Goal: Answer question/provide support: Share knowledge or assist other users

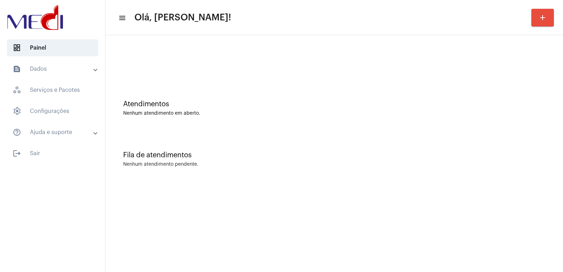
click at [406, 16] on mat-toolbar-row "menu Olá, Vivian! add" at bounding box center [335, 17] width 458 height 23
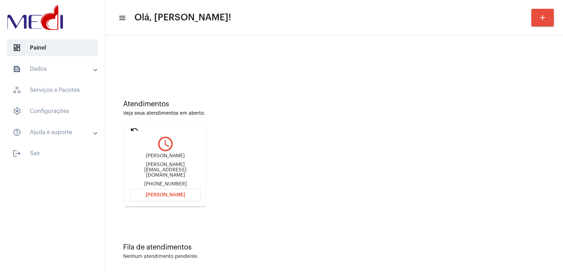
click at [149, 159] on div "Jorge Luiz Cambui Melli" at bounding box center [165, 156] width 70 height 5
copy div "Jorge Luiz Cambui Melli"
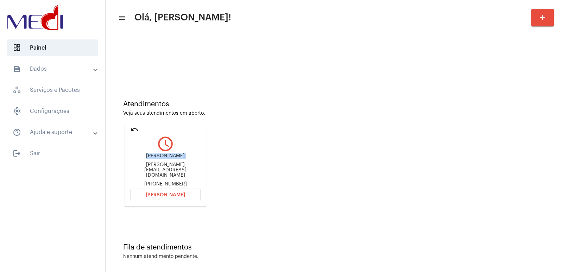
click at [180, 193] on span "[PERSON_NAME]" at bounding box center [165, 195] width 39 height 5
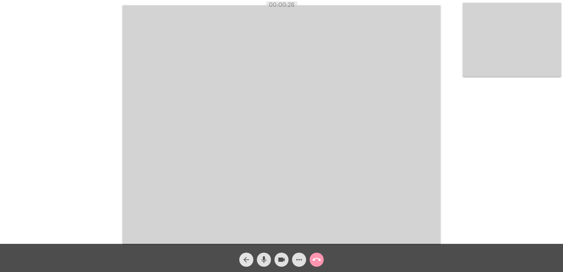
click at [245, 256] on mat-icon "arrow_back" at bounding box center [246, 260] width 8 height 8
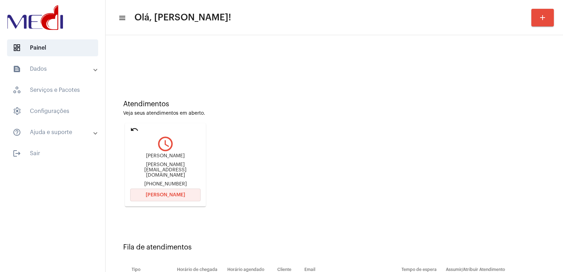
click at [169, 193] on span "Abrir Chamada" at bounding box center [165, 195] width 39 height 5
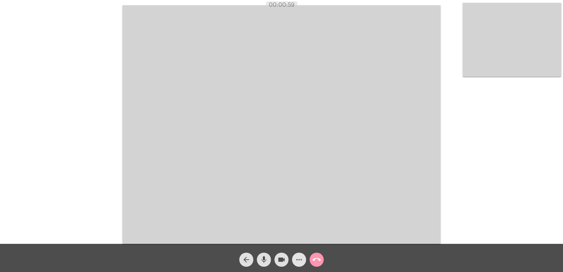
click at [299, 257] on mat-icon "more_horiz" at bounding box center [299, 260] width 8 height 8
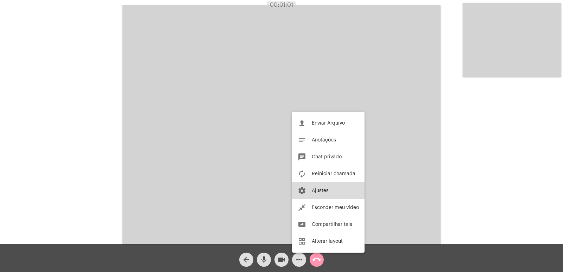
click at [321, 195] on button "settings Ajustes" at bounding box center [328, 190] width 73 height 17
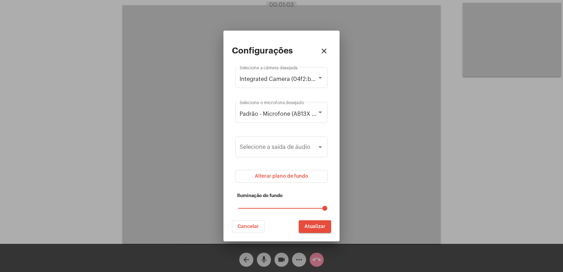
click at [312, 224] on span "Atualizar" at bounding box center [315, 226] width 21 height 5
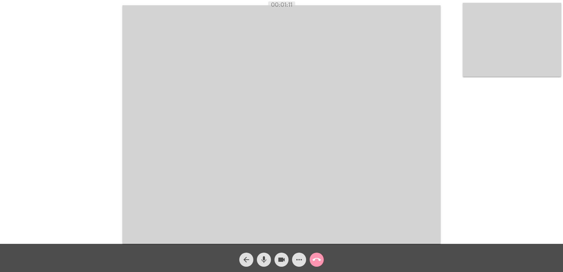
click at [301, 258] on mat-icon "more_horiz" at bounding box center [299, 260] width 8 height 8
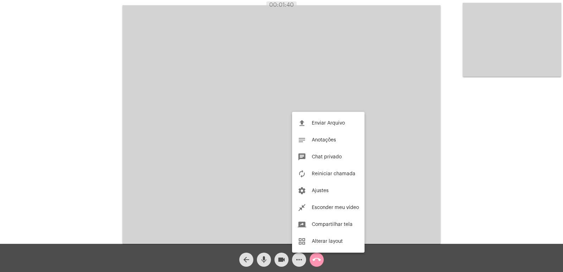
click at [230, 151] on div at bounding box center [281, 136] width 563 height 272
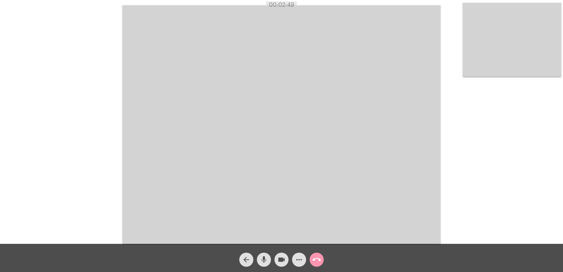
click at [106, 232] on div "Acessando Câmera e Microfone..." at bounding box center [282, 124] width 562 height 244
click at [293, 261] on button "more_horiz" at bounding box center [299, 260] width 14 height 14
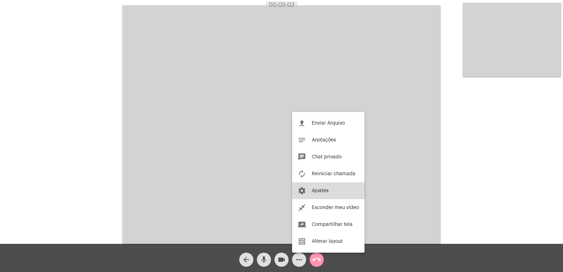
click at [323, 192] on span "Ajustes" at bounding box center [320, 190] width 17 height 5
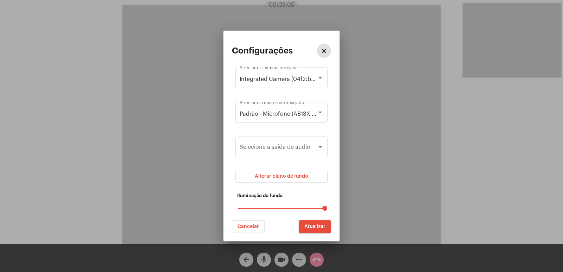
click at [295, 175] on span "Alterar plano de fundo" at bounding box center [282, 176] width 54 height 5
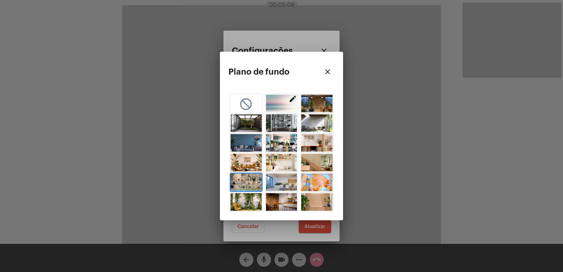
click at [245, 183] on span "button" at bounding box center [246, 183] width 31 height 18
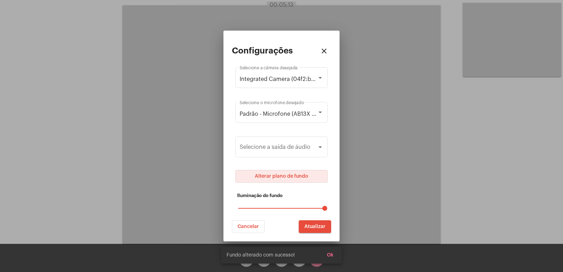
click at [315, 225] on span "Atualizar" at bounding box center [315, 226] width 21 height 5
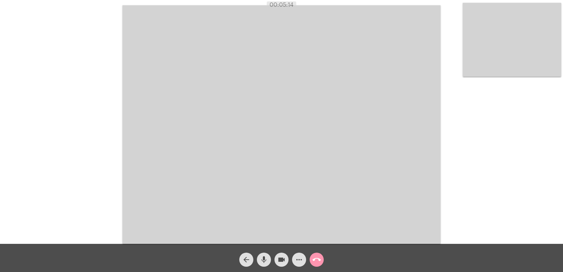
click at [320, 264] on span "call_end" at bounding box center [317, 260] width 8 height 14
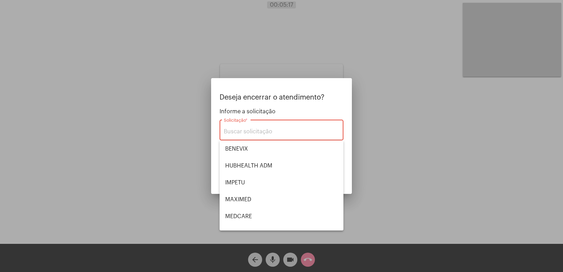
scroll to position [79, 0]
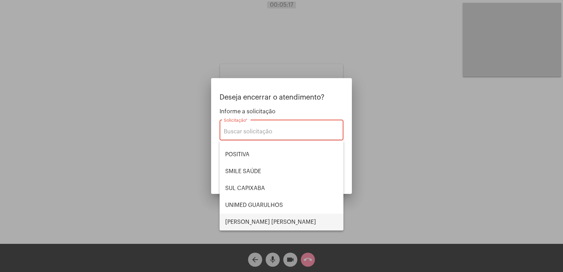
click at [264, 220] on span "[PERSON_NAME] [PERSON_NAME]" at bounding box center [281, 222] width 113 height 17
type input "[PERSON_NAME] [PERSON_NAME]"
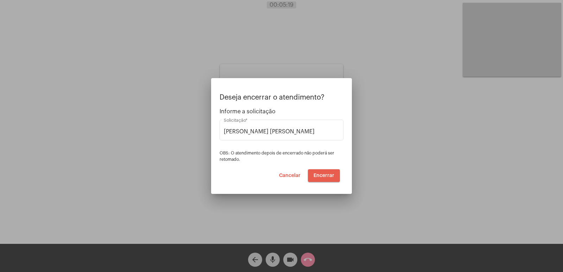
click at [319, 173] on span "Encerrar" at bounding box center [324, 175] width 21 height 5
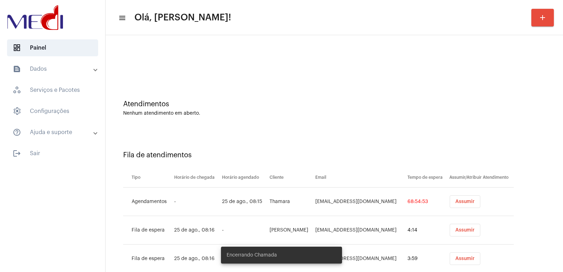
click at [461, 199] on button "Assumir" at bounding box center [465, 201] width 31 height 13
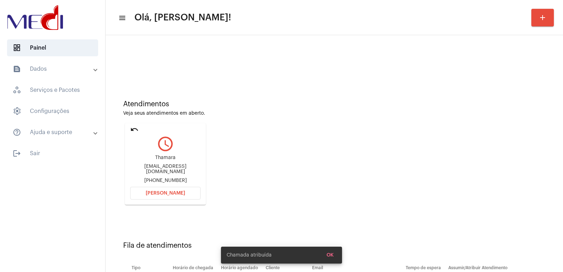
click at [164, 167] on div "thamaraped@yahoo.com.br" at bounding box center [165, 169] width 70 height 11
copy div "thamaraped@yahoo.com.br"
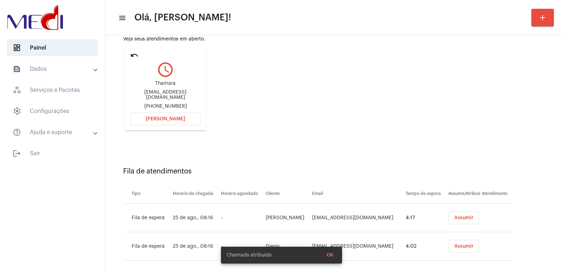
scroll to position [82, 0]
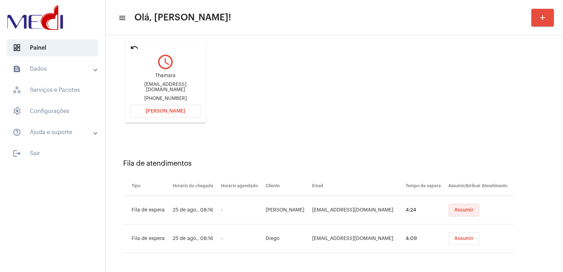
click at [471, 208] on button "Assumir" at bounding box center [464, 210] width 31 height 13
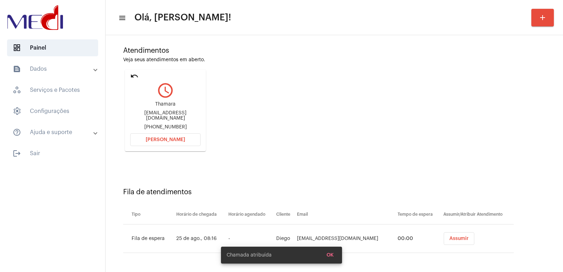
scroll to position [0, 0]
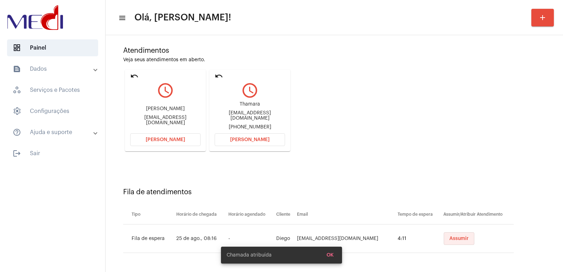
click at [447, 243] on button "Assumir" at bounding box center [459, 238] width 31 height 13
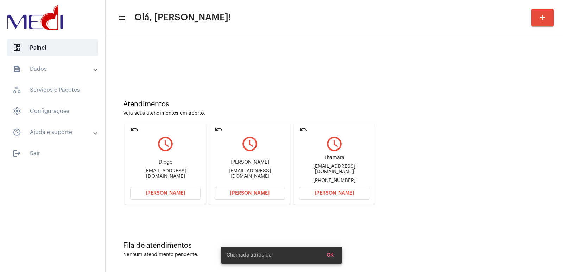
click at [329, 166] on div "Thamara thamaraped@yahoo.com.br +551992192390" at bounding box center [334, 170] width 70 height 32
click at [330, 161] on div "Thamara" at bounding box center [334, 157] width 70 height 5
copy div "Thamara"
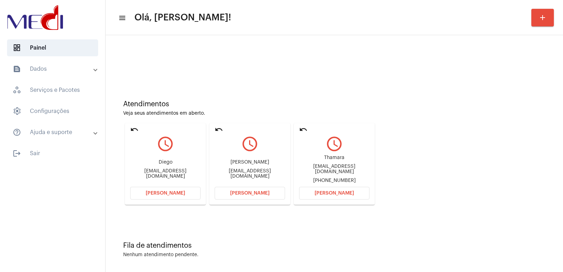
click at [343, 188] on button "Abrir Chamada" at bounding box center [334, 193] width 70 height 13
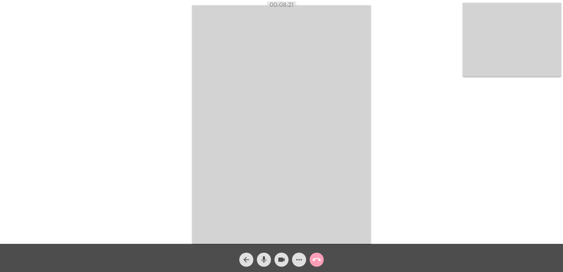
click at [318, 262] on mat-icon "call_end" at bounding box center [317, 260] width 8 height 8
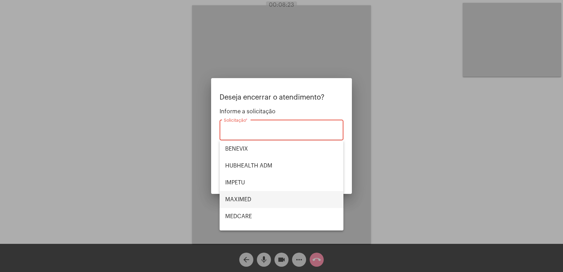
scroll to position [79, 0]
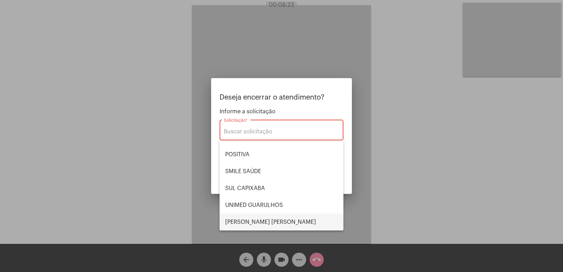
click at [253, 222] on span "[PERSON_NAME] [PERSON_NAME]" at bounding box center [281, 222] width 113 height 17
type input "[PERSON_NAME] [PERSON_NAME]"
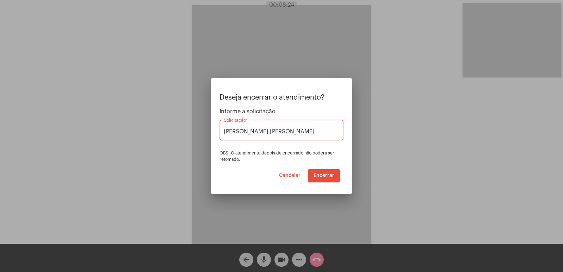
click at [317, 178] on span "Encerrar" at bounding box center [324, 175] width 21 height 5
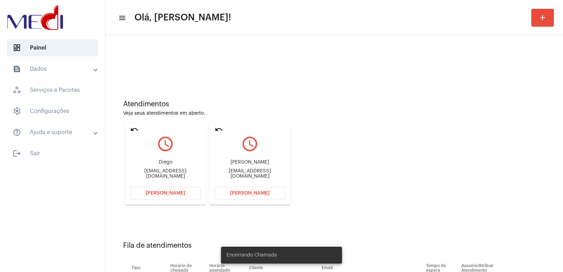
click at [253, 165] on div "Suellen Cristina da Silva" at bounding box center [250, 162] width 70 height 5
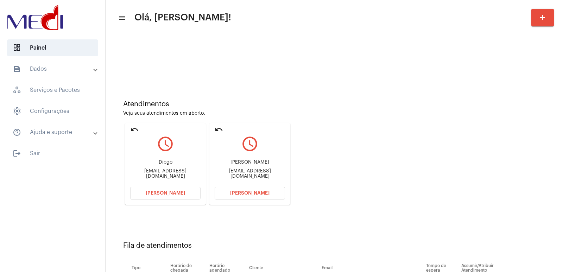
click at [253, 165] on div "Suellen Cristina da Silva" at bounding box center [250, 162] width 70 height 5
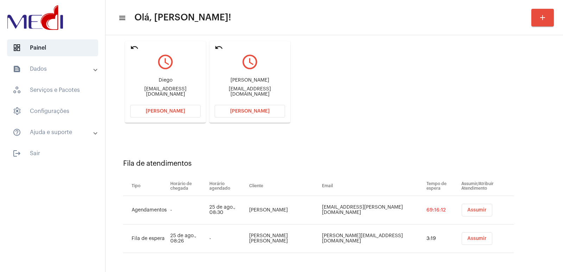
copy div "Suellen Cristina da Silva"
click at [247, 113] on span "Abrir Chamada" at bounding box center [249, 111] width 39 height 5
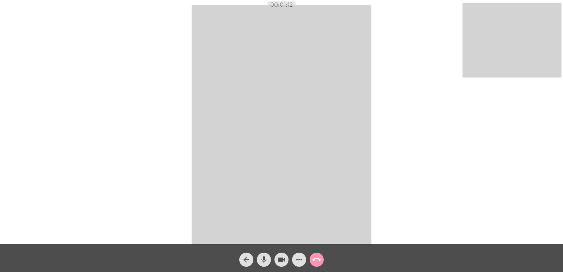
click at [225, 258] on div "arrow_back mic videocam more_horiz call_end" at bounding box center [281, 258] width 563 height 28
click at [321, 261] on mat-icon "call_end" at bounding box center [317, 260] width 8 height 8
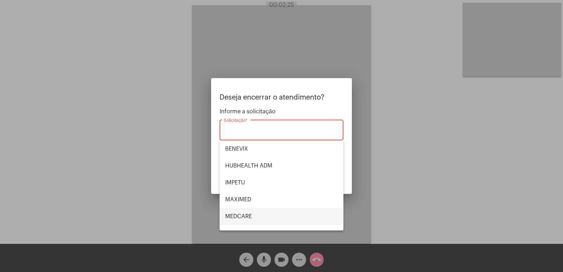
scroll to position [79, 0]
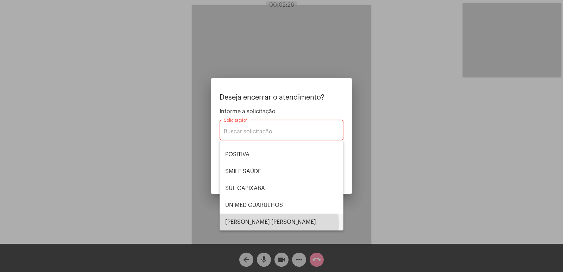
click at [266, 224] on span "VERA CRUZ" at bounding box center [281, 222] width 113 height 17
type input "VERA CRUZ"
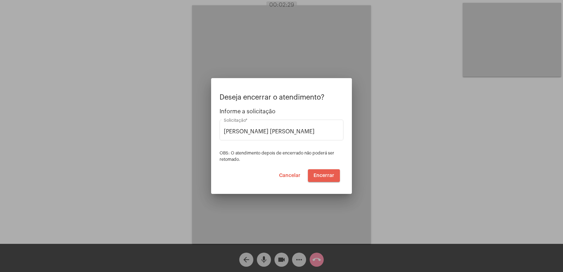
click at [330, 173] on span "Encerrar" at bounding box center [324, 175] width 21 height 5
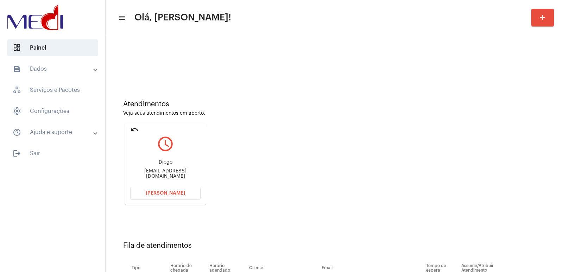
click at [165, 173] on div "Diegofbreda@hotmail.com" at bounding box center [165, 174] width 70 height 11
copy mat-card-content "Diegofbreda@hotmail.com Abrir Chamada"
click at [185, 140] on mat-card "undo query_builder Diego Diegofbreda@hotmail.com Abrir Chamada" at bounding box center [165, 164] width 81 height 82
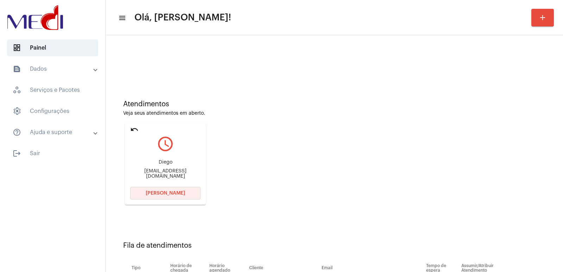
click at [174, 197] on button "[PERSON_NAME]" at bounding box center [165, 193] width 70 height 13
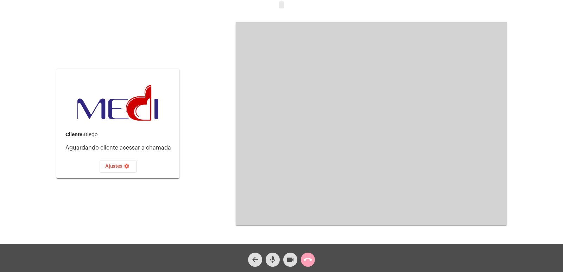
click at [308, 259] on mat-icon "call_end" at bounding box center [308, 260] width 8 height 8
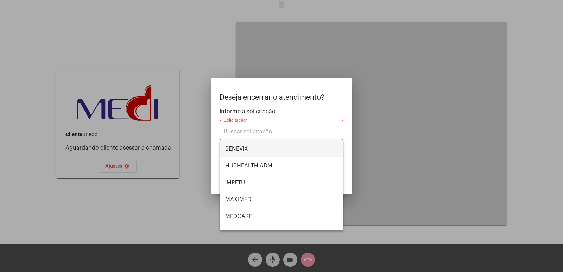
click at [259, 144] on span "BENEVIX" at bounding box center [281, 149] width 113 height 17
type input "BENEVIX"
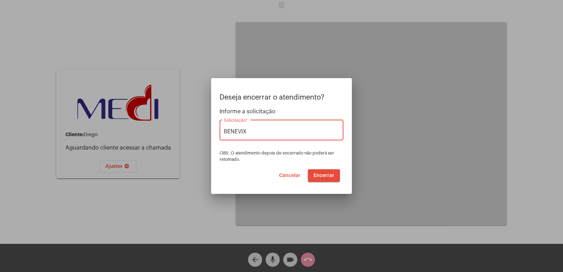
click at [326, 177] on span "Encerrar" at bounding box center [324, 175] width 21 height 5
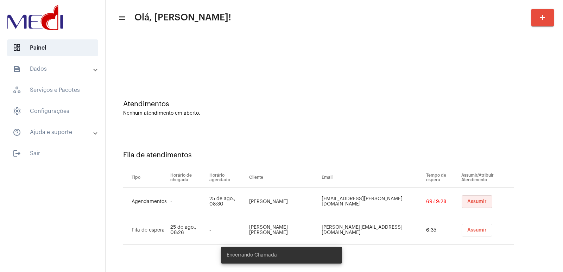
click at [470, 203] on span "Assumir" at bounding box center [477, 201] width 19 height 5
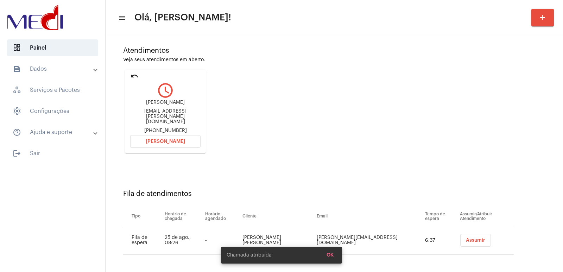
click at [466, 238] on span "Assumir" at bounding box center [475, 240] width 19 height 5
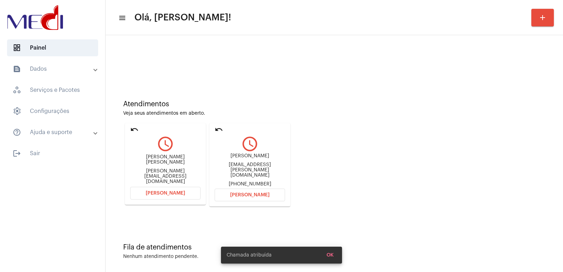
click at [251, 170] on div "angelol.vieira@gmail.com" at bounding box center [250, 170] width 70 height 16
copy div "angelol.vieira@gmail.com"
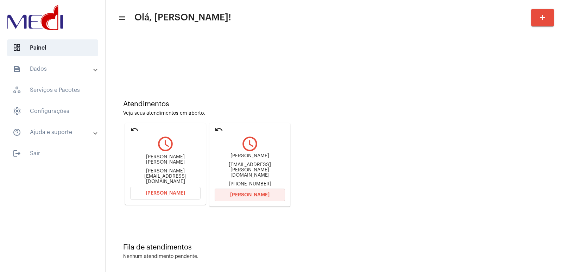
click at [237, 193] on span "[PERSON_NAME]" at bounding box center [249, 195] width 39 height 5
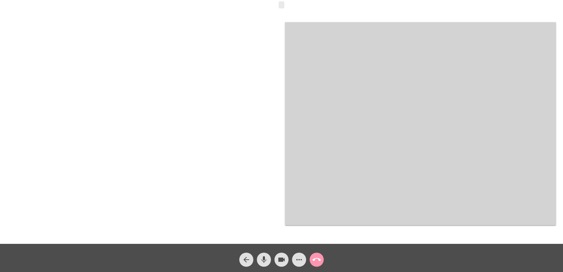
click at [233, 156] on div at bounding box center [142, 124] width 271 height 242
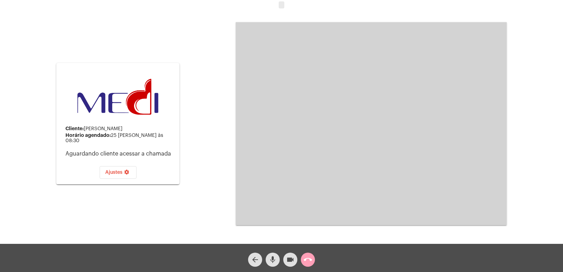
click at [310, 253] on span "call_end" at bounding box center [308, 260] width 8 height 14
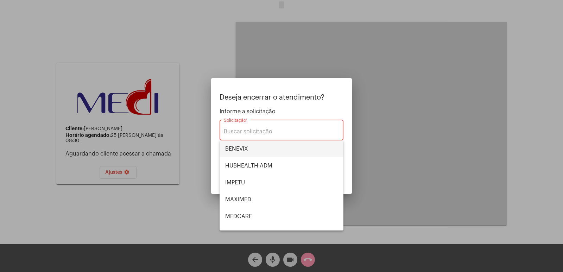
click at [265, 145] on span "BENEVIX" at bounding box center [281, 149] width 113 height 17
type input "BENEVIX"
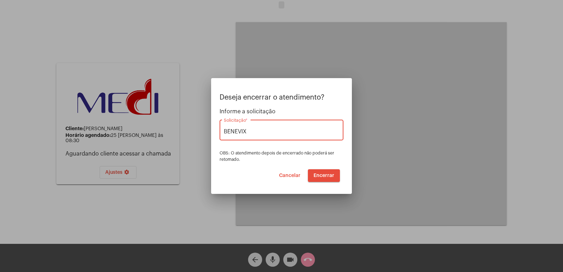
click at [317, 181] on button "Encerrar" at bounding box center [324, 175] width 32 height 13
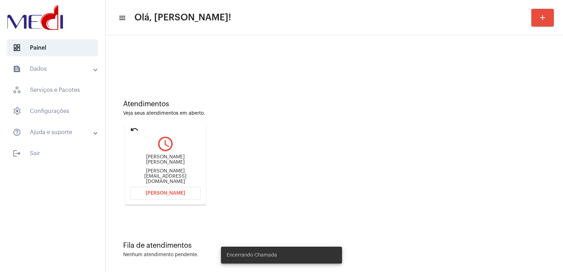
click at [165, 162] on div "Maria Rosângela Policarpo de Oliveira" at bounding box center [165, 160] width 70 height 11
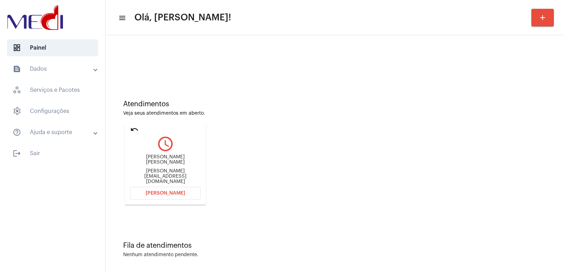
click at [165, 162] on div "Maria Rosângela Policarpo de Oliveira" at bounding box center [165, 160] width 70 height 11
copy div "Maria Rosângela Policarpo de Oliveira"
click at [163, 188] on button "[PERSON_NAME]" at bounding box center [165, 193] width 70 height 13
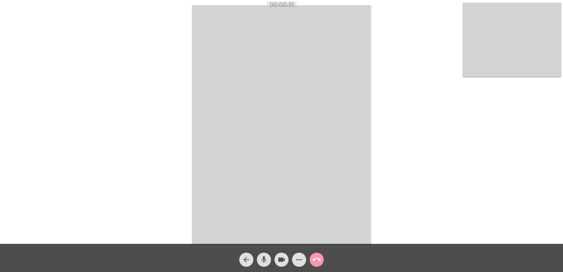
click at [264, 259] on mat-icon "mic" at bounding box center [264, 260] width 8 height 8
click at [282, 259] on mat-icon "videocam" at bounding box center [282, 260] width 8 height 8
click at [262, 259] on button "mic_off" at bounding box center [264, 260] width 14 height 14
drag, startPoint x: 272, startPoint y: 259, endPoint x: 285, endPoint y: 259, distance: 13.4
click at [275, 259] on div "arrow_back mic videocam_off more_horiz call_end" at bounding box center [281, 258] width 563 height 28
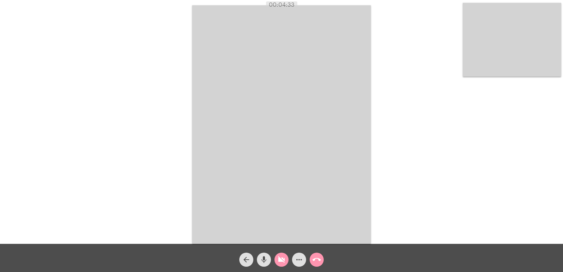
click at [285, 259] on mat-icon "videocam_off" at bounding box center [282, 260] width 8 height 8
click at [318, 259] on mat-icon "call_end" at bounding box center [317, 260] width 8 height 8
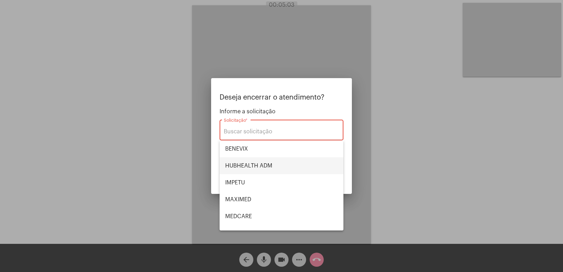
click at [267, 164] on span "HUBHEALTH ADM" at bounding box center [281, 165] width 113 height 17
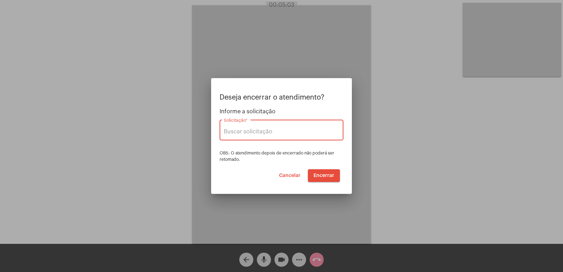
type input "HUBHEALTH ADM"
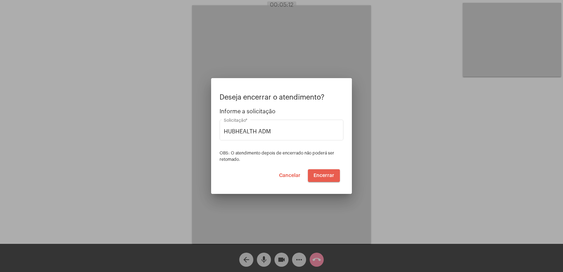
click at [324, 177] on span "Encerrar" at bounding box center [324, 175] width 21 height 5
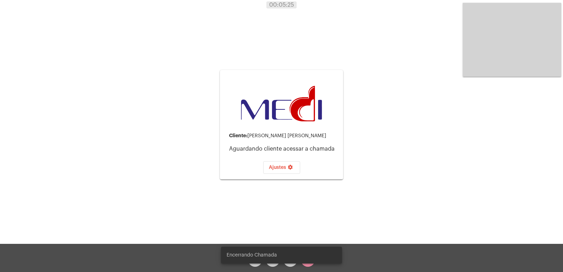
click at [376, 185] on div "Cliente: Maria Rosângela Policarpo de Oliveira Aguardando cliente acessar a cha…" at bounding box center [282, 124] width 562 height 244
click at [304, 264] on div "Encerrando Chamada" at bounding box center [282, 255] width 138 height 34
click at [289, 172] on mat-icon "settings" at bounding box center [290, 168] width 8 height 8
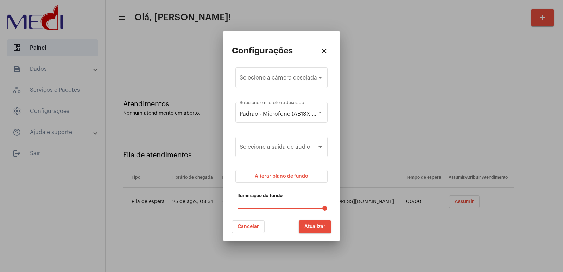
click at [328, 50] on mat-icon "close" at bounding box center [324, 51] width 8 height 8
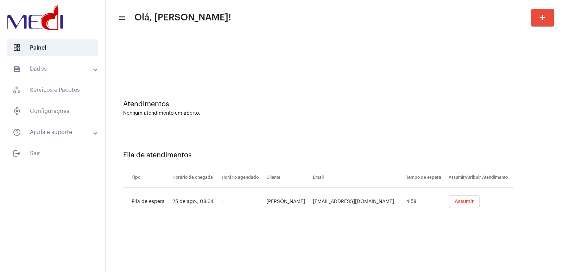
click at [453, 204] on button "Assumir" at bounding box center [464, 201] width 31 height 13
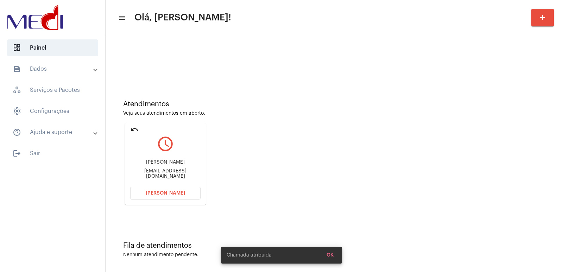
click at [151, 169] on div "Enio labpontual@hotmail.com" at bounding box center [165, 170] width 70 height 32
click at [151, 171] on div "Enio labpontual@hotmail.com" at bounding box center [165, 170] width 70 height 32
click at [151, 172] on div "labpontual@hotmail.com" at bounding box center [165, 174] width 70 height 11
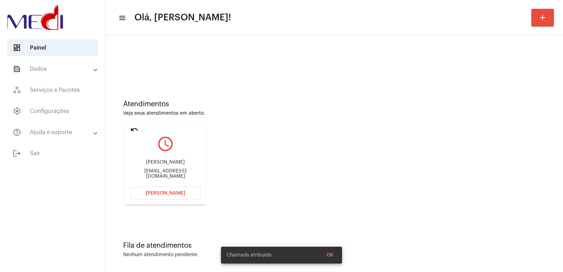
click at [151, 172] on div "labpontual@hotmail.com" at bounding box center [165, 174] width 70 height 11
copy mat-card-content "labpontual@hotmail.com Abrir Chamada"
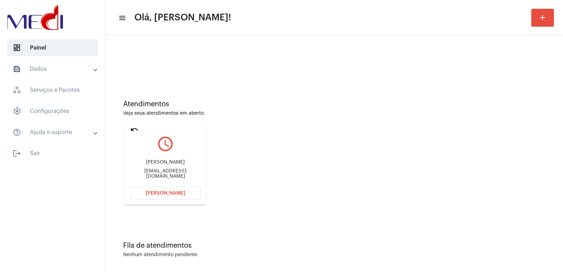
click at [184, 187] on mat-card "undo query_builder Enio labpontual@hotmail.com Abrir Chamada" at bounding box center [165, 164] width 81 height 82
click at [172, 187] on button "Abrir Chamada" at bounding box center [165, 193] width 70 height 13
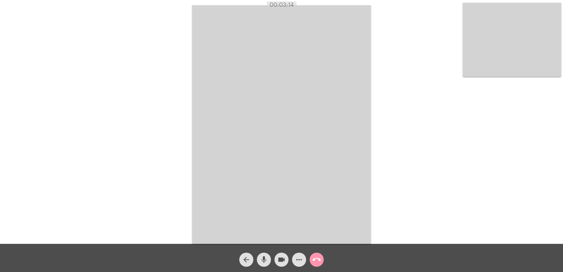
click at [319, 257] on mat-icon "call_end" at bounding box center [317, 260] width 8 height 8
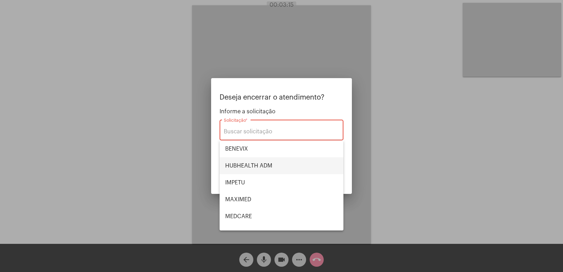
click at [256, 163] on span "HUBHEALTH ADM" at bounding box center [281, 165] width 113 height 17
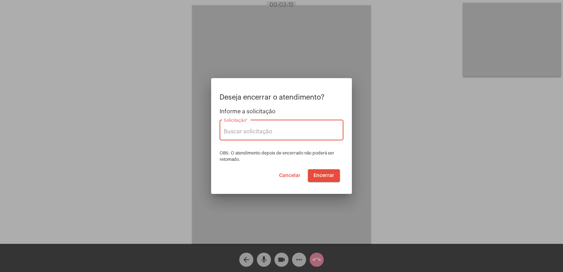
type input "HUBHEALTH ADM"
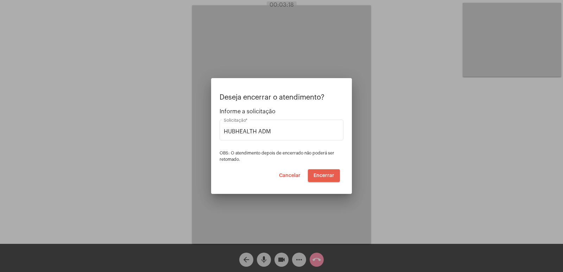
click at [323, 174] on span "Encerrar" at bounding box center [324, 175] width 21 height 5
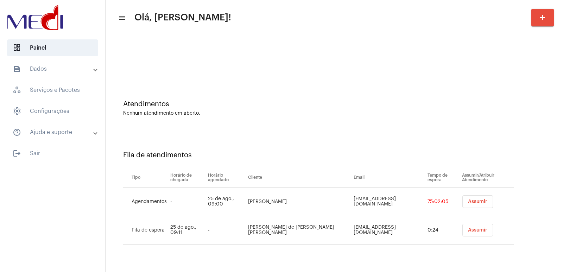
click at [466, 195] on button "Assumir" at bounding box center [478, 201] width 31 height 13
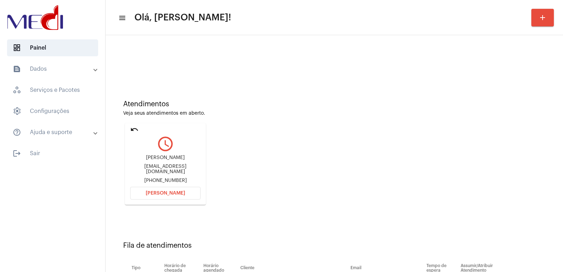
click at [164, 168] on div "apdctomazelli@gmail.com" at bounding box center [165, 169] width 70 height 11
click at [157, 158] on div "Ana Tomazelli" at bounding box center [165, 157] width 70 height 5
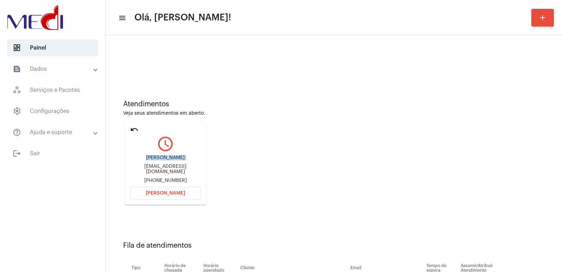
click at [157, 158] on div "Ana Tomazelli" at bounding box center [165, 157] width 70 height 5
copy div "Ana Tomazelli"
click at [152, 188] on button "Abrir Chamada" at bounding box center [165, 193] width 70 height 13
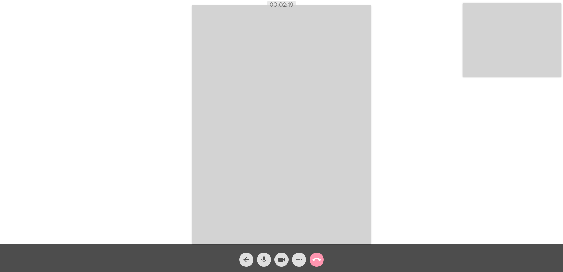
click at [313, 259] on mat-icon "call_end" at bounding box center [317, 260] width 8 height 8
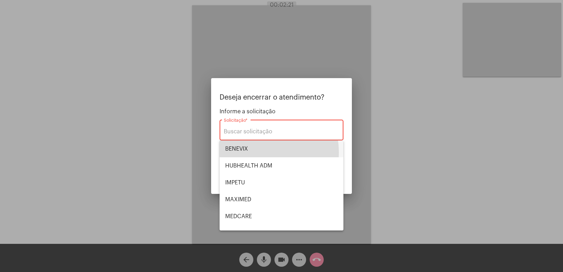
click at [256, 152] on span "BENEVIX" at bounding box center [281, 149] width 113 height 17
type input "BENEVIX"
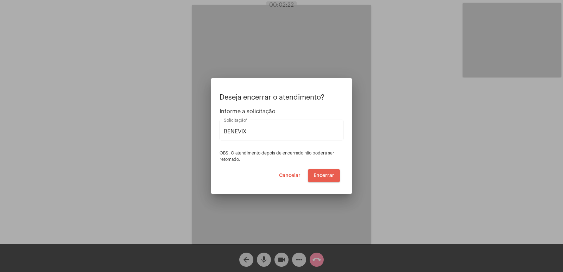
click at [318, 174] on span "Encerrar" at bounding box center [324, 175] width 21 height 5
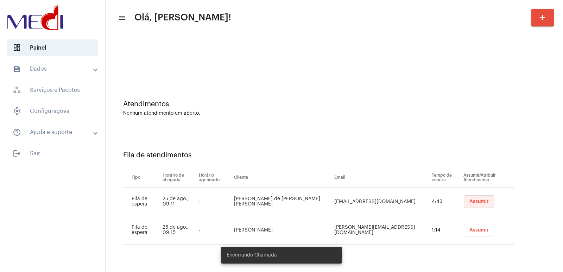
click at [478, 205] on button "Assumir" at bounding box center [479, 201] width 31 height 13
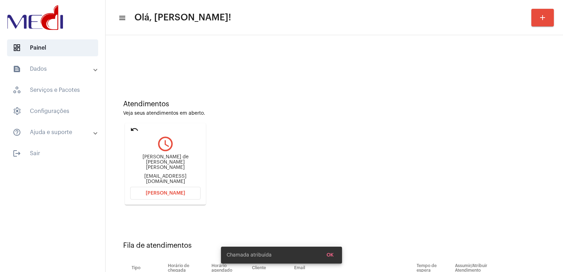
click at [160, 166] on div "Marlene de Jesus Franco Marcelino" at bounding box center [165, 163] width 70 height 16
copy div "Marlene de Jesus Franco Marcelino"
click at [175, 194] on span "Abrir Chamada" at bounding box center [165, 193] width 39 height 5
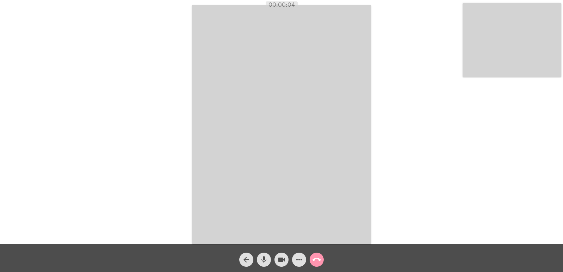
click at [148, 73] on div "Acessando Câmera e Microfone..." at bounding box center [282, 124] width 562 height 244
click at [491, 47] on video at bounding box center [512, 40] width 99 height 74
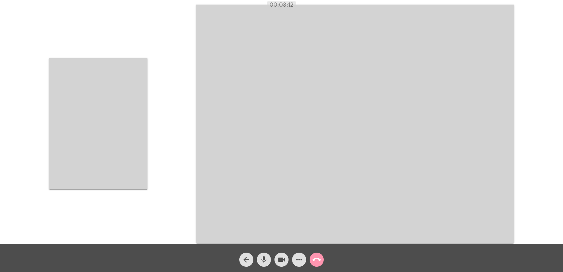
drag, startPoint x: 279, startPoint y: 200, endPoint x: 211, endPoint y: 194, distance: 67.9
click at [211, 194] on video at bounding box center [355, 124] width 318 height 239
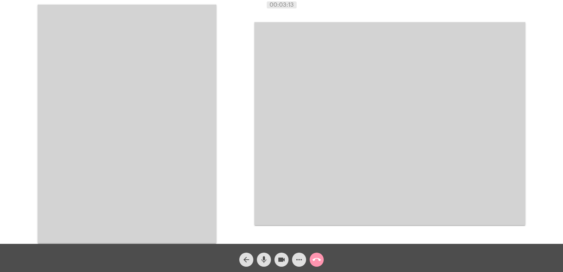
click at [159, 160] on video at bounding box center [127, 124] width 179 height 239
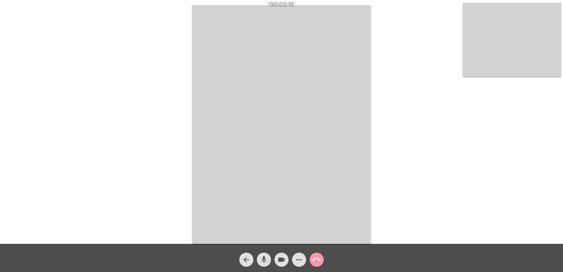
click at [320, 264] on mat-icon "call_end" at bounding box center [317, 260] width 8 height 8
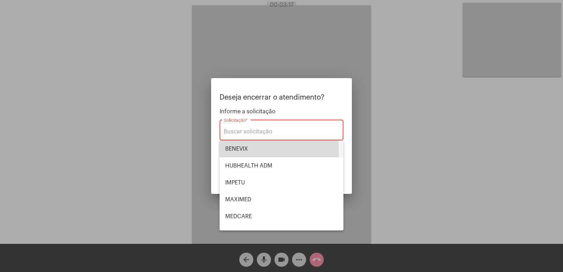
click at [257, 151] on span "BENEVIX" at bounding box center [281, 149] width 113 height 17
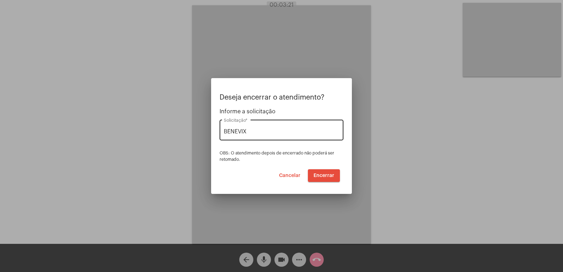
click at [270, 137] on div "BENEVIX Solicitação *" at bounding box center [282, 129] width 116 height 22
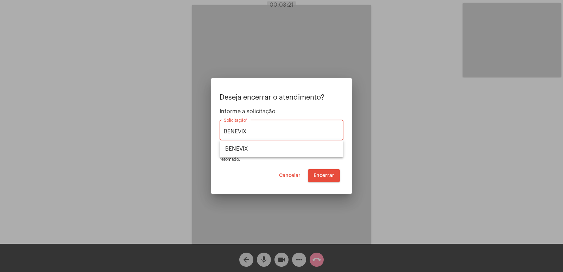
click at [266, 130] on input "BENEVIX" at bounding box center [282, 132] width 116 height 6
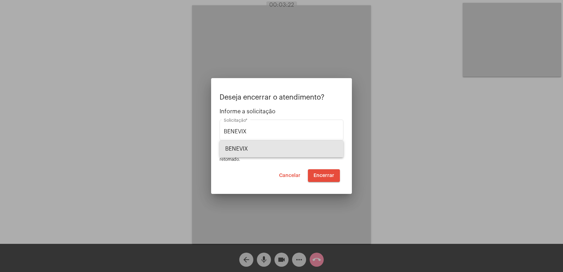
drag, startPoint x: 249, startPoint y: 152, endPoint x: 253, endPoint y: 146, distance: 7.6
click at [247, 149] on span "BENEVIX" at bounding box center [281, 149] width 113 height 17
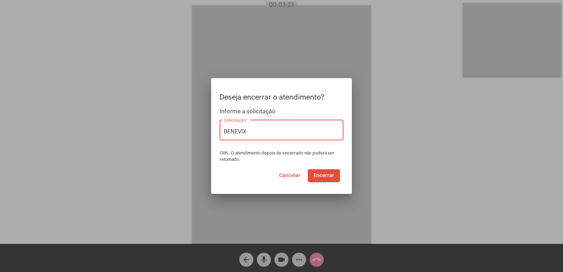
click at [261, 131] on input "BENEVIX" at bounding box center [282, 132] width 116 height 6
type input "B"
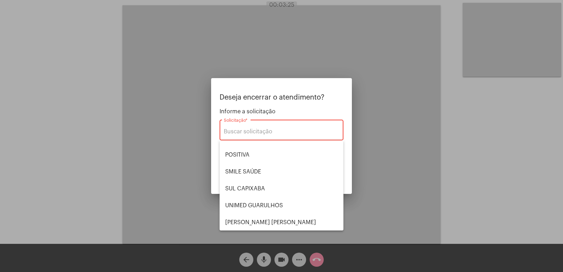
scroll to position [79, 0]
click at [260, 203] on span "UNIMED GUARULHOS" at bounding box center [281, 205] width 113 height 17
type input "UNIMED GUARULHOS"
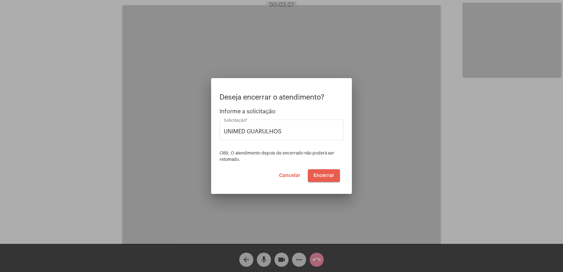
click at [317, 176] on span "Encerrar" at bounding box center [324, 175] width 21 height 5
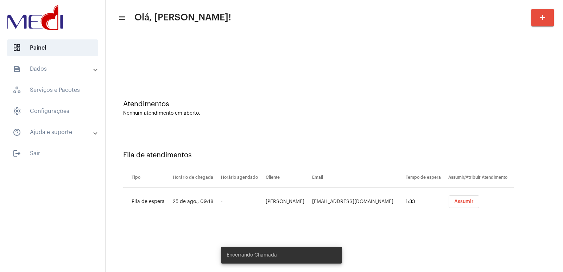
click at [468, 200] on button "Assumir" at bounding box center [464, 201] width 31 height 13
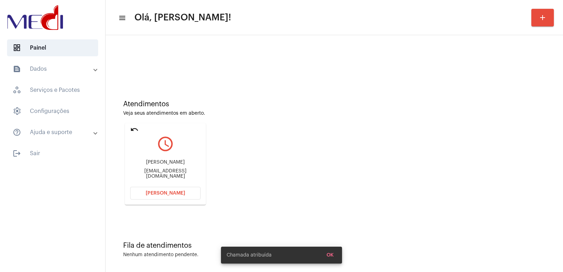
click at [163, 165] on div "Angra Terezan" at bounding box center [165, 162] width 70 height 5
copy div "Angra Terezan"
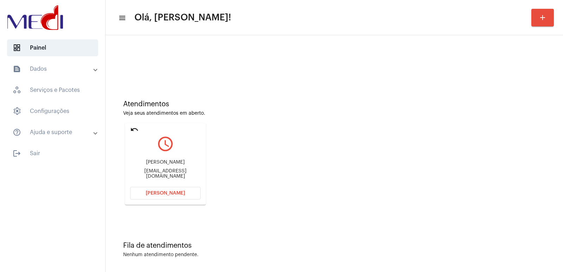
click at [161, 191] on span "Abrir Chamada" at bounding box center [165, 193] width 39 height 5
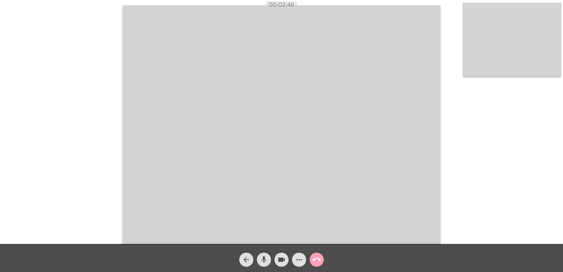
click at [314, 253] on span "call_end" at bounding box center [317, 260] width 8 height 14
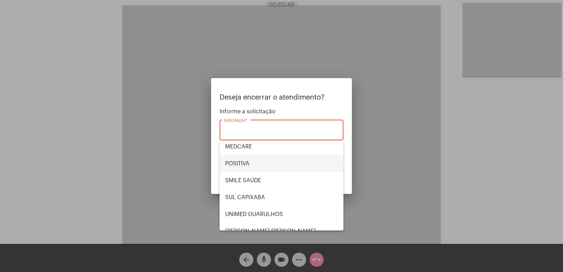
scroll to position [79, 0]
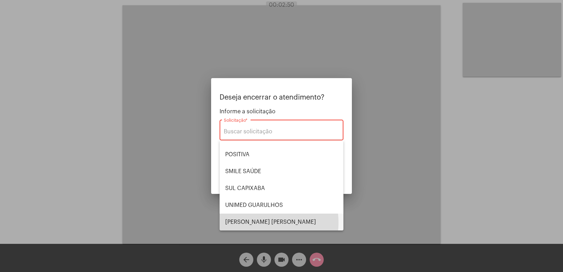
click at [255, 223] on span "VERA CRUZ" at bounding box center [281, 222] width 113 height 17
type input "VERA CRUZ"
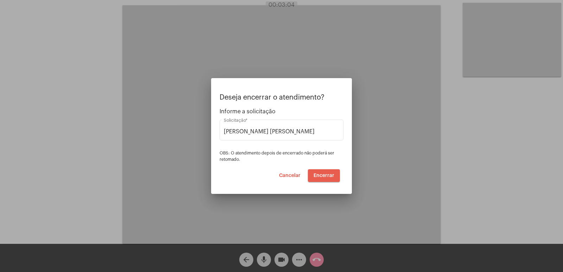
click at [324, 178] on span "Encerrar" at bounding box center [324, 175] width 21 height 5
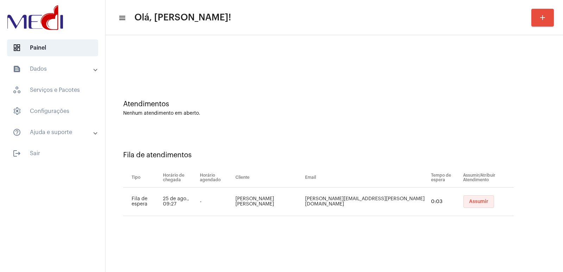
click at [469, 204] on span "Assumir" at bounding box center [478, 201] width 19 height 5
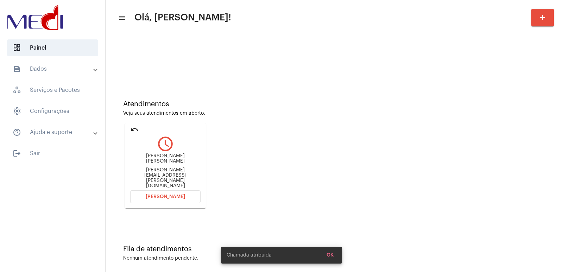
click at [158, 168] on div "[PERSON_NAME] [PERSON_NAME] [PERSON_NAME][EMAIL_ADDRESS][PERSON_NAME][DOMAIN_NA…" at bounding box center [165, 171] width 70 height 35
click at [158, 164] on div "[PERSON_NAME] [PERSON_NAME]" at bounding box center [165, 159] width 70 height 11
click at [158, 164] on div "Alex Seiji Omori" at bounding box center [165, 159] width 70 height 11
copy div "Alex Seiji Omori"
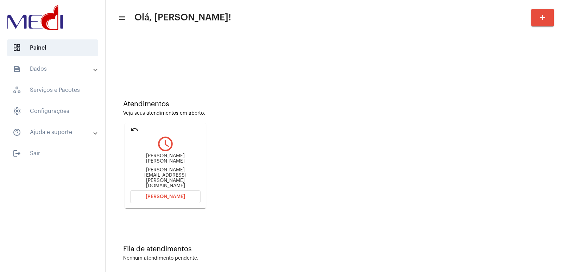
click at [170, 187] on mat-card "undo query_builder Alex Seiji Omori alex.seiji@refriplay.com.br Abrir Chamada" at bounding box center [165, 165] width 81 height 85
click at [169, 194] on span "Abrir Chamada" at bounding box center [165, 196] width 39 height 5
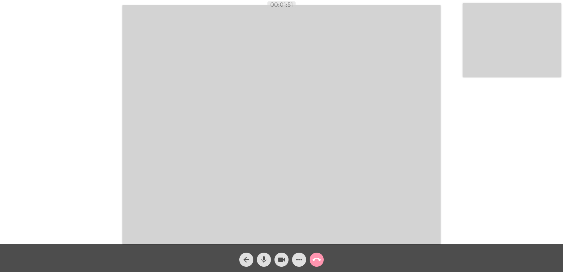
click at [315, 257] on mat-icon "call_end" at bounding box center [317, 260] width 8 height 8
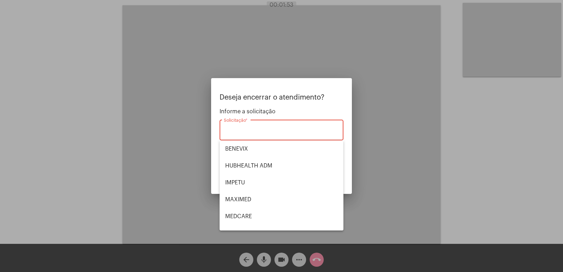
scroll to position [79, 0]
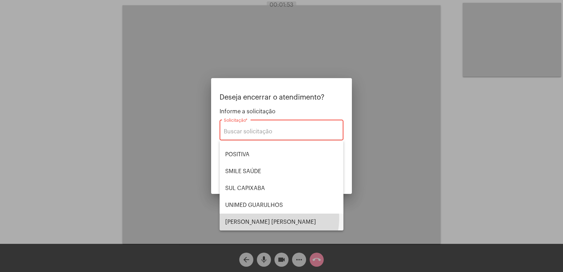
click at [269, 218] on span "[PERSON_NAME]" at bounding box center [281, 222] width 113 height 17
type input "[PERSON_NAME]"
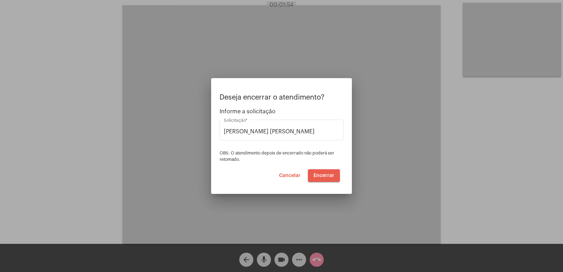
click at [320, 174] on span "Encerrar" at bounding box center [324, 175] width 21 height 5
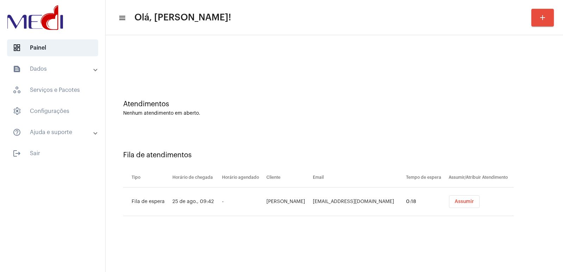
click at [449, 199] on button "Assumir" at bounding box center [464, 201] width 31 height 13
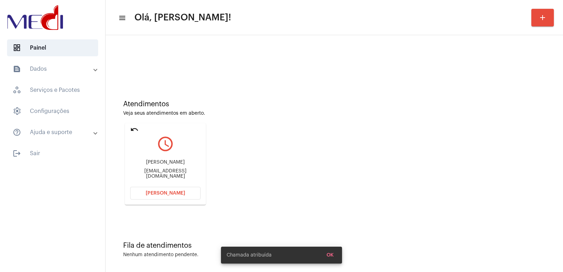
click at [169, 159] on div "[PERSON_NAME] [EMAIL_ADDRESS][DOMAIN_NAME]" at bounding box center [165, 170] width 70 height 32
click at [167, 160] on div "[PERSON_NAME] [EMAIL_ADDRESS][DOMAIN_NAME]" at bounding box center [165, 170] width 70 height 32
click at [166, 161] on div "Matheus Mendonça theus8554@gmail.com" at bounding box center [165, 170] width 70 height 32
copy div "Matheus Mendonça"
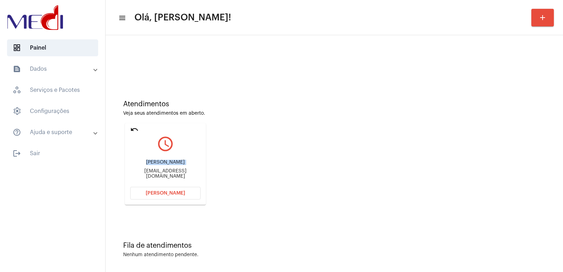
click at [164, 194] on span "Abrir Chamada" at bounding box center [165, 193] width 39 height 5
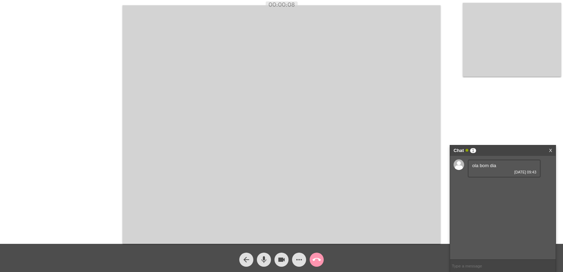
drag, startPoint x: 479, startPoint y: 259, endPoint x: 477, endPoint y: 266, distance: 7.3
click at [479, 260] on ng-chat-window "Chat 1 X ola bom dia 25/08/2025 09:43" at bounding box center [503, 208] width 106 height 127
click at [477, 267] on input "text" at bounding box center [503, 266] width 106 height 12
click at [549, 148] on link "X" at bounding box center [550, 150] width 3 height 11
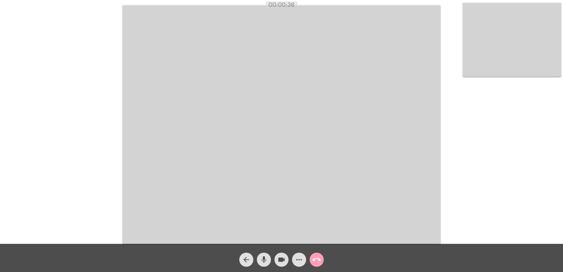
click at [320, 256] on mat-icon "call_end" at bounding box center [317, 260] width 8 height 8
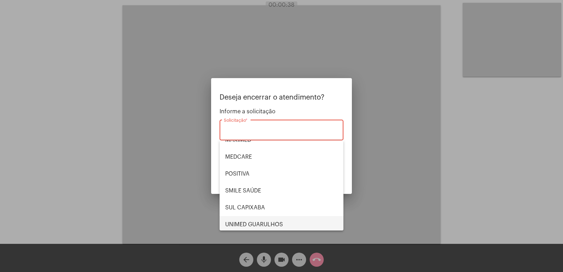
scroll to position [79, 0]
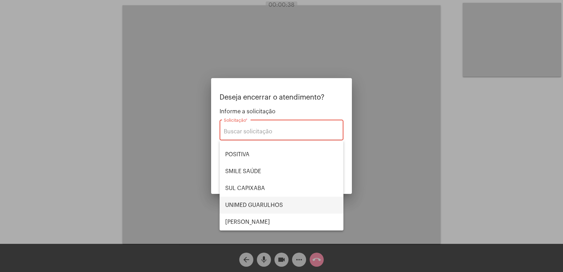
click at [241, 204] on span "UNIMED GUARULHOS" at bounding box center [281, 205] width 113 height 17
type input "UNIMED GUARULHOS"
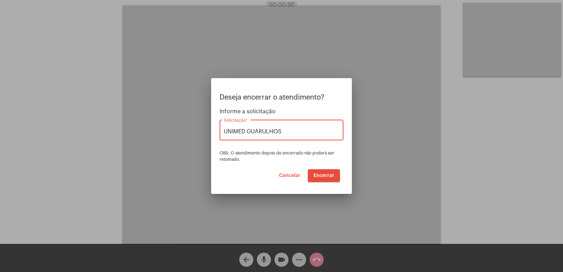
click at [322, 176] on span "Encerrar" at bounding box center [324, 175] width 21 height 5
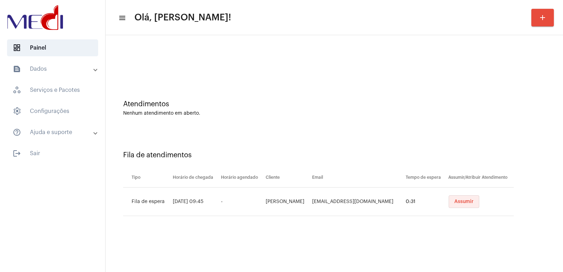
click at [458, 205] on button "Assumir" at bounding box center [464, 201] width 31 height 13
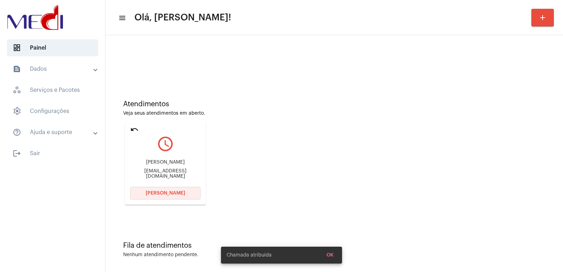
click at [170, 188] on button "Abrir Chamada" at bounding box center [165, 193] width 70 height 13
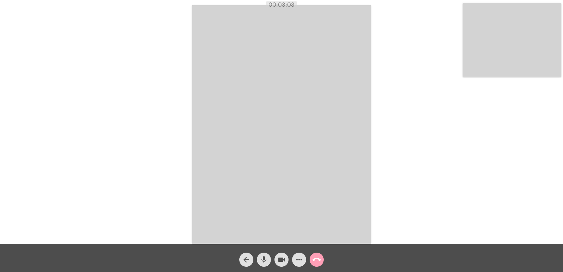
click at [315, 266] on span "call_end" at bounding box center [317, 260] width 8 height 14
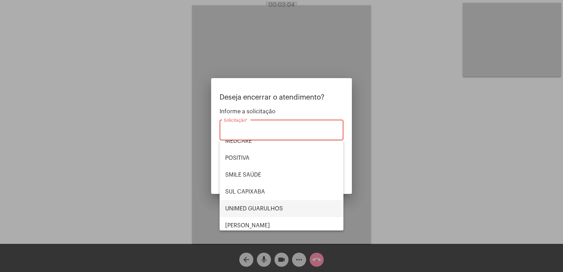
scroll to position [79, 0]
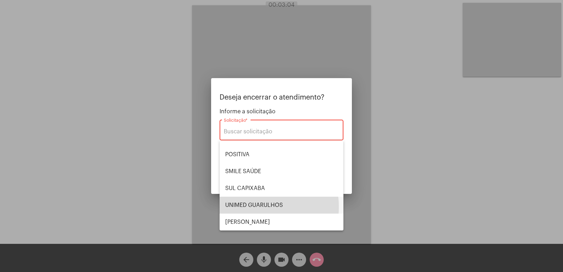
click at [251, 207] on span "UNIMED GUARULHOS" at bounding box center [281, 205] width 113 height 17
type input "UNIMED GUARULHOS"
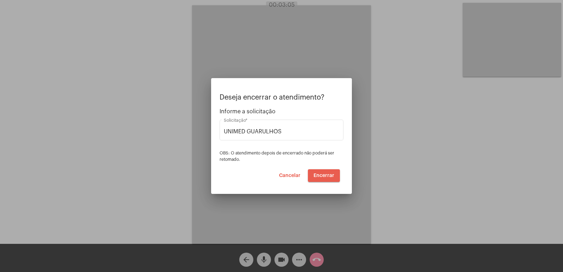
click at [328, 174] on span "Encerrar" at bounding box center [324, 175] width 21 height 5
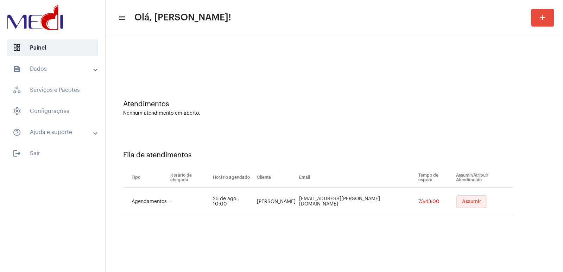
click at [464, 199] on span "Assumir" at bounding box center [471, 201] width 19 height 5
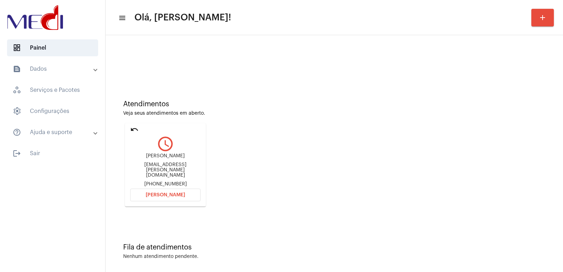
click at [172, 159] on div "Roberto amaro da Silva" at bounding box center [165, 156] width 70 height 5
click at [171, 159] on div "Roberto amaro da Silva" at bounding box center [165, 156] width 70 height 5
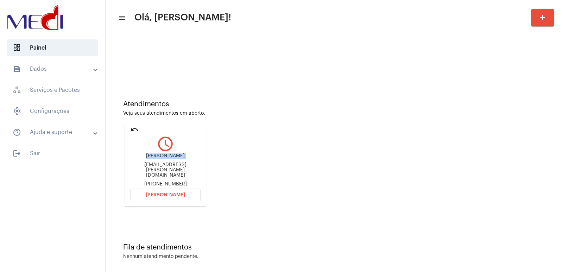
click at [171, 159] on div "Roberto amaro da Silva" at bounding box center [165, 156] width 70 height 5
copy div "Roberto amaro da Silva"
click at [160, 198] on button "Abrir Chamada" at bounding box center [165, 195] width 70 height 13
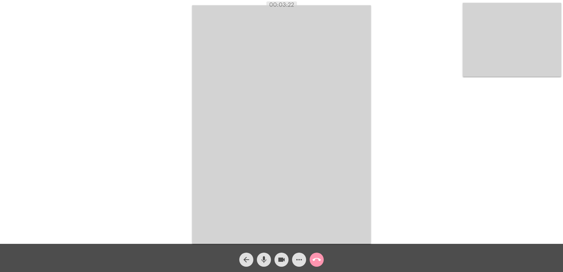
click at [320, 259] on mat-icon "call_end" at bounding box center [317, 260] width 8 height 8
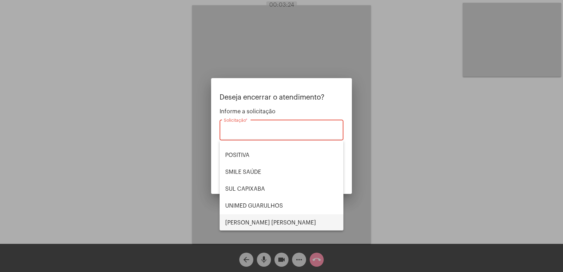
scroll to position [79, 0]
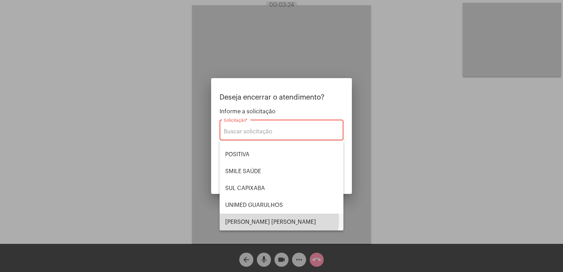
click at [265, 221] on span "VERA CRUZ" at bounding box center [281, 222] width 113 height 17
type input "[PERSON_NAME] [PERSON_NAME]"
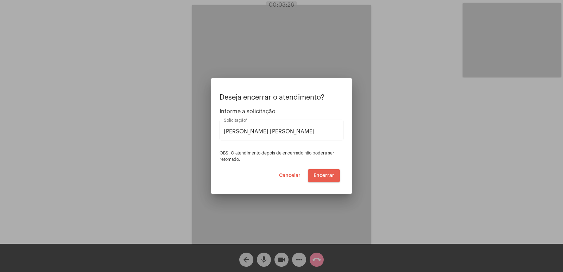
click at [322, 178] on span "Encerrar" at bounding box center [324, 175] width 21 height 5
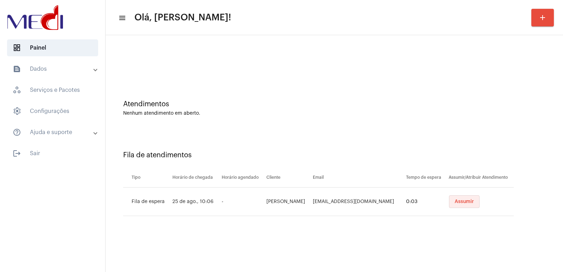
click at [455, 203] on span "Assumir" at bounding box center [464, 201] width 19 height 5
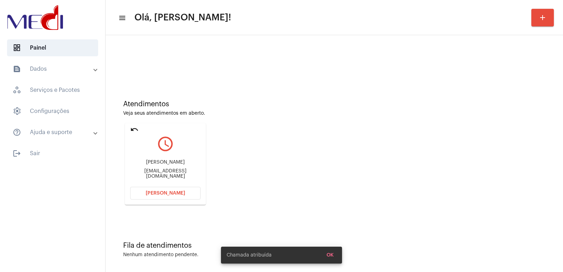
drag, startPoint x: 181, startPoint y: 169, endPoint x: 182, endPoint y: 164, distance: 4.9
click at [181, 168] on div "Diego Gomes Da Silva diegogomes_123@yahoo.com.br" at bounding box center [165, 170] width 70 height 32
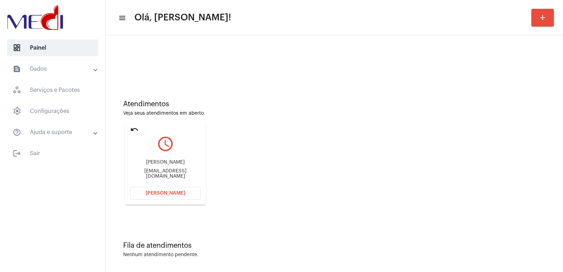
click at [182, 162] on div "Diego Gomes Da Silva" at bounding box center [165, 162] width 70 height 5
copy div "Diego Gomes Da Silva"
click at [175, 198] on button "Abrir Chamada" at bounding box center [165, 193] width 70 height 13
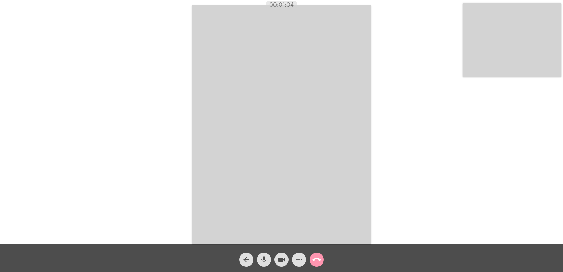
click at [317, 260] on mat-icon "call_end" at bounding box center [317, 260] width 8 height 8
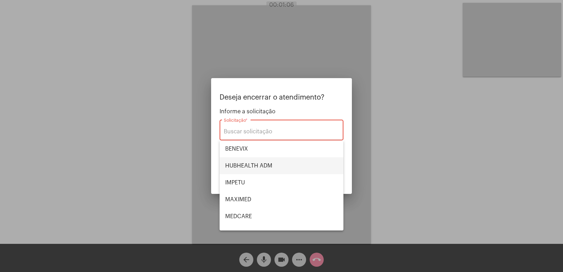
click at [266, 167] on span "HUBHEALTH ADM" at bounding box center [281, 165] width 113 height 17
type input "HUBHEALTH ADM"
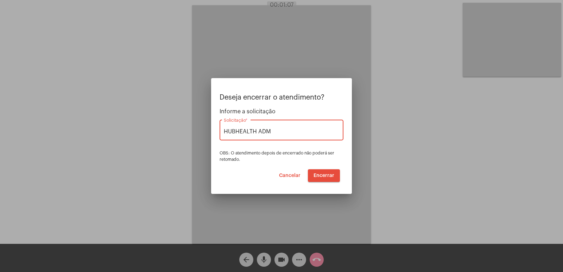
click at [294, 178] on button "Cancelar" at bounding box center [290, 175] width 33 height 13
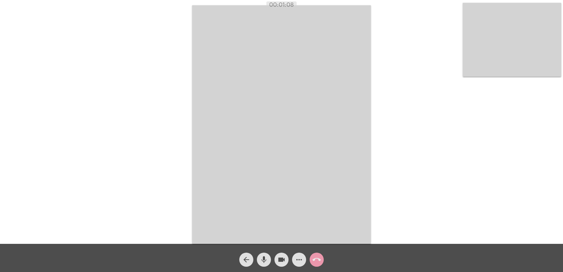
click at [316, 257] on mat-icon "call_end" at bounding box center [317, 260] width 8 height 8
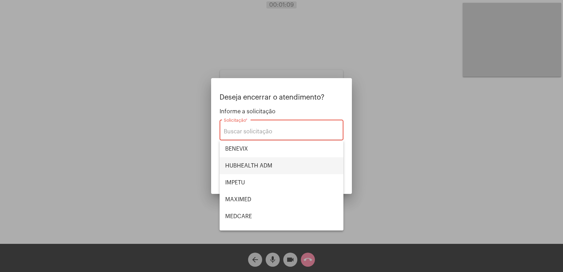
click at [264, 161] on span "HUBHEALTH ADM" at bounding box center [281, 165] width 113 height 17
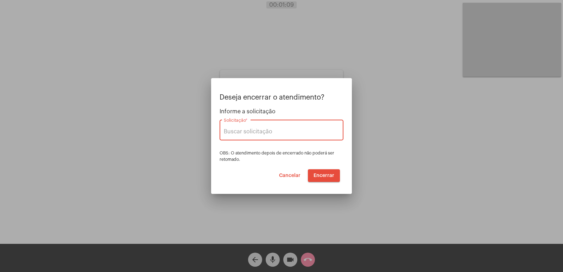
type input "HUBHEALTH ADM"
click at [329, 176] on span "Encerrar" at bounding box center [324, 175] width 21 height 5
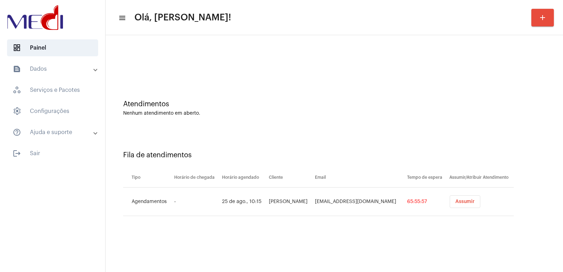
click at [453, 198] on button "Assumir" at bounding box center [465, 201] width 31 height 13
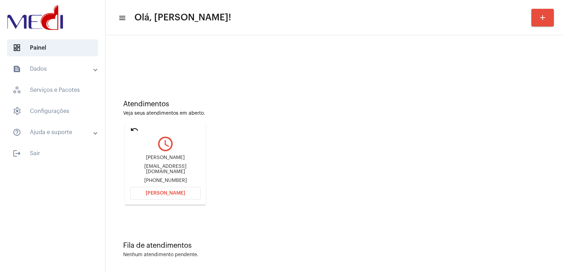
click at [160, 166] on div "Joana [EMAIL_ADDRESS][DOMAIN_NAME] [PHONE_NUMBER]" at bounding box center [165, 170] width 70 height 32
copy div "[EMAIL_ADDRESS][DOMAIN_NAME]"
click at [161, 189] on button "[PERSON_NAME]" at bounding box center [165, 193] width 70 height 13
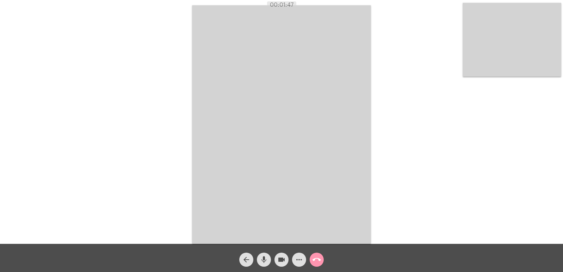
click at [316, 261] on mat-icon "call_end" at bounding box center [317, 260] width 8 height 8
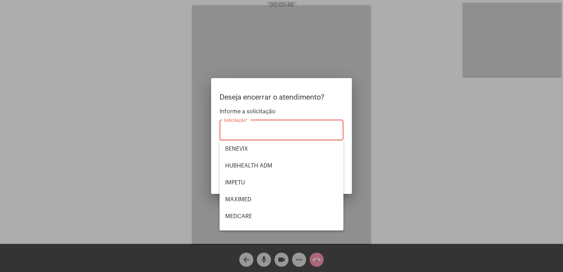
scroll to position [79, 0]
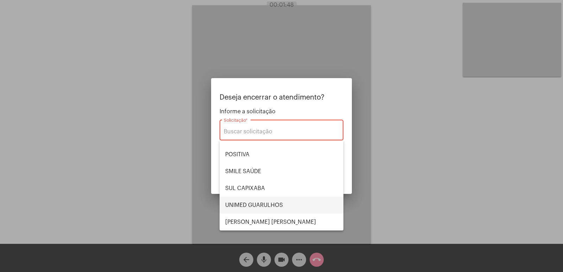
click at [253, 202] on span "UNIMED GUARULHOS" at bounding box center [281, 205] width 113 height 17
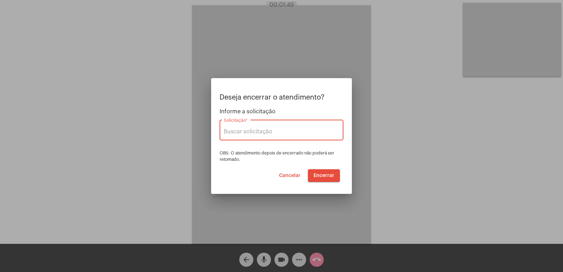
type input "UNIMED GUARULHOS"
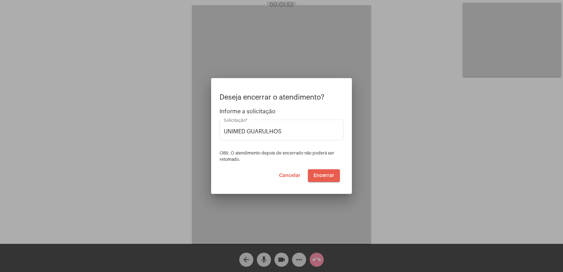
click at [325, 178] on span "Encerrar" at bounding box center [324, 175] width 21 height 5
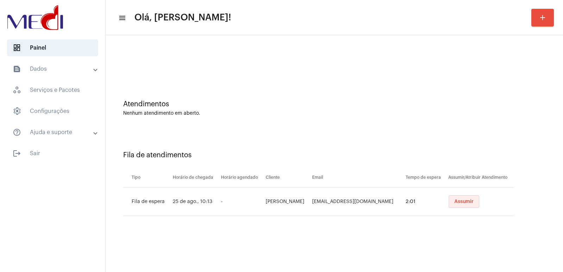
click at [457, 207] on button "Assumir" at bounding box center [464, 201] width 31 height 13
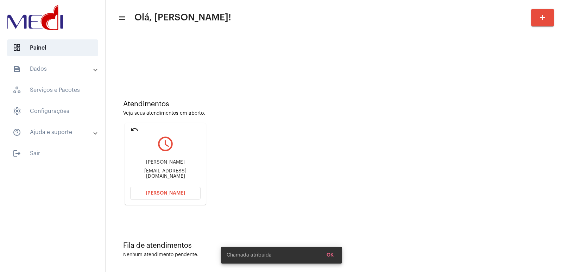
click at [152, 165] on div "Diego Gomes Da Silva" at bounding box center [165, 162] width 70 height 5
copy div "Diego Gomes Da Silva"
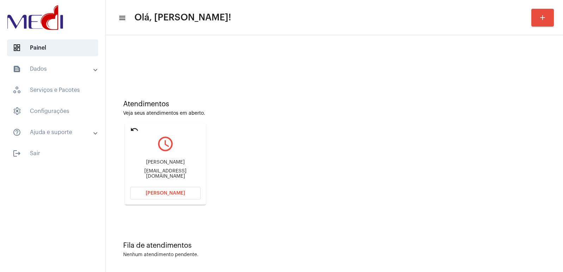
click at [179, 196] on button "Abrir Chamada" at bounding box center [165, 193] width 70 height 13
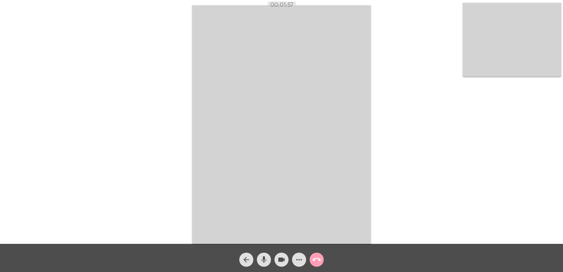
click at [322, 261] on button "call_end" at bounding box center [317, 260] width 14 height 14
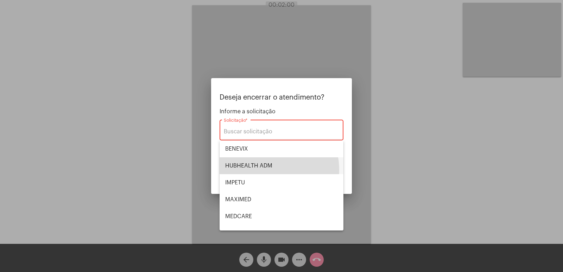
click at [263, 170] on span "HUBHEALTH ADM" at bounding box center [281, 165] width 113 height 17
type input "HUBHEALTH ADM"
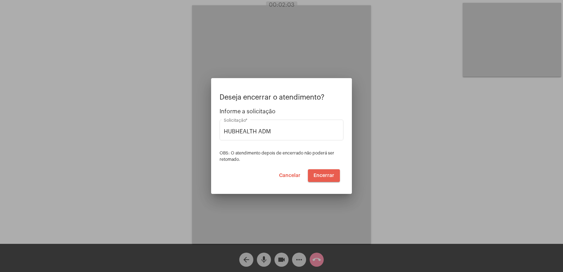
click at [326, 179] on button "Encerrar" at bounding box center [324, 175] width 32 height 13
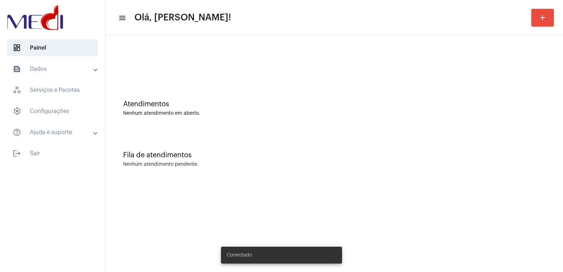
click at [431, 214] on mat-sidenav-content "menu Olá, Vivian! add Atendimentos Nenhum atendimento em aberto. Fila de atendi…" at bounding box center [335, 136] width 458 height 272
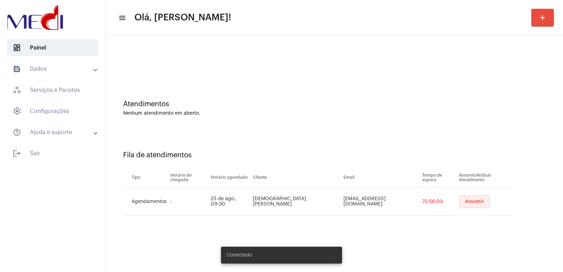
drag, startPoint x: 448, startPoint y: 203, endPoint x: 454, endPoint y: 202, distance: 6.0
click at [460, 202] on button "Assumir" at bounding box center [475, 201] width 31 height 13
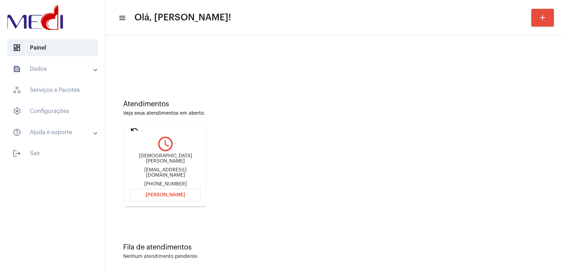
click at [166, 157] on div "Thais [PERSON_NAME] [EMAIL_ADDRESS][DOMAIN_NAME] [PHONE_NUMBER]" at bounding box center [165, 170] width 70 height 33
click at [166, 158] on div "Thais [PERSON_NAME] [EMAIL_ADDRESS][DOMAIN_NAME] [PHONE_NUMBER]" at bounding box center [165, 170] width 70 height 33
copy div "[DEMOGRAPHIC_DATA] [PERSON_NAME]"
click at [175, 194] on span "[PERSON_NAME]" at bounding box center [165, 195] width 39 height 5
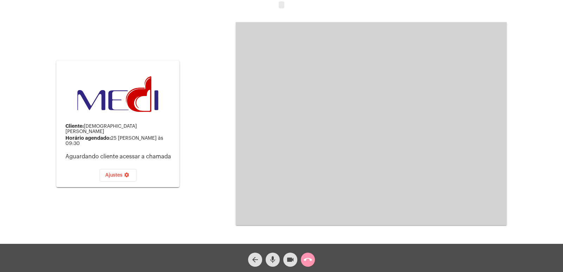
click at [303, 259] on button "call_end" at bounding box center [308, 260] width 14 height 14
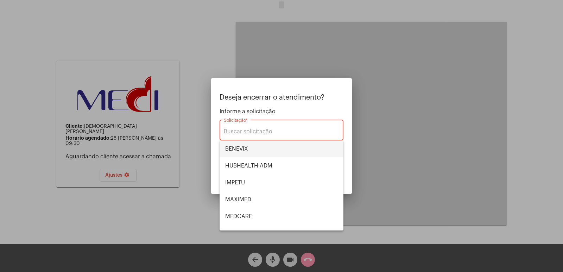
click at [237, 149] on span "BENEVIX" at bounding box center [281, 149] width 113 height 17
type input "BENEVIX"
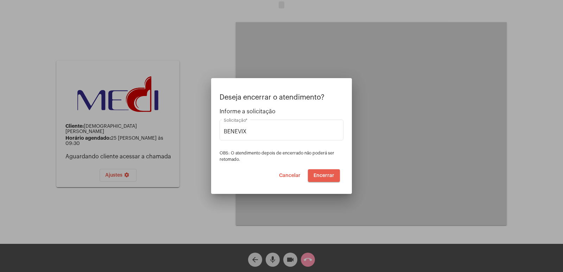
click at [337, 175] on button "Encerrar" at bounding box center [324, 175] width 32 height 13
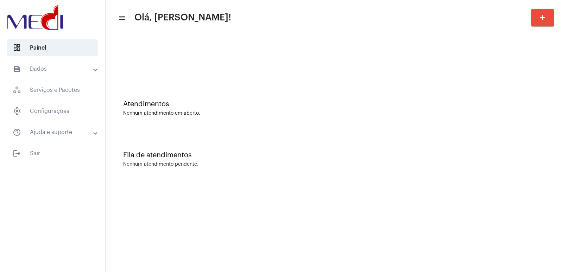
click at [433, 169] on div "Fila de atendimentos Nenhum atendimento pendente." at bounding box center [334, 155] width 451 height 51
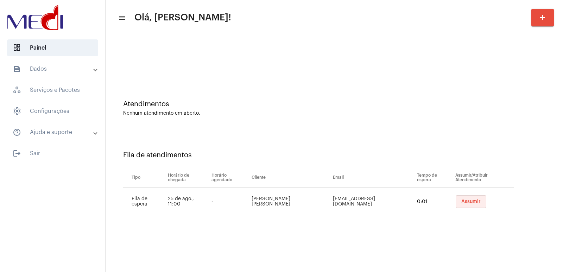
click at [456, 198] on button "Assumir" at bounding box center [471, 201] width 31 height 13
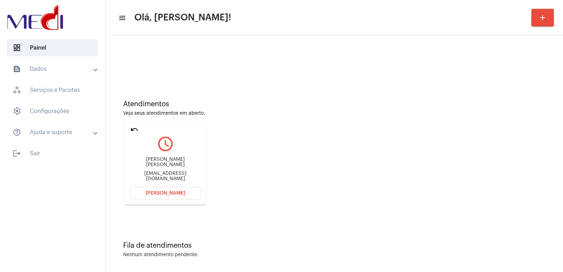
click at [182, 159] on div "Fabiana da Silva Viana fab.viana17@gmail.com" at bounding box center [165, 170] width 70 height 32
click at [180, 163] on div "Fabiana da Silva Viana" at bounding box center [165, 162] width 70 height 11
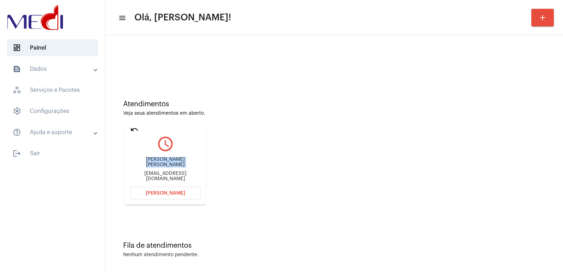
copy div "Fabiana da Silva Viana"
click at [150, 192] on span "[PERSON_NAME]" at bounding box center [165, 193] width 39 height 5
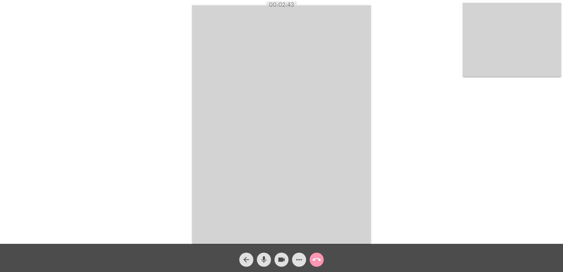
click at [313, 257] on mat-icon "call_end" at bounding box center [317, 260] width 8 height 8
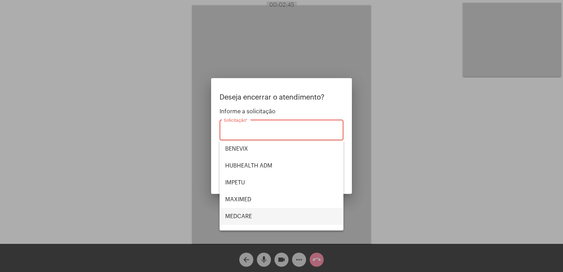
scroll to position [79, 0]
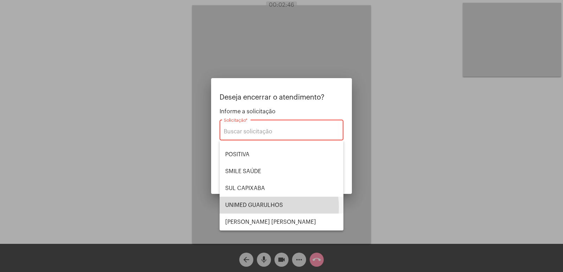
click at [248, 207] on span "UNIMED GUARULHOS" at bounding box center [281, 205] width 113 height 17
type input "UNIMED GUARULHOS"
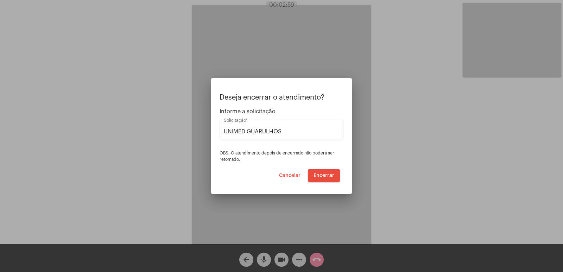
drag, startPoint x: 310, startPoint y: 198, endPoint x: 253, endPoint y: 143, distance: 78.7
click at [253, 143] on div "UNIMED GUARULHOS Solicitação *" at bounding box center [282, 134] width 124 height 29
click at [325, 176] on span "Encerrar" at bounding box center [324, 175] width 21 height 5
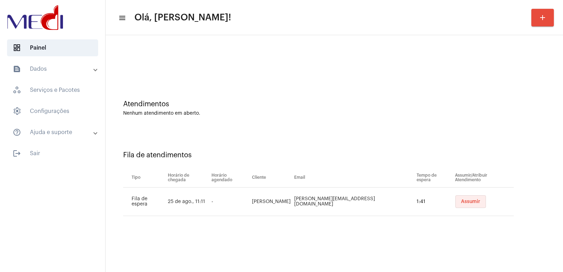
click at [461, 201] on span "Assumir" at bounding box center [470, 201] width 19 height 5
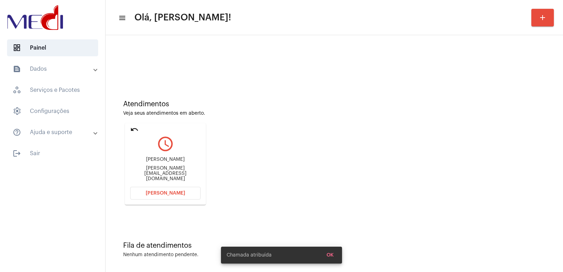
click at [157, 173] on div "pamela-gsouza@hotmail.com" at bounding box center [165, 174] width 70 height 16
copy mat-card-content "pamela-gsouza@hotmail.com Abrir Chamada"
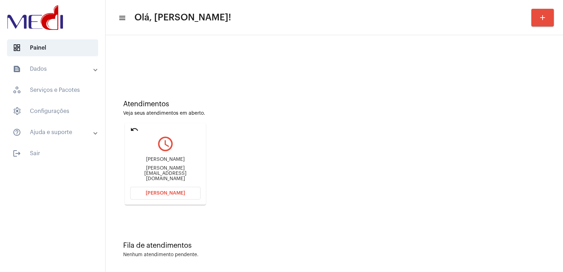
click at [170, 196] on button "[PERSON_NAME]" at bounding box center [165, 193] width 70 height 13
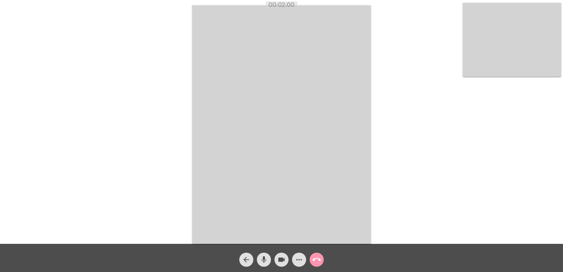
click at [317, 259] on mat-icon "call_end" at bounding box center [317, 260] width 8 height 8
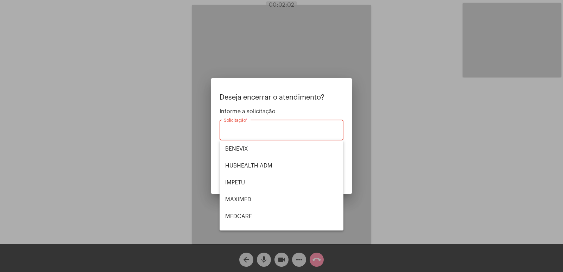
scroll to position [79, 0]
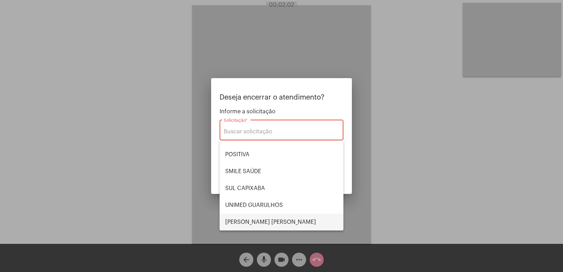
click at [249, 217] on span "[PERSON_NAME]" at bounding box center [281, 222] width 113 height 17
type input "[PERSON_NAME]"
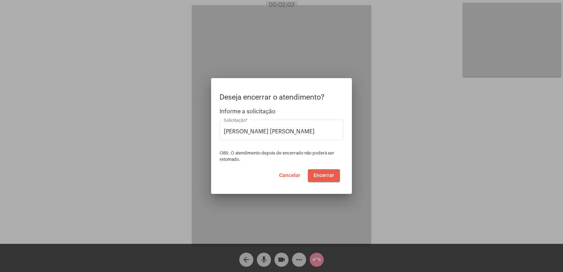
click at [322, 176] on span "Encerrar" at bounding box center [324, 175] width 21 height 5
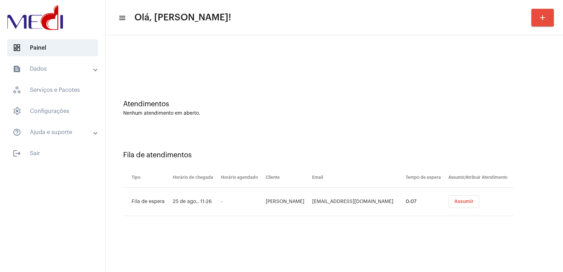
click at [455, 200] on span "Assumir" at bounding box center [464, 201] width 19 height 5
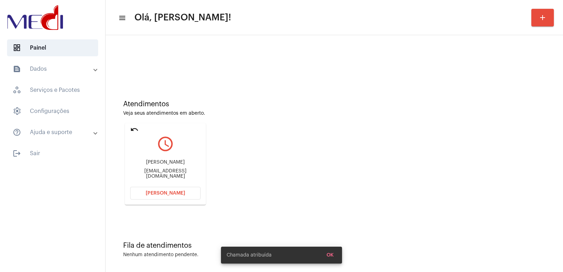
click at [174, 174] on div "brunomarcondes39@gmail.com" at bounding box center [165, 174] width 70 height 11
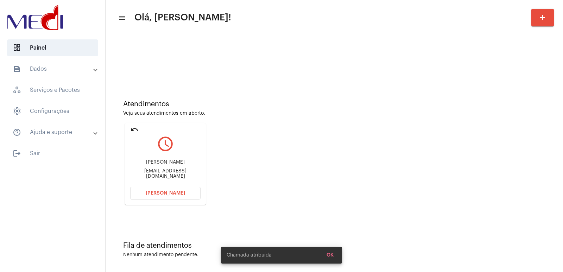
click at [174, 174] on div "brunomarcondes39@gmail.com" at bounding box center [165, 174] width 70 height 11
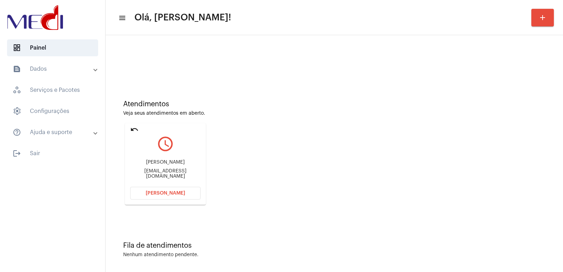
click at [175, 195] on span "[PERSON_NAME]" at bounding box center [165, 193] width 39 height 5
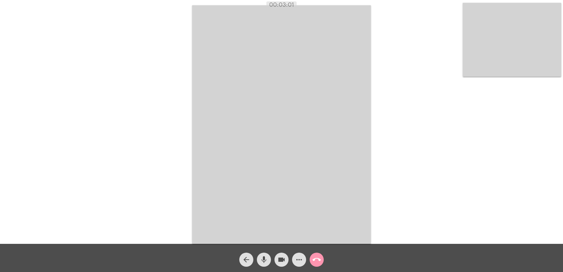
click at [315, 259] on mat-icon "call_end" at bounding box center [317, 260] width 8 height 8
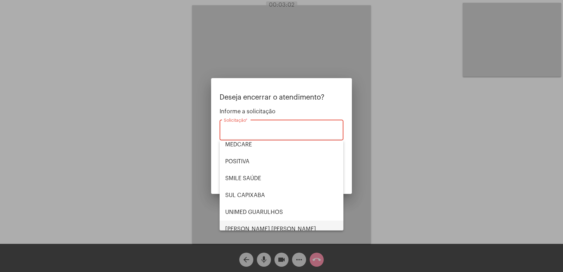
scroll to position [79, 0]
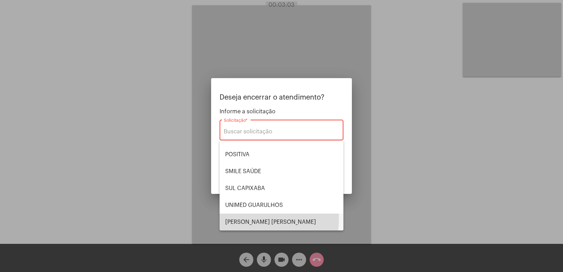
click at [243, 219] on span "[PERSON_NAME]" at bounding box center [281, 222] width 113 height 17
type input "[PERSON_NAME]"
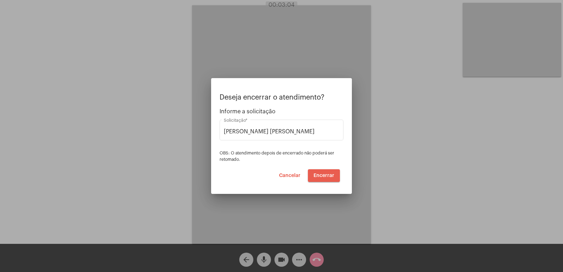
click at [318, 173] on span "Encerrar" at bounding box center [324, 175] width 21 height 5
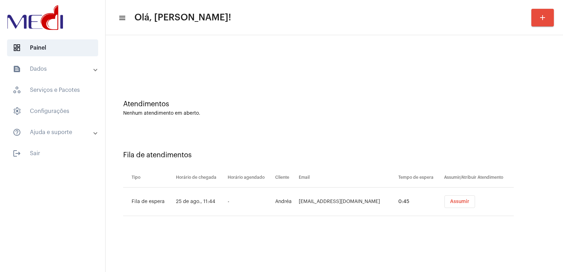
click at [445, 206] on button "Assumir" at bounding box center [460, 201] width 31 height 13
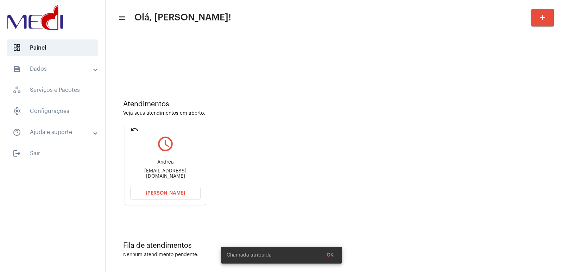
click at [148, 172] on div "[EMAIL_ADDRESS][DOMAIN_NAME]" at bounding box center [165, 174] width 70 height 11
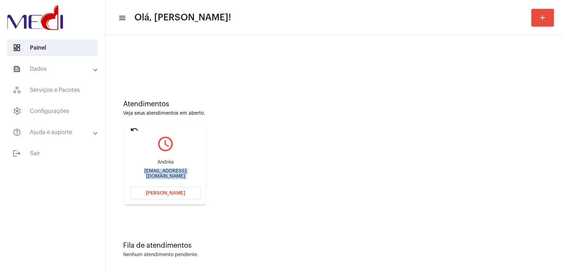
copy mat-card-content "[EMAIL_ADDRESS][DOMAIN_NAME] Abrir Chamada"
click at [179, 193] on span "[PERSON_NAME]" at bounding box center [165, 193] width 39 height 5
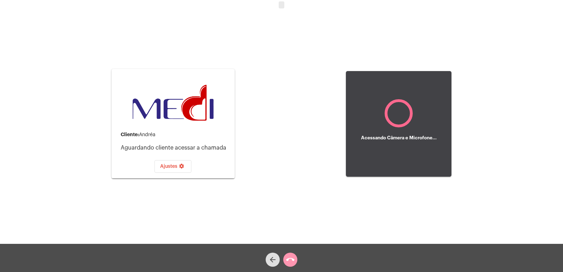
click at [153, 136] on div "Cliente: Andréa" at bounding box center [175, 135] width 108 height 6
copy div "Cliente: Andréa"
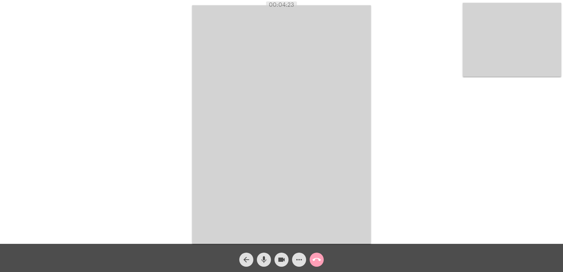
click at [317, 258] on mat-icon "call_end" at bounding box center [317, 260] width 8 height 8
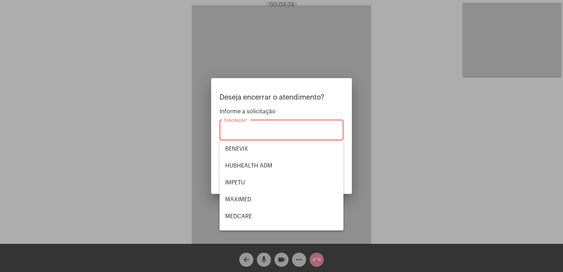
scroll to position [79, 0]
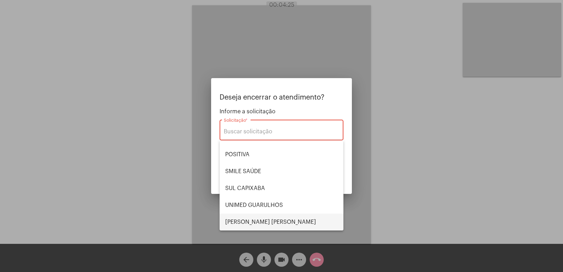
click at [244, 222] on span "[PERSON_NAME]" at bounding box center [281, 222] width 113 height 17
type input "[PERSON_NAME]"
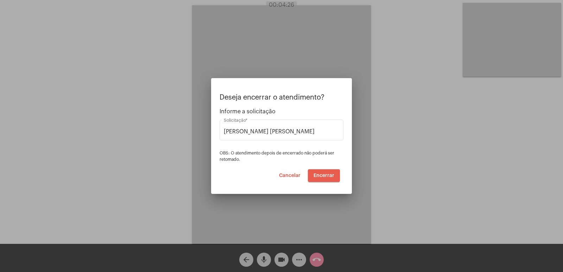
click at [319, 176] on span "Encerrar" at bounding box center [324, 175] width 21 height 5
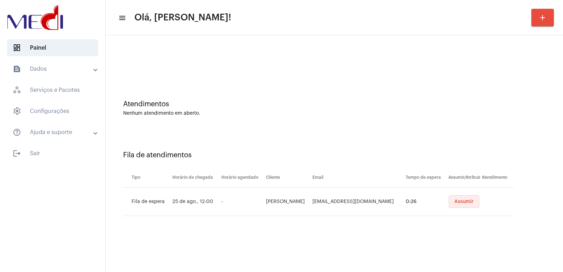
click at [455, 195] on button "Assumir" at bounding box center [464, 201] width 31 height 13
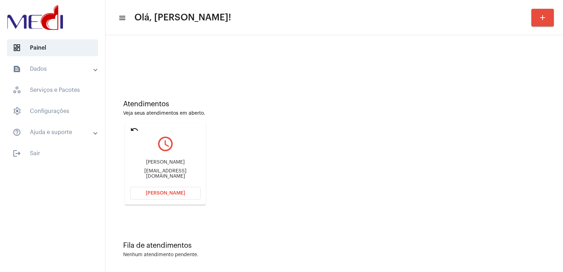
click at [158, 173] on div "fcarlosgarcia@yahoo.com.br" at bounding box center [165, 174] width 70 height 11
copy mat-card-content "fcarlosgarcia@yahoo.com.br Abrir Chamada"
click at [180, 191] on button "[PERSON_NAME]" at bounding box center [165, 193] width 70 height 13
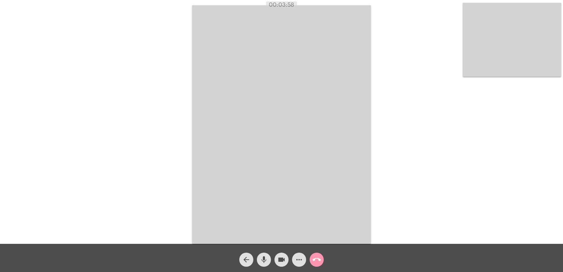
click at [169, 36] on div "Acessando Câmera e Microfone..." at bounding box center [282, 124] width 562 height 244
click at [322, 254] on button "call_end" at bounding box center [317, 260] width 14 height 14
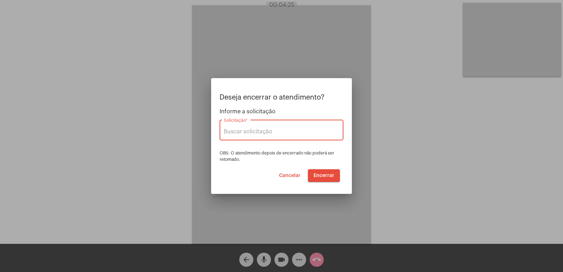
type input "[PERSON_NAME]"
click at [326, 171] on button "Encerrar" at bounding box center [324, 175] width 32 height 13
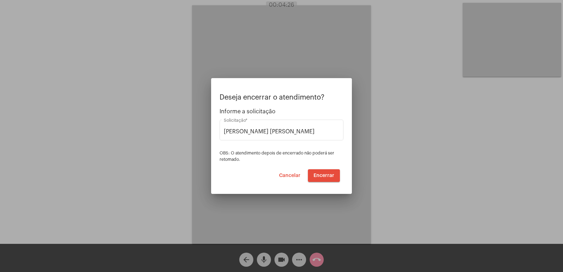
click at [326, 171] on button "Encerrar" at bounding box center [324, 175] width 32 height 13
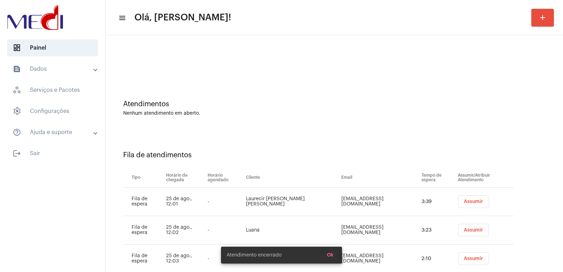
scroll to position [49, 0]
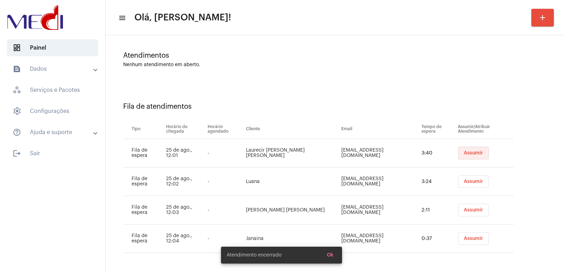
click at [464, 151] on span "Assumir" at bounding box center [473, 153] width 19 height 5
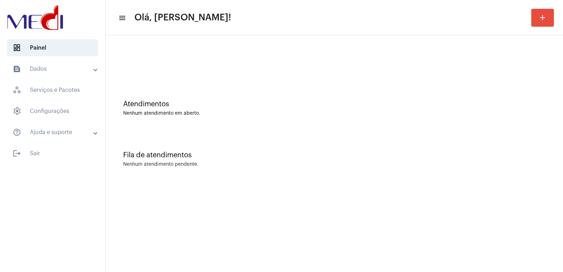
scroll to position [0, 0]
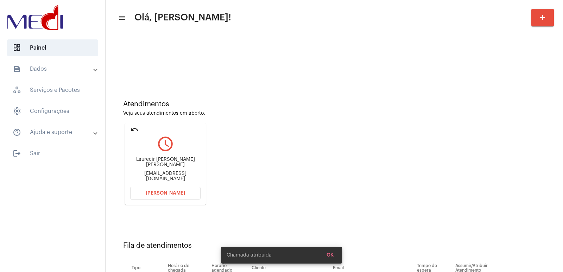
click at [158, 166] on div "Laurecir Almeida Barcelos" at bounding box center [165, 162] width 70 height 11
click at [158, 165] on div "Laurecir Almeida Barcelos" at bounding box center [165, 162] width 70 height 11
copy div "Laurecir Almeida Barcelos"
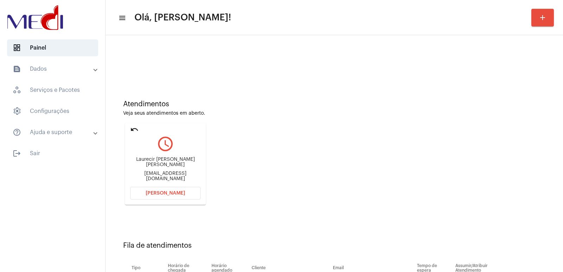
click at [167, 191] on span "[PERSON_NAME]" at bounding box center [165, 193] width 39 height 5
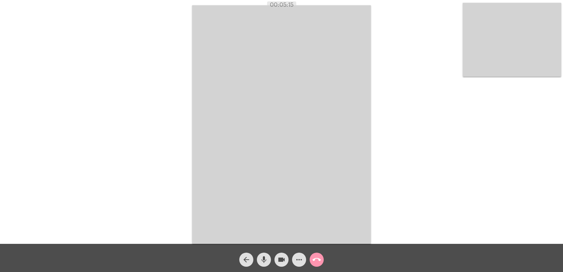
drag, startPoint x: 268, startPoint y: 6, endPoint x: 317, endPoint y: 10, distance: 48.8
click at [314, 7] on div "00:05:15" at bounding box center [281, 5] width 563 height 6
click at [310, 30] on video at bounding box center [281, 124] width 179 height 239
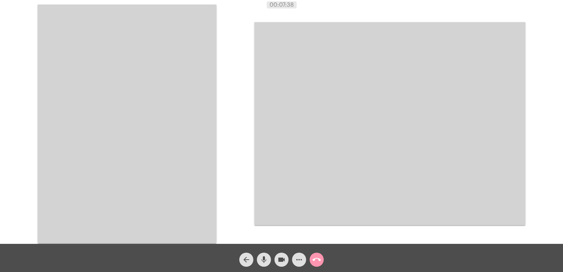
click at [264, 16] on div "Acessando Câmera e Microfone..." at bounding box center [390, 124] width 271 height 242
click at [208, 41] on video at bounding box center [127, 124] width 179 height 239
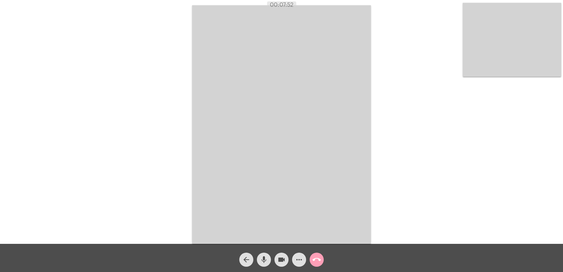
click at [317, 260] on mat-icon "call_end" at bounding box center [317, 260] width 8 height 8
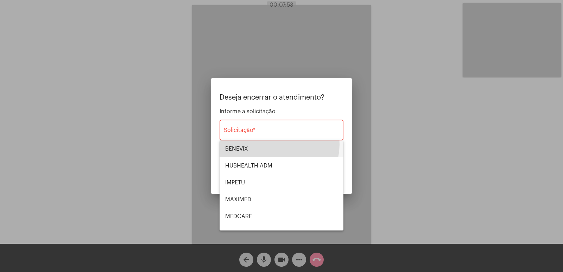
click at [278, 144] on span "BENEVIX" at bounding box center [281, 149] width 113 height 17
type input "BENEVIX"
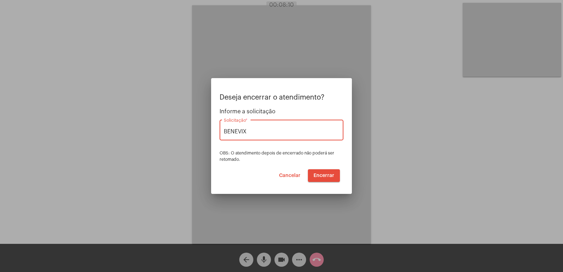
click at [332, 175] on span "Encerrar" at bounding box center [324, 175] width 21 height 5
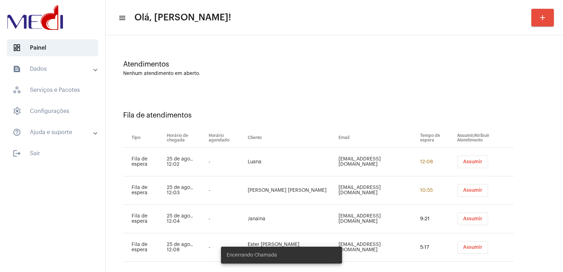
scroll to position [49, 0]
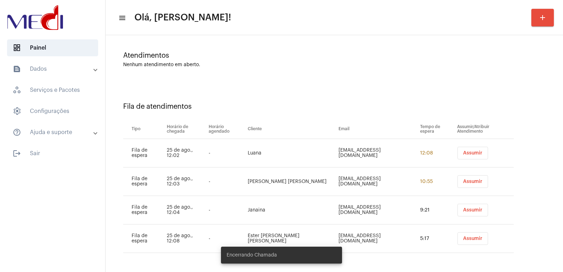
click at [464, 155] on span "Assumir" at bounding box center [472, 153] width 19 height 5
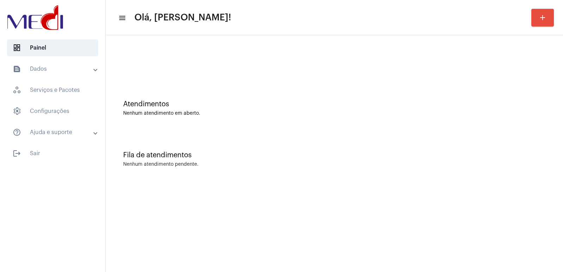
scroll to position [0, 0]
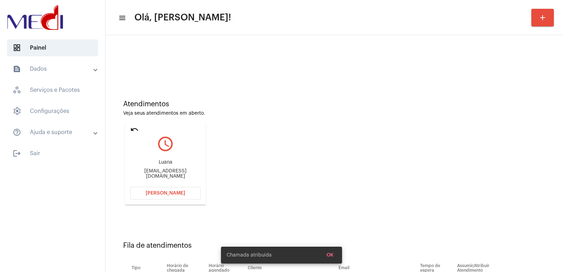
click at [168, 175] on div "Luanavanessalipe13@gmail.com" at bounding box center [165, 174] width 70 height 11
copy mat-card-content "Luanavanessalipe13@gmail.com Abrir Chamada"
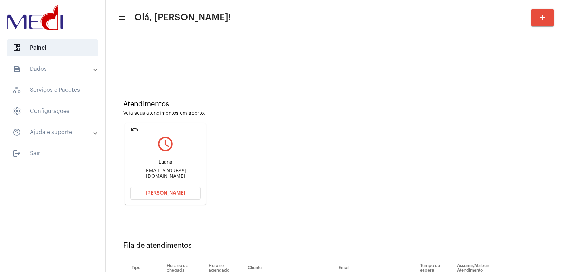
click at [163, 191] on span "[PERSON_NAME]" at bounding box center [165, 193] width 39 height 5
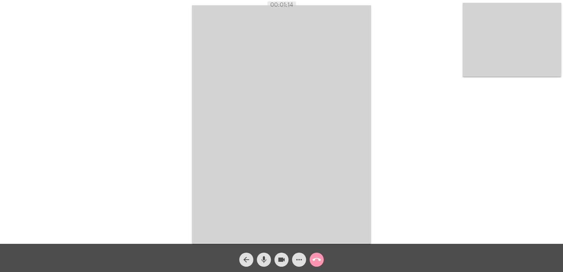
click at [299, 157] on video at bounding box center [281, 124] width 179 height 239
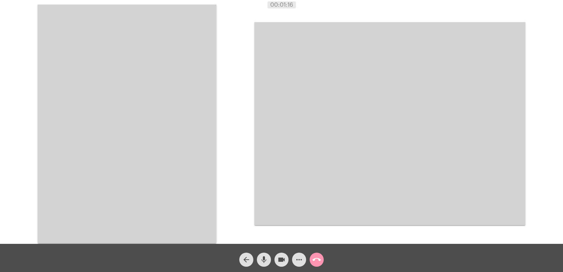
click at [112, 125] on video at bounding box center [127, 124] width 179 height 239
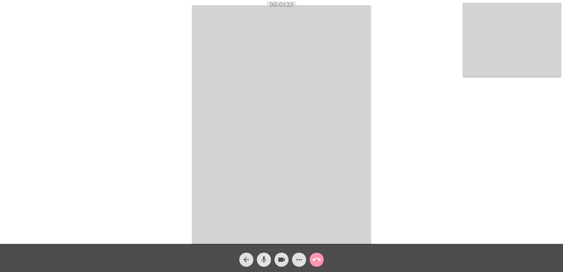
click at [264, 263] on mat-icon "mic" at bounding box center [264, 260] width 8 height 8
click at [276, 260] on button "videocam" at bounding box center [282, 260] width 14 height 14
click at [277, 260] on button "videocam_off" at bounding box center [282, 260] width 14 height 14
click at [267, 262] on mat-icon "mic_off" at bounding box center [264, 260] width 8 height 8
drag, startPoint x: 266, startPoint y: 257, endPoint x: 274, endPoint y: 257, distance: 8.1
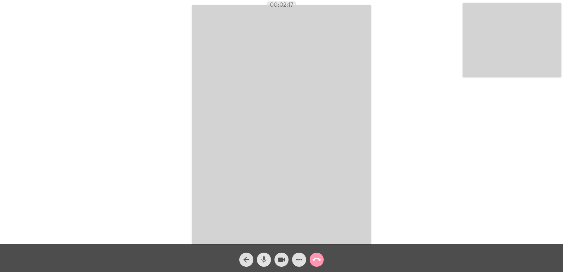
click at [269, 257] on button "mic" at bounding box center [264, 260] width 14 height 14
drag, startPoint x: 280, startPoint y: 258, endPoint x: 280, endPoint y: 270, distance: 12.0
click at [281, 259] on mat-icon "videocam" at bounding box center [282, 260] width 8 height 8
click at [265, 259] on mat-icon "mic_off" at bounding box center [264, 260] width 8 height 8
click at [272, 259] on div "mic" at bounding box center [264, 258] width 18 height 18
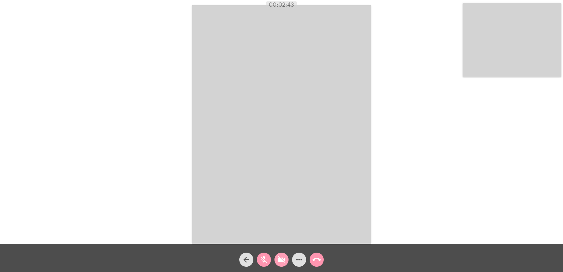
click at [278, 262] on mat-icon "videocam_off" at bounding box center [282, 260] width 8 height 8
click at [266, 264] on span "mic_off" at bounding box center [264, 260] width 8 height 14
click at [319, 255] on span "call_end" at bounding box center [317, 260] width 8 height 14
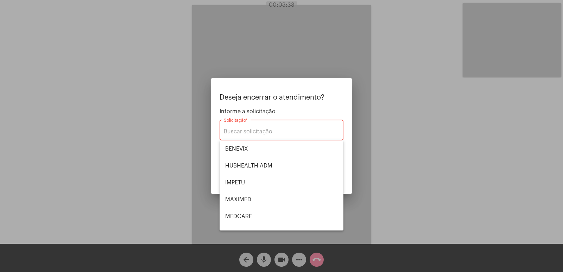
click at [166, 97] on div at bounding box center [281, 136] width 563 height 272
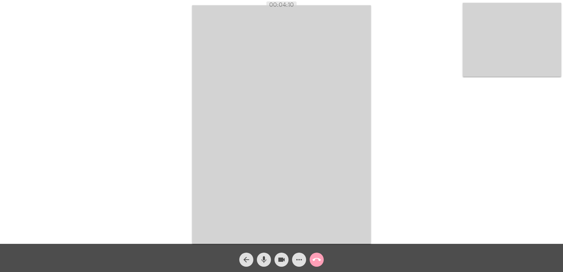
click at [312, 257] on button "call_end" at bounding box center [317, 260] width 14 height 14
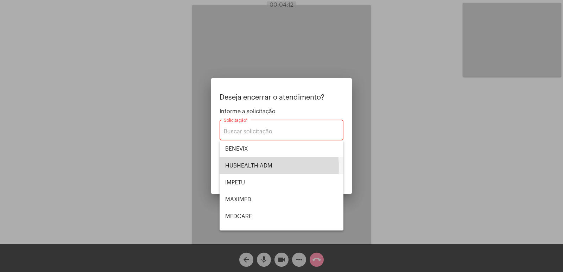
click at [260, 167] on span "HUBHEALTH ADM" at bounding box center [281, 165] width 113 height 17
type input "HUBHEALTH ADM"
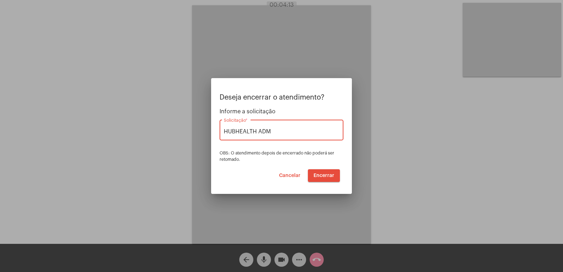
click at [321, 175] on span "Encerrar" at bounding box center [324, 175] width 21 height 5
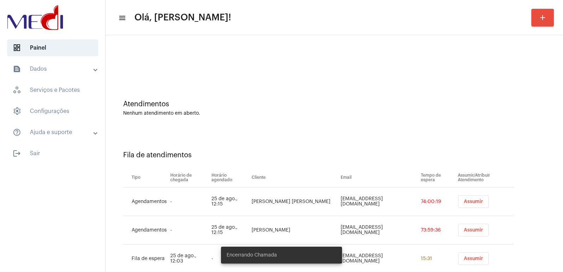
click at [461, 209] on td "Assumir" at bounding box center [485, 202] width 58 height 29
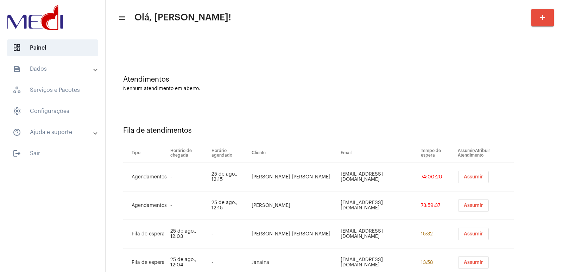
scroll to position [77, 0]
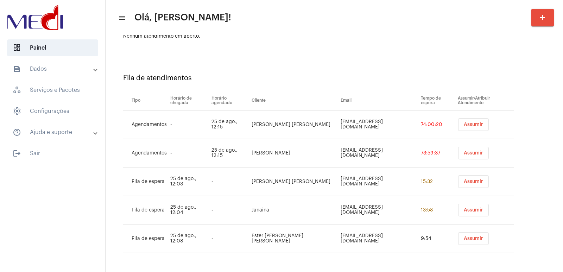
drag, startPoint x: 463, startPoint y: 205, endPoint x: 454, endPoint y: 151, distance: 54.7
click at [453, 151] on tbody "Agendamentos - 25 de ago., 12:15 Gabriela de Souza Silva gabrielagrbsilva@gmail…" at bounding box center [318, 182] width 391 height 143
click at [467, 182] on span "Assumir" at bounding box center [473, 181] width 19 height 5
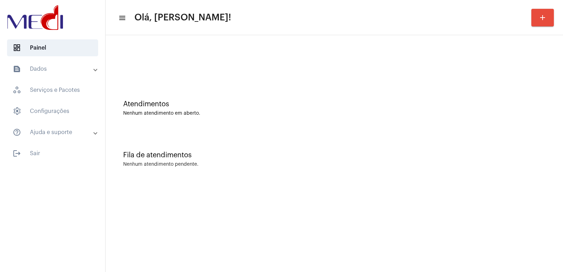
scroll to position [0, 0]
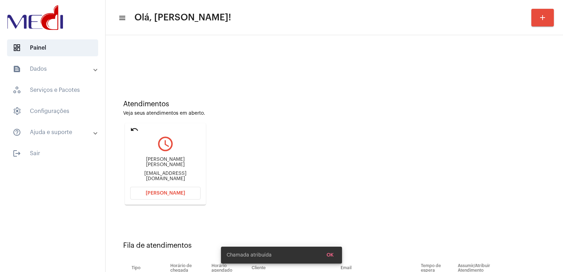
click at [150, 160] on div "Gabriela Ester valandro Gabievalandro@yahoo.com.br" at bounding box center [165, 170] width 70 height 32
copy div "Gabriela Ester valandro"
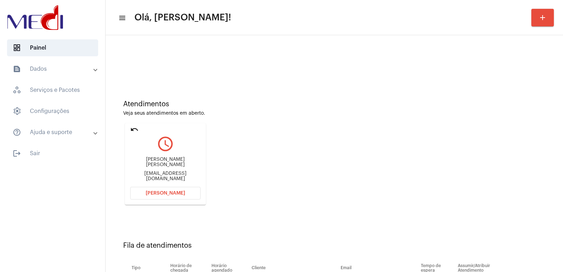
click at [174, 189] on button "[PERSON_NAME]" at bounding box center [165, 193] width 70 height 13
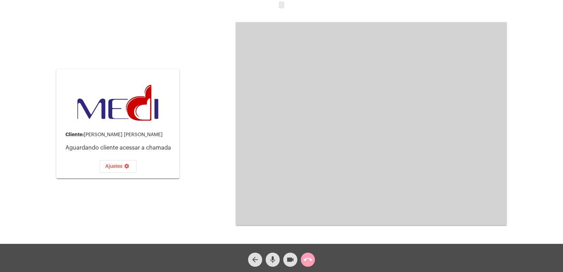
click at [309, 257] on mat-icon "call_end" at bounding box center [308, 260] width 8 height 8
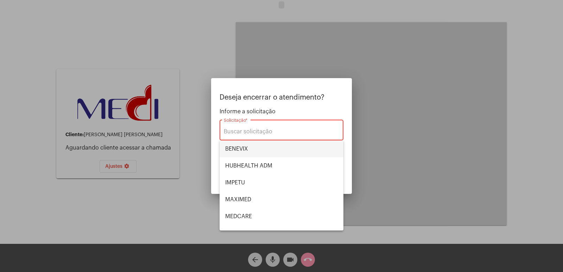
click at [242, 153] on span "BENEVIX" at bounding box center [281, 149] width 113 height 17
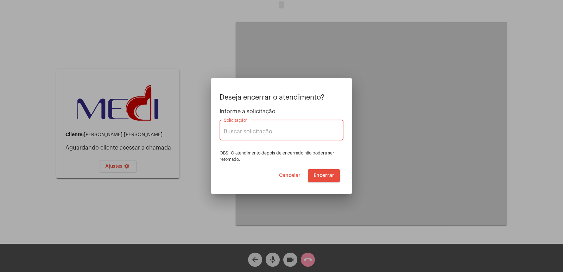
type input "BENEVIX"
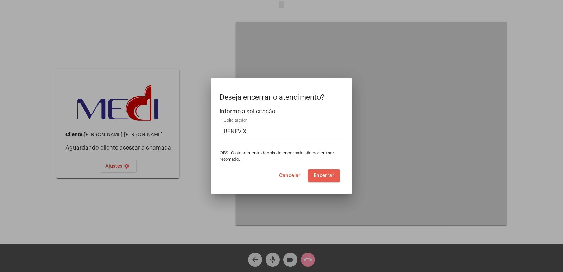
click at [324, 177] on span "Encerrar" at bounding box center [324, 175] width 21 height 5
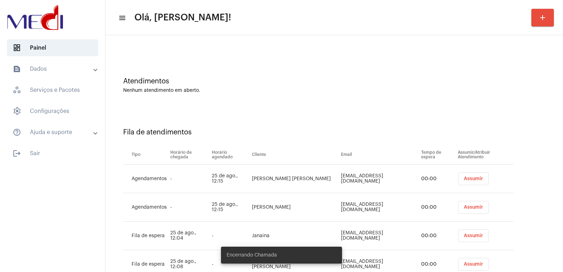
scroll to position [49, 0]
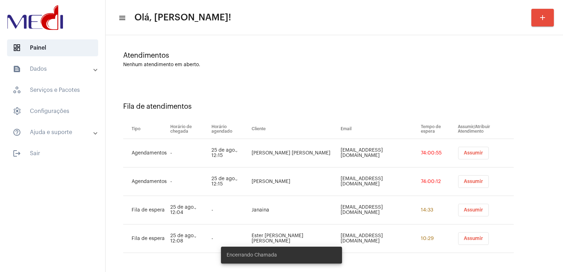
click at [466, 206] on button "Assumir" at bounding box center [474, 210] width 31 height 13
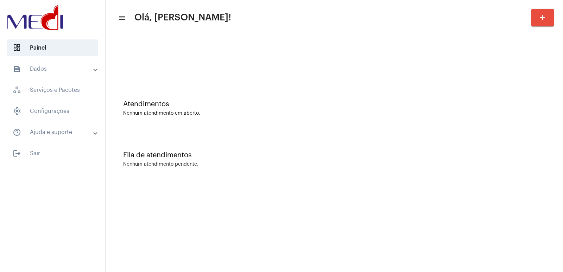
scroll to position [0, 0]
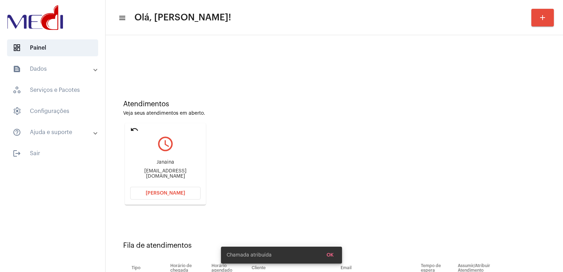
click at [163, 176] on div "mellojana@hotmail.com" at bounding box center [165, 174] width 70 height 11
click at [163, 175] on div "mellojana@hotmail.com" at bounding box center [165, 174] width 70 height 11
click at [163, 174] on div "mellojana@hotmail.com" at bounding box center [165, 174] width 70 height 11
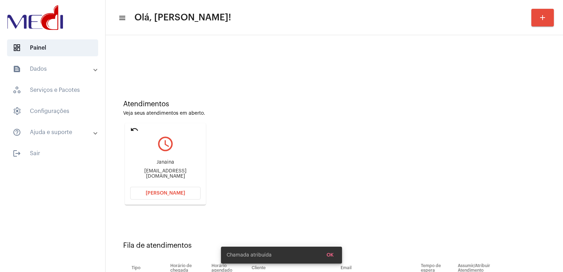
copy mat-card-content "mellojana@hotmail.com Abrir Chamada"
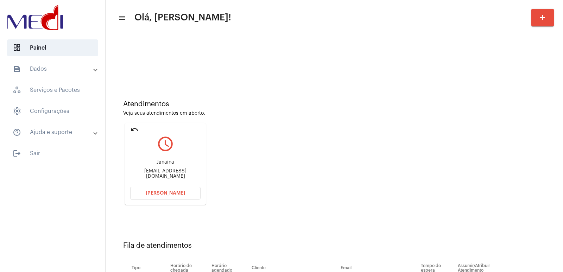
click at [174, 191] on span "[PERSON_NAME]" at bounding box center [165, 193] width 39 height 5
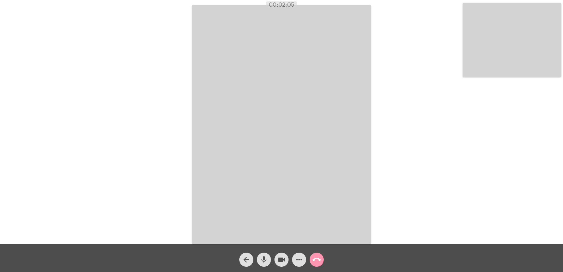
click at [315, 257] on mat-icon "call_end" at bounding box center [317, 260] width 8 height 8
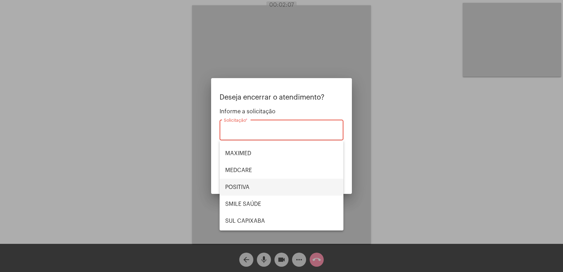
scroll to position [79, 0]
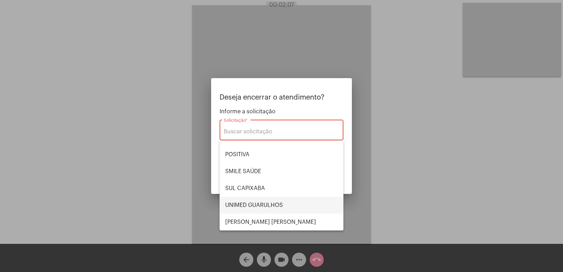
click at [257, 207] on span "UNIMED GUARULHOS" at bounding box center [281, 205] width 113 height 17
type input "UNIMED GUARULHOS"
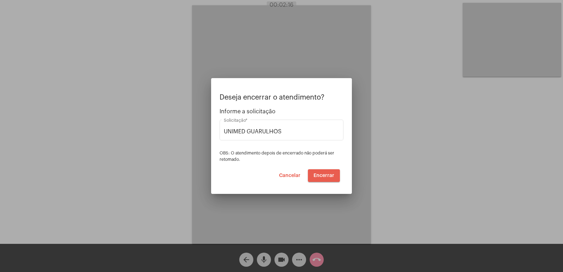
click at [330, 173] on span "Encerrar" at bounding box center [324, 175] width 21 height 5
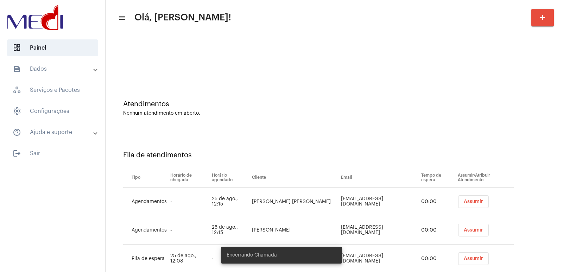
scroll to position [20, 0]
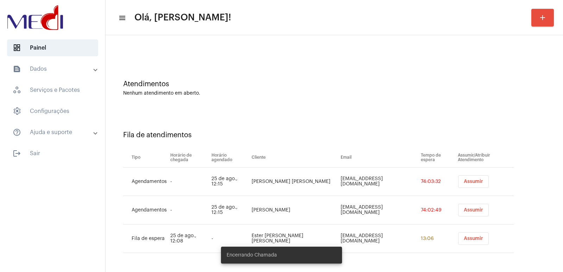
click at [459, 242] on button "Assumir" at bounding box center [474, 238] width 31 height 13
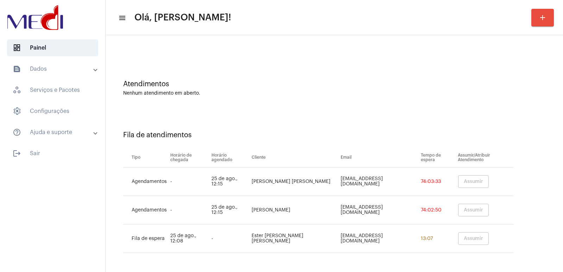
scroll to position [0, 0]
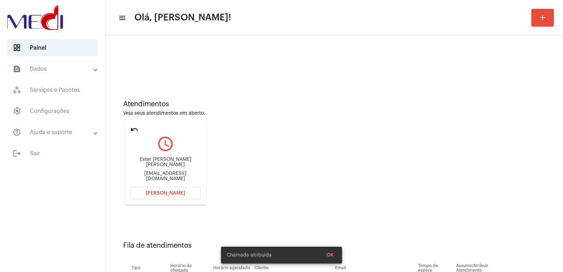
click at [170, 164] on div "Ester Beatriz da Silva Santos" at bounding box center [165, 162] width 70 height 11
copy div "Ester Beatriz da Silva Santos"
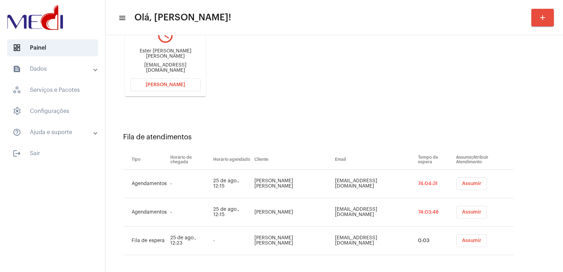
scroll to position [111, 0]
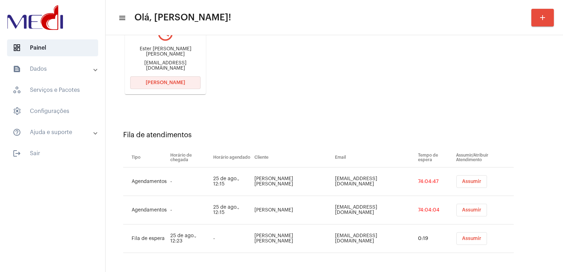
click at [158, 83] on span "[PERSON_NAME]" at bounding box center [165, 82] width 39 height 5
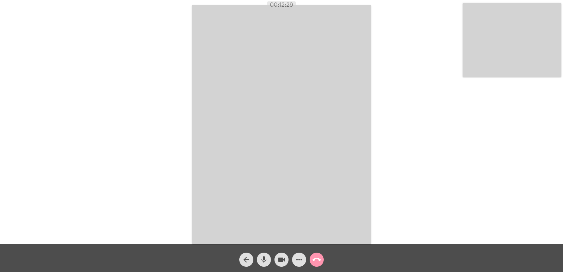
click at [313, 175] on video at bounding box center [281, 124] width 179 height 239
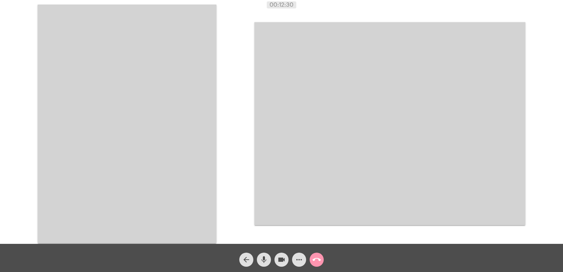
click at [148, 105] on video at bounding box center [127, 124] width 179 height 239
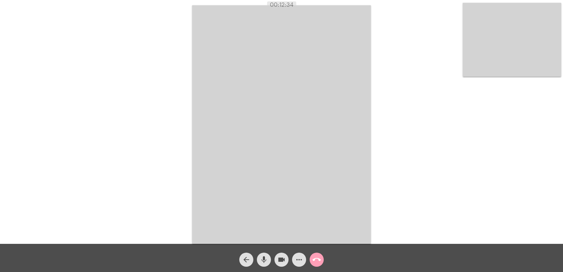
click at [317, 262] on mat-icon "call_end" at bounding box center [317, 260] width 8 height 8
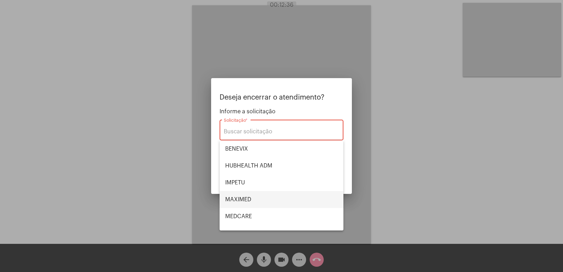
scroll to position [79, 0]
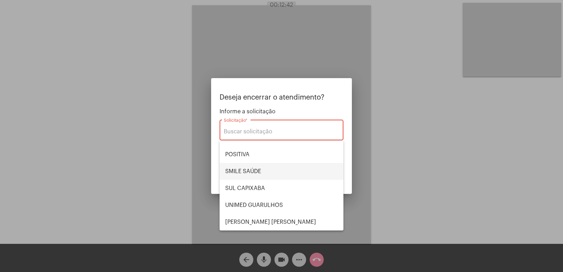
click at [261, 174] on span "SMILE SAÚDE" at bounding box center [281, 171] width 113 height 17
type input "SMILE SAÚDE"
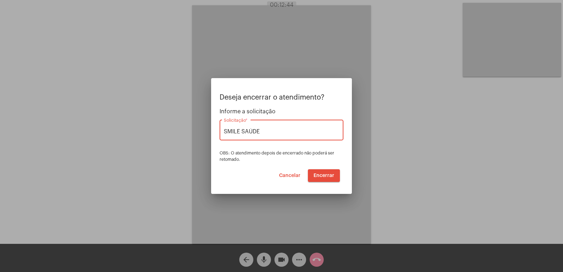
click at [320, 177] on span "Encerrar" at bounding box center [324, 175] width 21 height 5
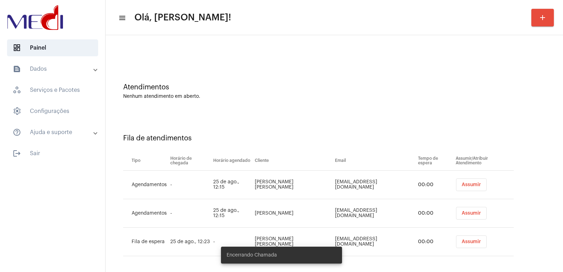
scroll to position [20, 0]
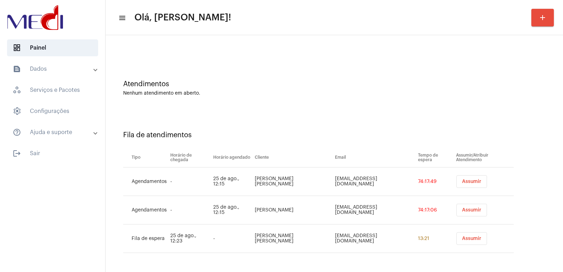
click at [459, 178] on button "Assumir" at bounding box center [472, 181] width 31 height 13
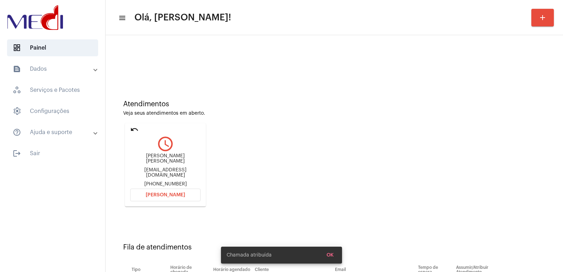
click at [170, 169] on div "gabrielagrbsilva@gmail.com" at bounding box center [165, 173] width 70 height 11
copy div "gabrielagrbsilva@gmail.com"
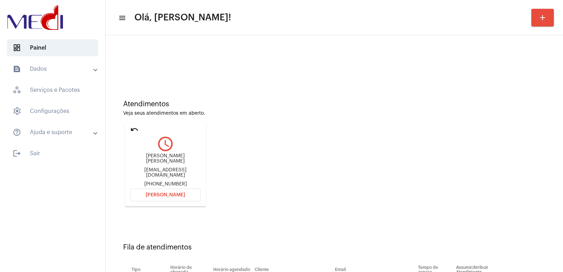
click at [168, 162] on div "Gabriela de Souza Silva" at bounding box center [165, 159] width 70 height 11
click at [168, 161] on div "Gabriela de Souza Silva" at bounding box center [165, 159] width 70 height 11
click at [167, 161] on div "Gabriela de Souza Silva" at bounding box center [165, 159] width 70 height 11
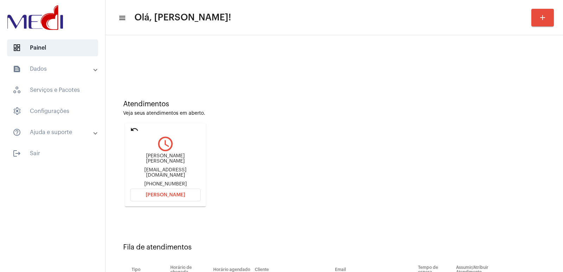
click at [167, 161] on div "Gabriela de Souza Silva" at bounding box center [165, 159] width 70 height 11
click at [172, 194] on span "[PERSON_NAME]" at bounding box center [165, 195] width 39 height 5
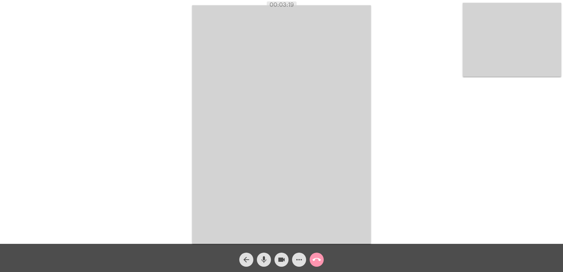
click at [311, 262] on button "call_end" at bounding box center [317, 260] width 14 height 14
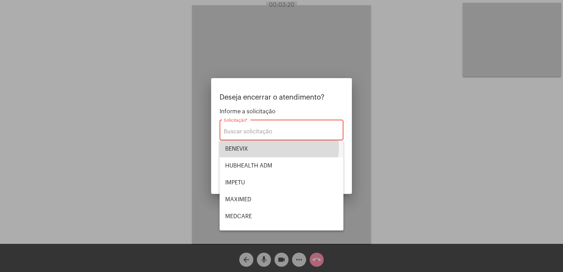
click at [261, 146] on span "BENEVIX" at bounding box center [281, 149] width 113 height 17
type input "BENEVIX"
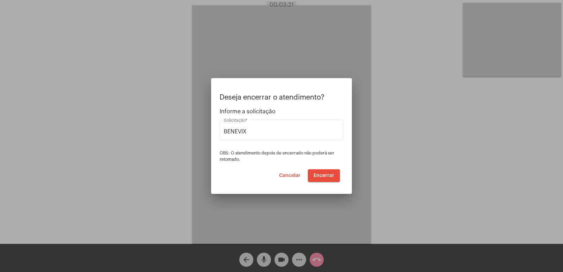
click at [156, 149] on div at bounding box center [281, 136] width 563 height 272
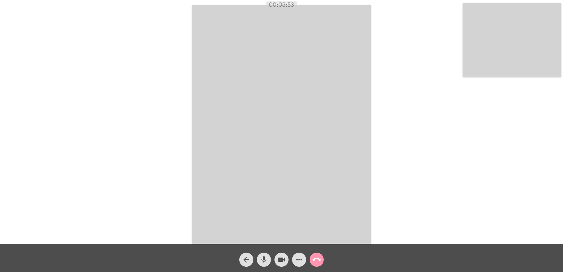
click at [321, 259] on button "call_end" at bounding box center [317, 260] width 14 height 14
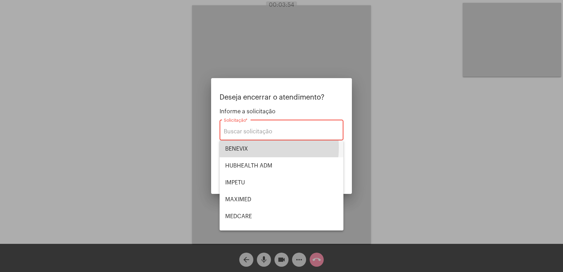
drag, startPoint x: 256, startPoint y: 147, endPoint x: 307, endPoint y: 164, distance: 54.0
click at [257, 147] on span "BENEVIX" at bounding box center [281, 149] width 113 height 17
type input "BENEVIX"
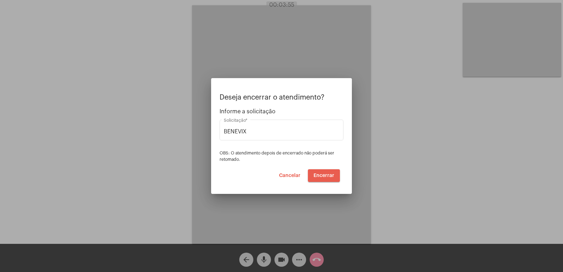
click at [331, 177] on span "Encerrar" at bounding box center [324, 175] width 21 height 5
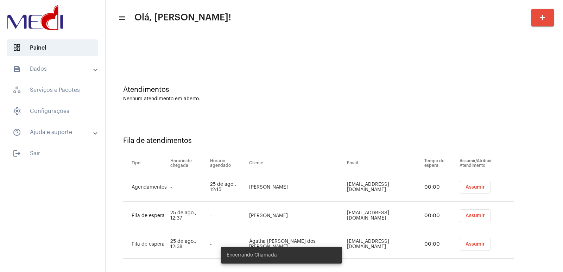
scroll to position [20, 0]
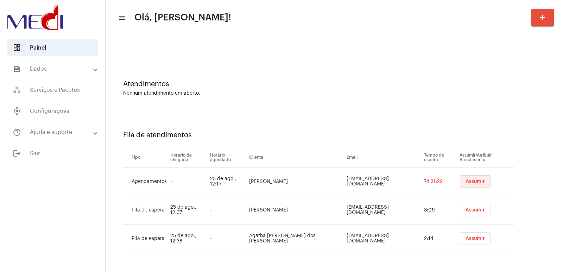
click at [466, 179] on span "Assumir" at bounding box center [475, 181] width 19 height 5
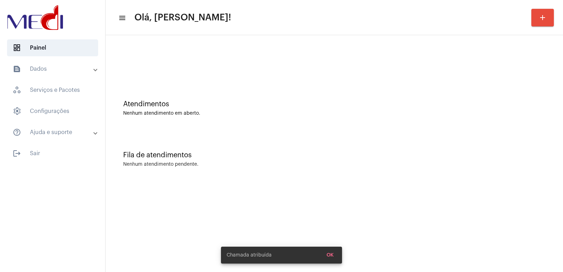
scroll to position [0, 0]
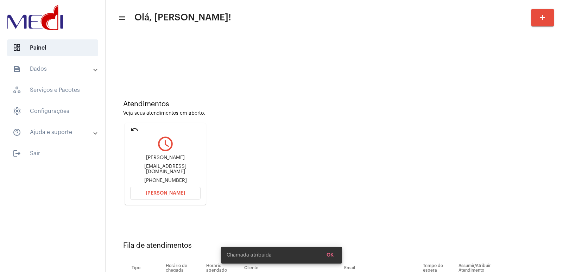
click at [165, 170] on div "marianabburger@gmail.com" at bounding box center [165, 169] width 70 height 11
copy div "marianabburger@gmail.com"
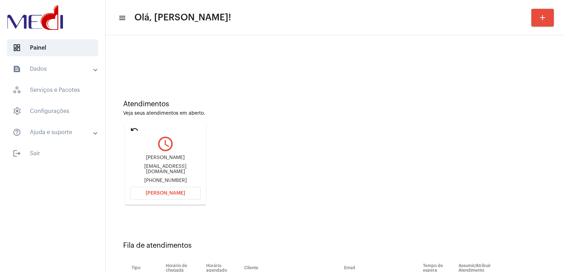
click at [172, 159] on div "Mariana" at bounding box center [165, 157] width 70 height 5
click at [176, 186] on mat-card "undo query_builder Mariana marianabburger@gmail.com +5519995631455 Abrir Chamada" at bounding box center [165, 164] width 81 height 82
click at [162, 195] on span "[PERSON_NAME]" at bounding box center [165, 193] width 39 height 5
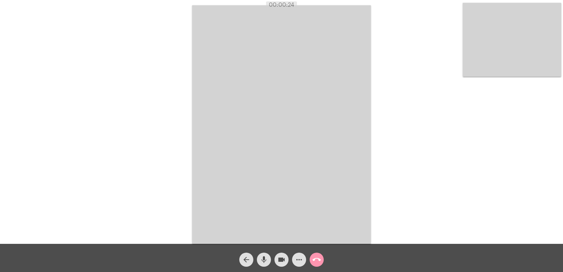
click at [260, 266] on div "mic" at bounding box center [264, 258] width 18 height 18
click at [276, 259] on button "videocam" at bounding box center [282, 260] width 14 height 14
click at [278, 259] on mat-icon "videocam_off" at bounding box center [282, 260] width 8 height 8
click at [270, 262] on button "mic_off" at bounding box center [264, 260] width 14 height 14
click at [323, 262] on button "call_end" at bounding box center [317, 260] width 14 height 14
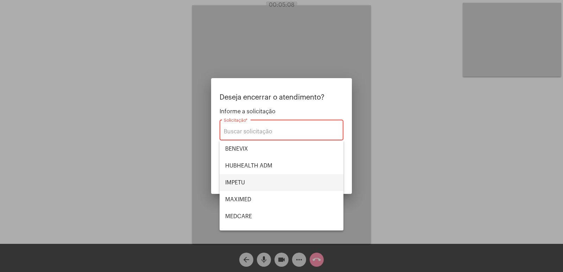
scroll to position [79, 0]
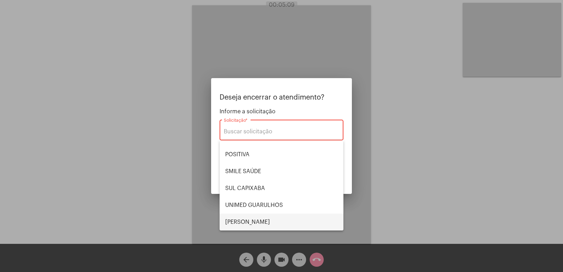
click at [252, 222] on span "[PERSON_NAME] [PERSON_NAME]" at bounding box center [281, 222] width 113 height 17
type input "[PERSON_NAME] [PERSON_NAME]"
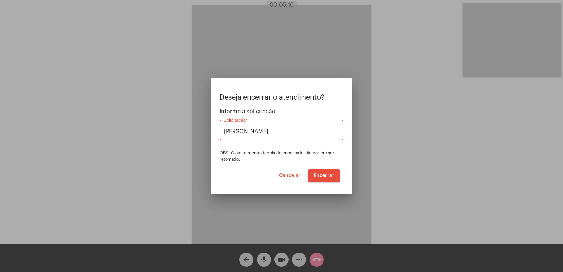
click at [319, 177] on span "Encerrar" at bounding box center [324, 175] width 21 height 5
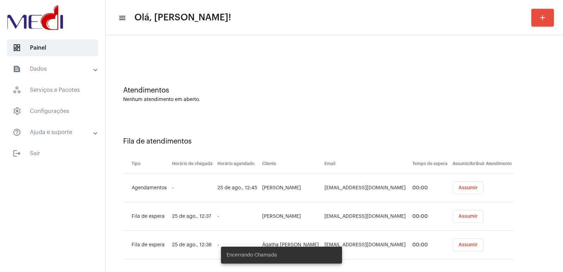
scroll to position [20, 0]
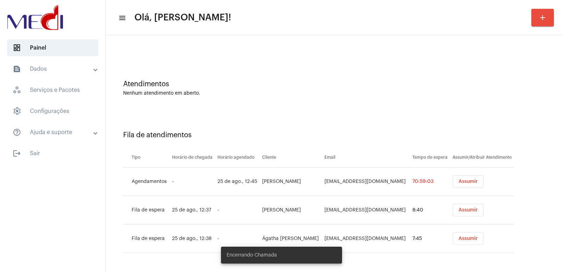
click at [469, 188] on td "Assumir" at bounding box center [482, 182] width 63 height 29
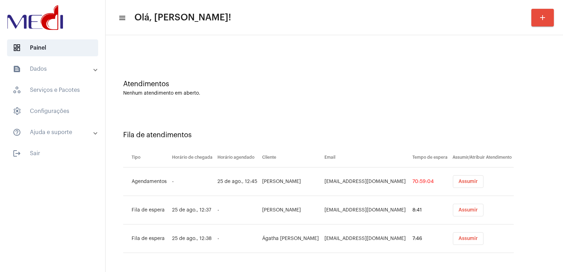
click at [466, 182] on span "Assumir" at bounding box center [468, 181] width 19 height 5
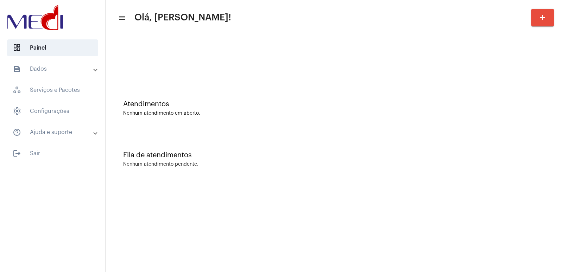
scroll to position [0, 0]
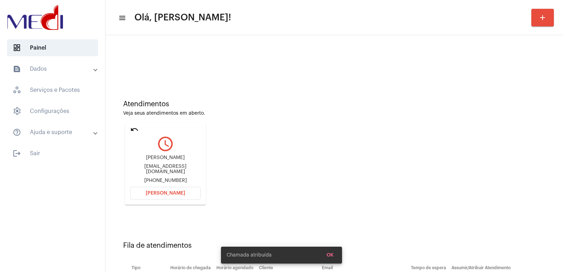
drag, startPoint x: 167, startPoint y: 173, endPoint x: 169, endPoint y: 167, distance: 5.9
click at [168, 173] on div "Viviane Dias Alves vivida101210@gmail.com +5531987556370" at bounding box center [165, 170] width 70 height 32
click at [169, 165] on div "Viviane Dias Alves vivida101210@gmail.com +5531987556370" at bounding box center [165, 170] width 70 height 32
click at [156, 155] on div "Viviane Dias Alves vivida101210@gmail.com +5531987556370" at bounding box center [165, 170] width 70 height 32
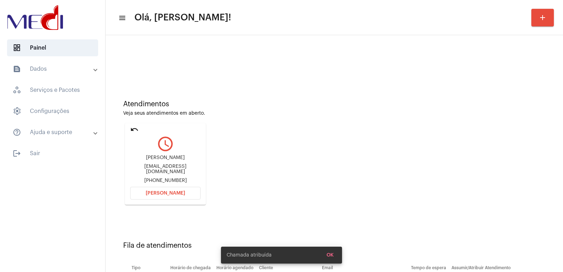
click at [156, 155] on div "Viviane Dias Alves vivida101210@gmail.com +5531987556370" at bounding box center [165, 170] width 70 height 32
copy div "Viviane Dias Alves"
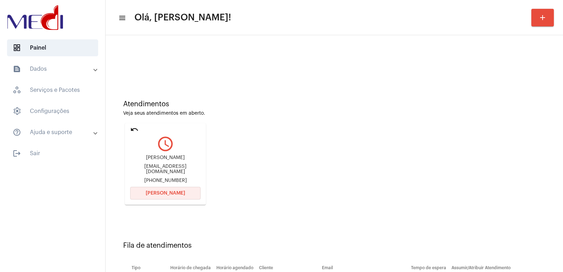
click at [165, 188] on button "[PERSON_NAME]" at bounding box center [165, 193] width 70 height 13
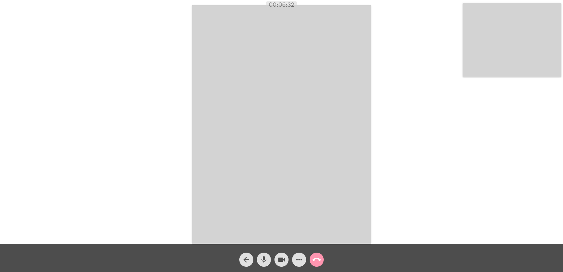
click at [319, 256] on mat-icon "call_end" at bounding box center [317, 260] width 8 height 8
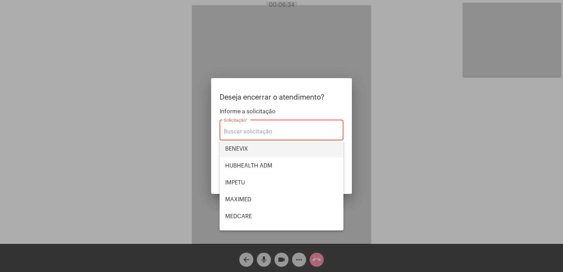
click at [252, 149] on span "BENEVIX" at bounding box center [281, 149] width 113 height 17
type input "BENEVIX"
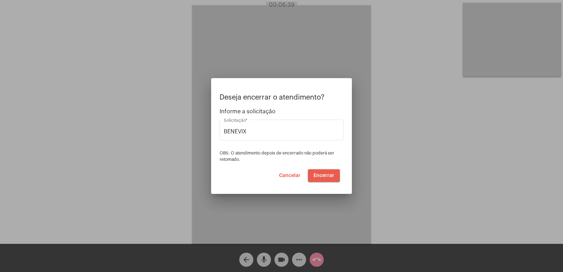
click at [323, 175] on span "Encerrar" at bounding box center [324, 175] width 21 height 5
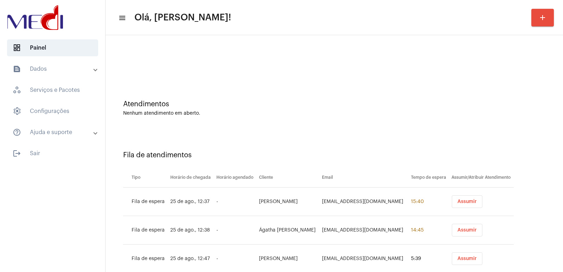
click at [465, 204] on span "Assumir" at bounding box center [467, 201] width 19 height 5
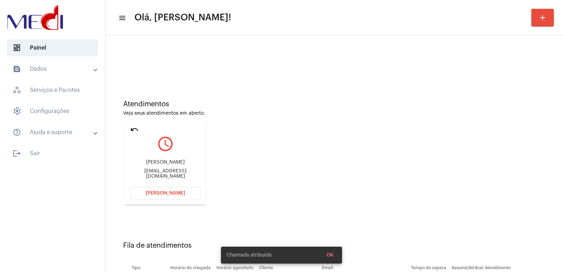
click at [152, 170] on div "Emanuel oliveira rocha manuolioli8@gmail.com" at bounding box center [165, 170] width 70 height 32
click at [152, 168] on div "Emanuel oliveira rocha manuolioli8@gmail.com" at bounding box center [165, 170] width 70 height 32
click at [152, 161] on div "Emanuel oliveira rocha manuolioli8@gmail.com" at bounding box center [165, 170] width 70 height 32
click at [213, 171] on div "Atendimentos Veja seus atendimentos em aberto. undo query_builder Emanuel olive…" at bounding box center [334, 150] width 451 height 142
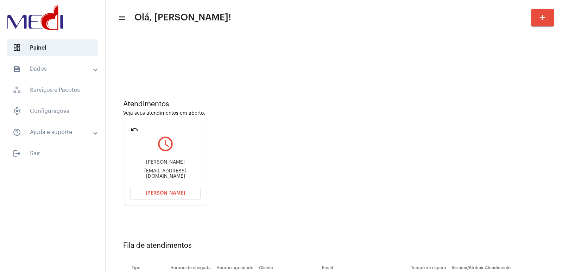
click at [167, 161] on div "Emanuel oliveira rocha manuolioli8@gmail.com" at bounding box center [165, 170] width 70 height 32
copy div "Emanuel oliveira rocha"
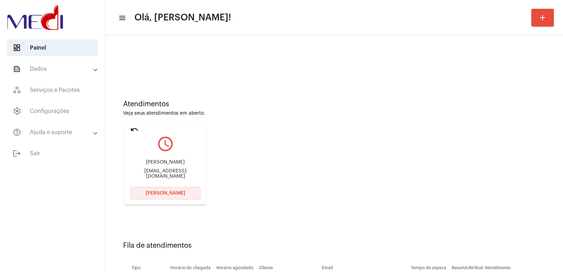
click at [170, 195] on span "[PERSON_NAME]" at bounding box center [165, 193] width 39 height 5
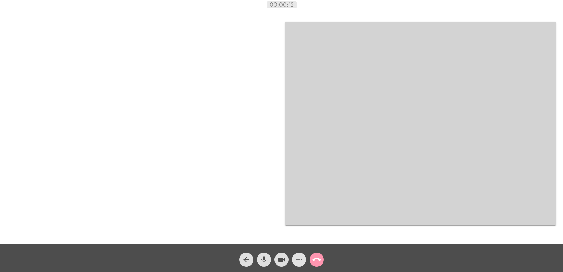
click at [305, 263] on button "more_horiz" at bounding box center [299, 260] width 14 height 14
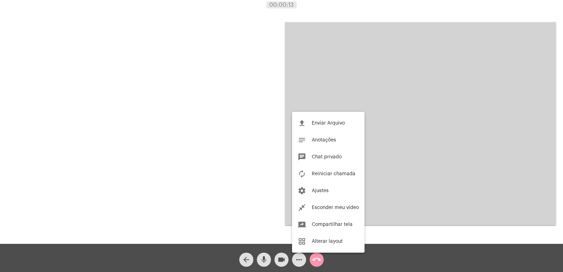
click at [164, 163] on div at bounding box center [281, 136] width 563 height 272
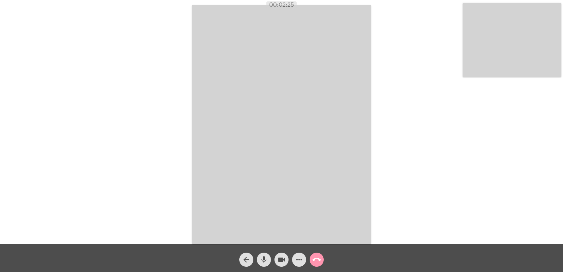
click at [322, 259] on button "call_end" at bounding box center [317, 260] width 14 height 14
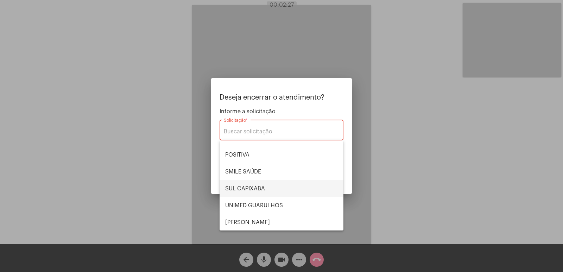
scroll to position [79, 0]
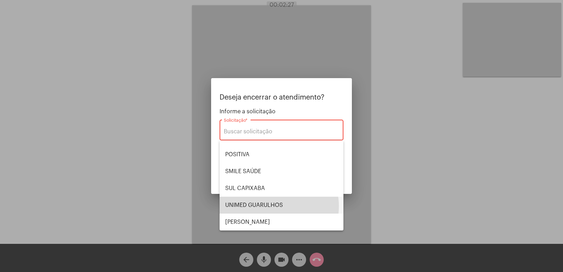
click at [268, 206] on span "UNIMED GUARULHOS" at bounding box center [281, 205] width 113 height 17
type input "UNIMED GUARULHOS"
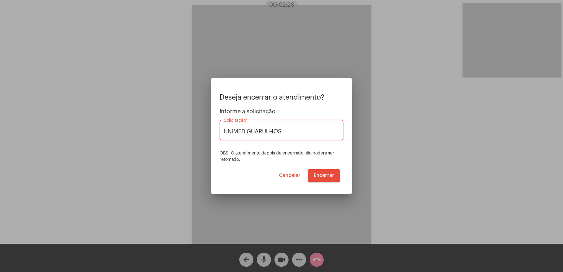
click at [328, 179] on button "Encerrar" at bounding box center [324, 175] width 32 height 13
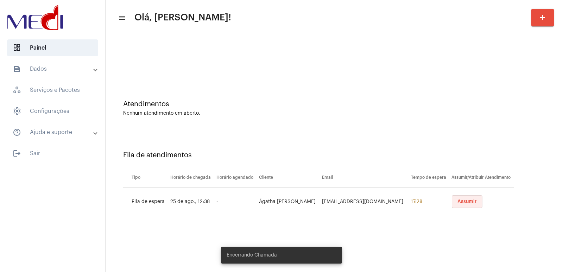
click at [455, 202] on button "Assumir" at bounding box center [467, 201] width 31 height 13
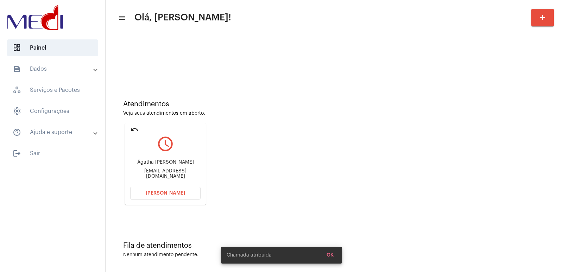
click at [166, 162] on div "Ágatha Beatriz Ferreira dos Santos" at bounding box center [165, 162] width 70 height 5
copy div "Ágatha Beatriz Ferreira dos Santos"
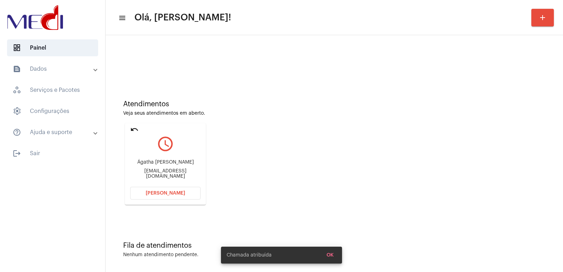
click at [166, 191] on span "[PERSON_NAME]" at bounding box center [165, 193] width 39 height 5
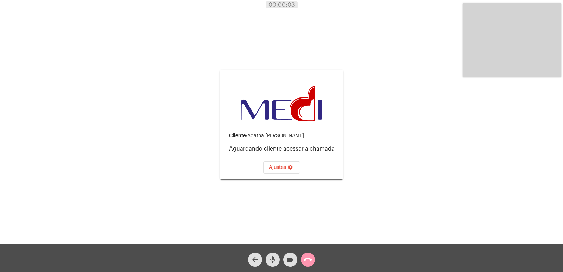
click at [194, 163] on div "Cliente: Ágatha Beatriz Ferreira dos Santos Aguardando cliente acessar a chamad…" at bounding box center [282, 124] width 562 height 244
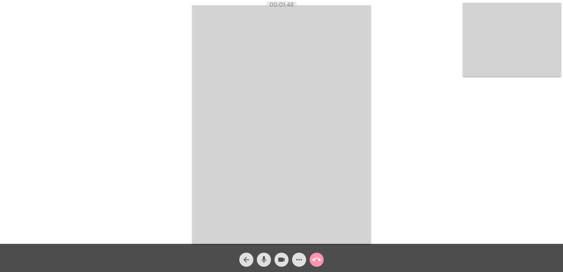
click at [312, 262] on button "call_end" at bounding box center [317, 260] width 14 height 14
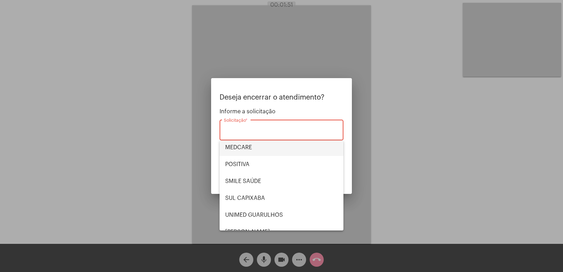
scroll to position [79, 0]
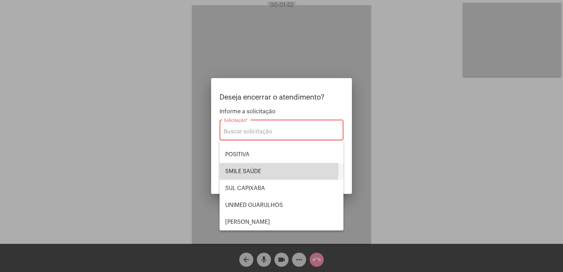
click at [235, 170] on span "SMILE SAÚDE" at bounding box center [281, 171] width 113 height 17
type input "SMILE SAÚDE"
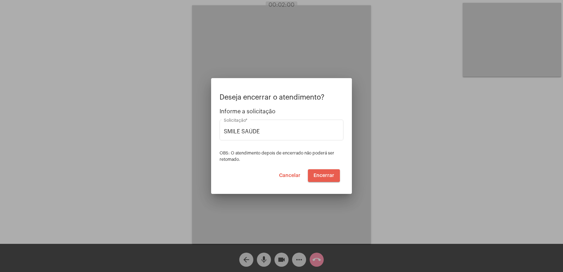
click at [324, 175] on span "Encerrar" at bounding box center [324, 175] width 21 height 5
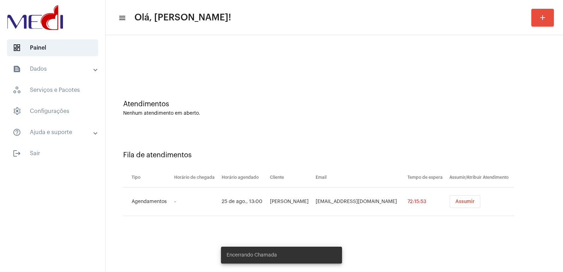
click at [466, 203] on span "Assumir" at bounding box center [465, 201] width 19 height 5
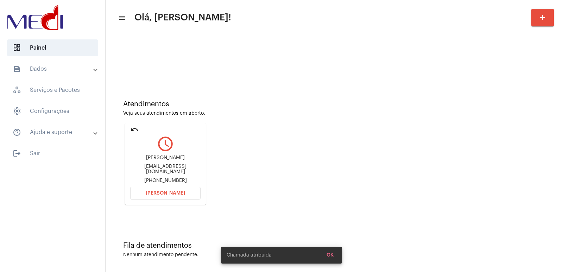
click at [165, 161] on div "Adalberto Izaias Moreira Junior" at bounding box center [165, 157] width 70 height 5
click at [165, 160] on div "Adalberto Izaias Moreira Junior" at bounding box center [165, 157] width 70 height 5
copy div "Adalberto Izaias Moreira Junior"
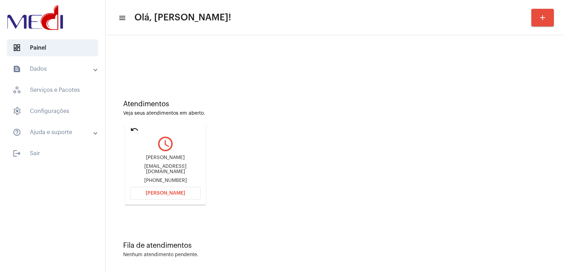
click at [157, 193] on span "[PERSON_NAME]" at bounding box center [165, 193] width 39 height 5
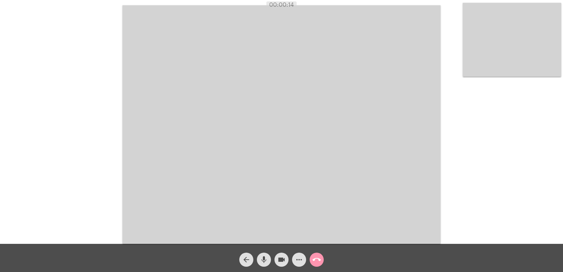
drag, startPoint x: 261, startPoint y: 256, endPoint x: 274, endPoint y: 259, distance: 13.8
click at [265, 256] on mat-icon "mic" at bounding box center [264, 260] width 8 height 8
click at [281, 260] on mat-icon "videocam" at bounding box center [282, 260] width 8 height 8
click at [283, 248] on div "arrow_back mic_off videocam_off more_horiz call_end" at bounding box center [281, 258] width 563 height 28
click at [286, 261] on button "videocam_off" at bounding box center [282, 260] width 14 height 14
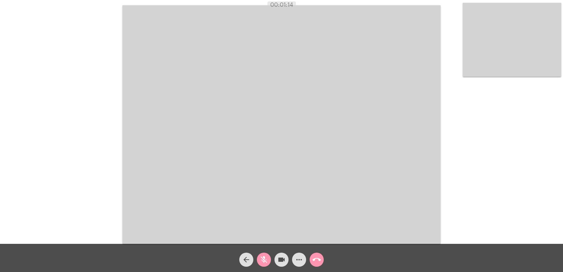
click at [269, 261] on button "mic_off" at bounding box center [264, 260] width 14 height 14
click at [314, 254] on span "call_end" at bounding box center [317, 260] width 8 height 14
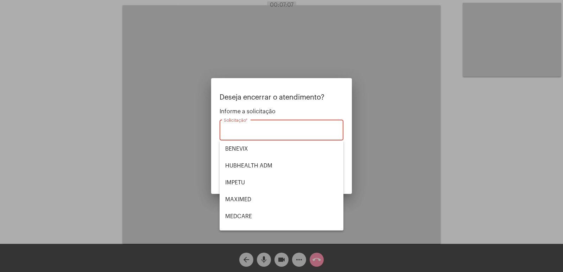
scroll to position [79, 0]
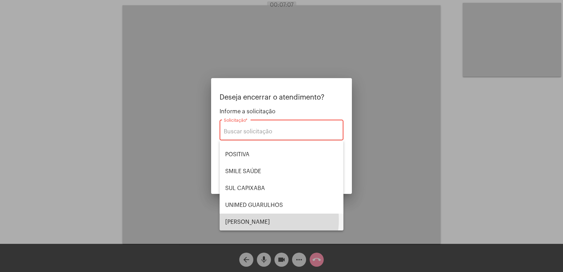
click at [255, 220] on span "[PERSON_NAME] [PERSON_NAME]" at bounding box center [281, 222] width 113 height 17
type input "[PERSON_NAME] [PERSON_NAME]"
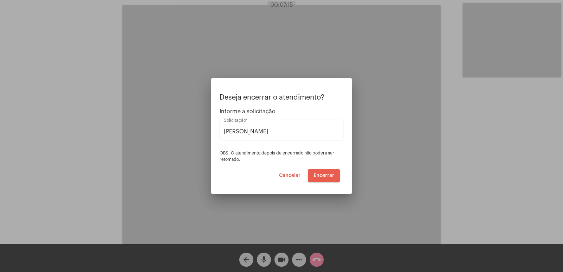
click at [321, 179] on button "Encerrar" at bounding box center [324, 175] width 32 height 13
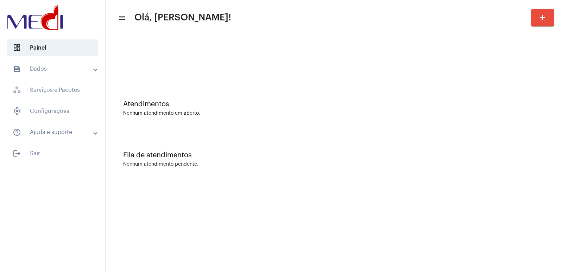
click at [398, 208] on mat-sidenav-content "menu Olá, [PERSON_NAME]! add Atendimentos Nenhum atendimento em aberto. Fila de…" at bounding box center [335, 136] width 458 height 272
click at [145, 261] on mat-sidenav-container "dashboard Painel text_snippet_outlined Dados history_outlined Histórico schedul…" at bounding box center [281, 136] width 563 height 272
click at [313, 125] on div "Atendimentos Nenhum atendimento em aberto." at bounding box center [334, 104] width 451 height 51
click at [307, 126] on div "Atendimentos Nenhum atendimento em aberto." at bounding box center [334, 104] width 451 height 51
click at [372, 196] on mat-sidenav-content "menu Olá, [PERSON_NAME]! add Atendimentos Nenhum atendimento em aberto. Fila de…" at bounding box center [335, 136] width 458 height 272
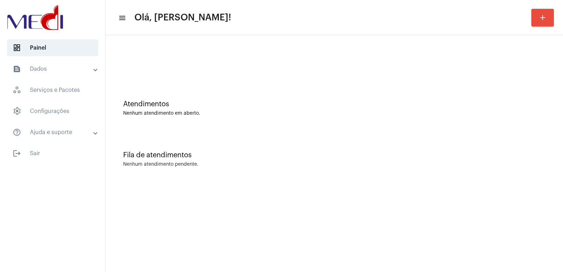
click at [397, 95] on div "Atendimentos Nenhum atendimento em aberto." at bounding box center [334, 104] width 451 height 51
click at [225, 169] on div "Fila de atendimentos Nenhum atendimento pendente." at bounding box center [334, 155] width 451 height 51
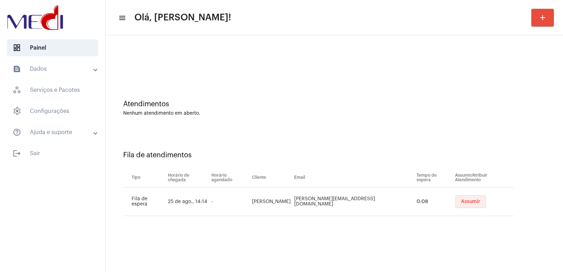
click at [456, 206] on button "Assumir" at bounding box center [471, 201] width 31 height 13
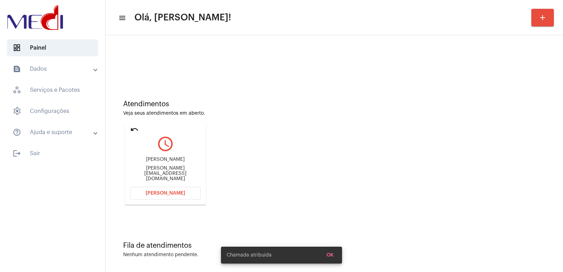
click at [170, 162] on div "[PERSON_NAME]" at bounding box center [165, 159] width 70 height 5
click at [168, 162] on div "[PERSON_NAME]" at bounding box center [165, 159] width 70 height 5
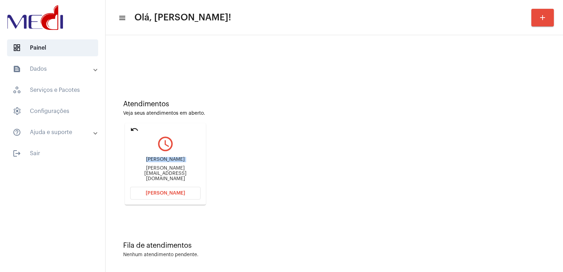
copy div "[PERSON_NAME]"
click at [166, 198] on button "[PERSON_NAME]" at bounding box center [165, 193] width 70 height 13
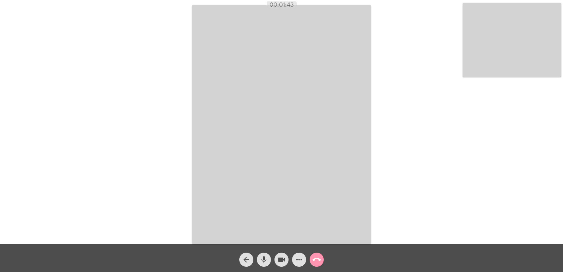
click at [315, 255] on span "call_end" at bounding box center [317, 260] width 8 height 14
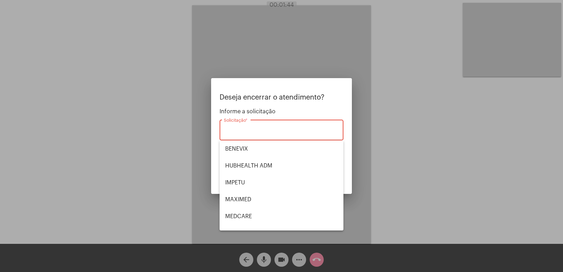
scroll to position [79, 0]
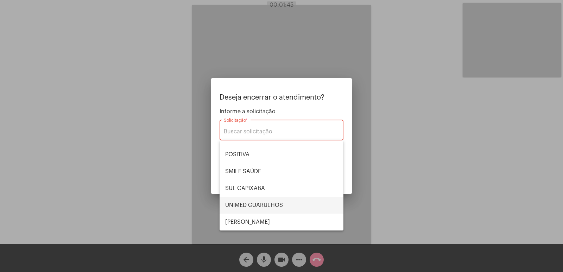
click at [258, 200] on span "UNIMED GUARULHOS" at bounding box center [281, 205] width 113 height 17
type input "UNIMED GUARULHOS"
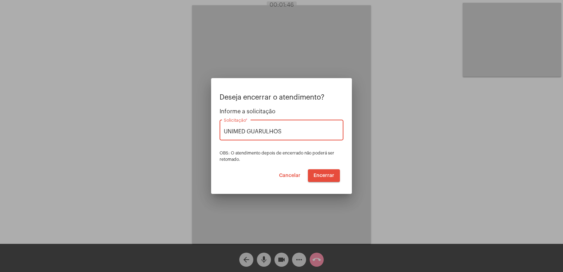
click at [325, 176] on span "Encerrar" at bounding box center [324, 175] width 21 height 5
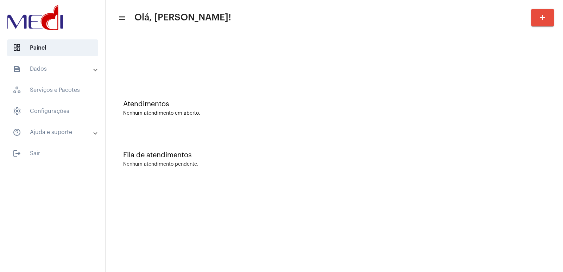
click at [156, 118] on div "Atendimentos Nenhum atendimento em aberto." at bounding box center [334, 104] width 451 height 51
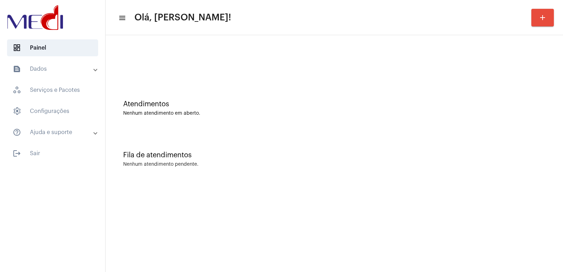
click at [156, 118] on div "Atendimentos Nenhum atendimento em aberto." at bounding box center [334, 104] width 451 height 51
click at [162, 272] on mat-sidenav-content "menu Olá, Vivian! add Atendimentos Nenhum atendimento em aberto. Fila de atendi…" at bounding box center [335, 136] width 458 height 272
click at [443, 123] on div "Atendimentos Nenhum atendimento em aberto." at bounding box center [334, 104] width 451 height 51
drag, startPoint x: 318, startPoint y: 250, endPoint x: 274, endPoint y: 203, distance: 65.3
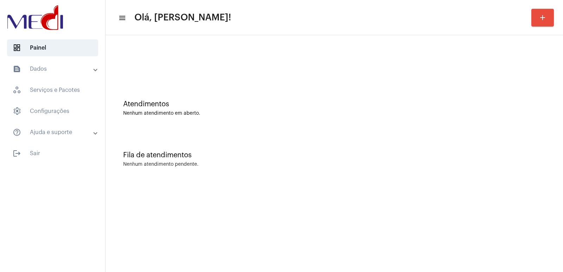
click at [316, 249] on mat-sidenav-content "menu Olá, Vivian! add Atendimentos Nenhum atendimento em aberto. Fila de atendi…" at bounding box center [335, 136] width 458 height 272
click at [162, 237] on mat-sidenav-content "menu Olá, Vivian! add Atendimentos Nenhum atendimento em aberto. Fila de atendi…" at bounding box center [335, 136] width 458 height 272
drag, startPoint x: 207, startPoint y: 101, endPoint x: 152, endPoint y: 69, distance: 63.6
click at [194, 95] on div "Atendimentos Nenhum atendimento em aberto." at bounding box center [334, 104] width 451 height 51
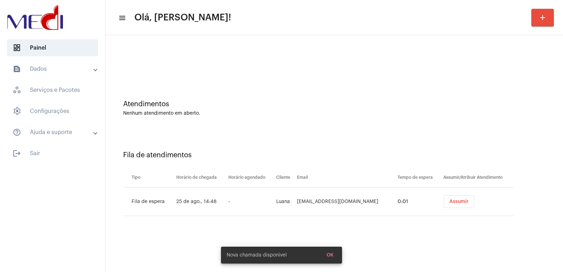
click at [451, 201] on span "Assumir" at bounding box center [459, 201] width 19 height 5
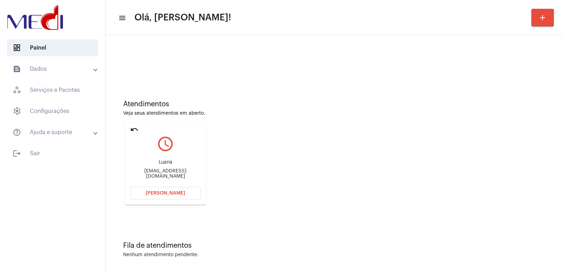
click at [170, 171] on div "Luana [EMAIL_ADDRESS][DOMAIN_NAME]" at bounding box center [165, 170] width 70 height 32
copy mat-card-content "[EMAIL_ADDRESS][DOMAIN_NAME] [PERSON_NAME]"
click at [184, 195] on button "[PERSON_NAME]" at bounding box center [165, 193] width 70 height 13
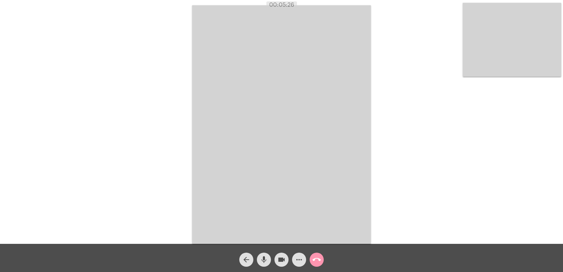
click at [317, 261] on mat-icon "call_end" at bounding box center [317, 260] width 8 height 8
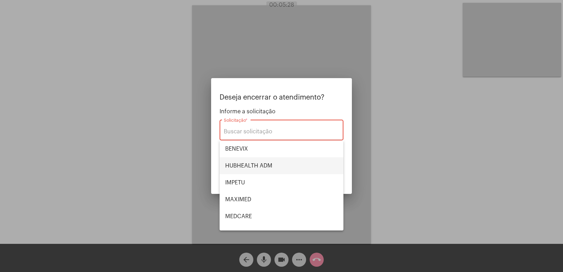
click at [269, 165] on span "HUBHEALTH ADM" at bounding box center [281, 165] width 113 height 17
type input "HUBHEALTH ADM"
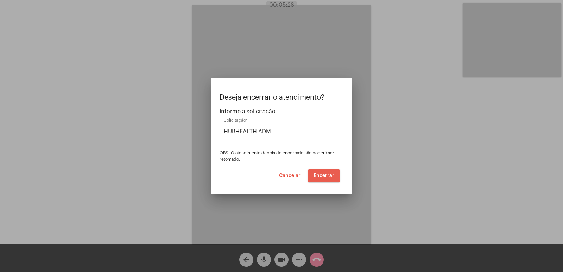
click at [329, 171] on button "Encerrar" at bounding box center [324, 175] width 32 height 13
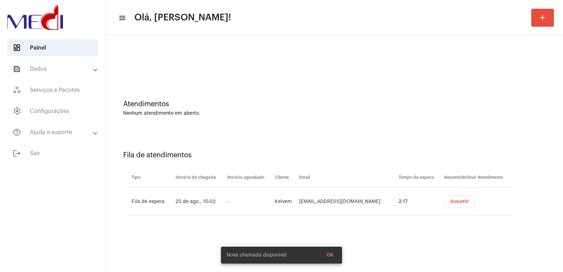
click at [445, 203] on button "Assumir" at bounding box center [460, 201] width 31 height 13
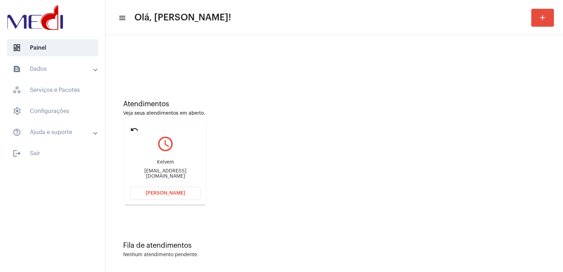
click at [178, 175] on div "[EMAIL_ADDRESS][DOMAIN_NAME]" at bounding box center [165, 174] width 70 height 11
copy mat-card-content "[EMAIL_ADDRESS][DOMAIN_NAME] [PERSON_NAME]"
click at [172, 197] on button "[PERSON_NAME]" at bounding box center [165, 193] width 70 height 13
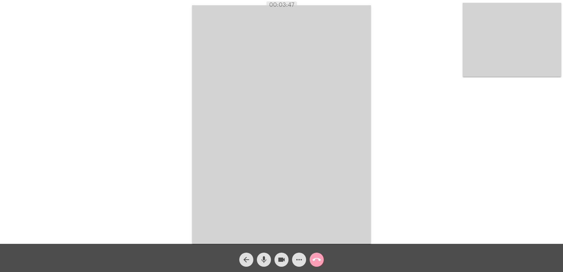
click at [316, 260] on mat-icon "call_end" at bounding box center [317, 260] width 8 height 8
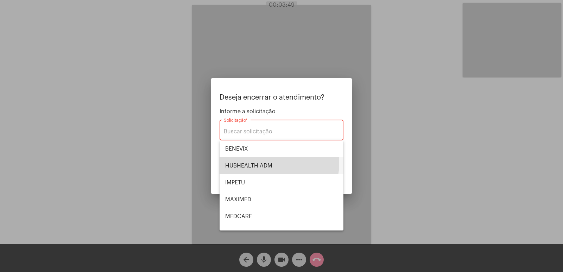
click at [251, 162] on span "HUBHEALTH ADM" at bounding box center [281, 165] width 113 height 17
type input "HUBHEALTH ADM"
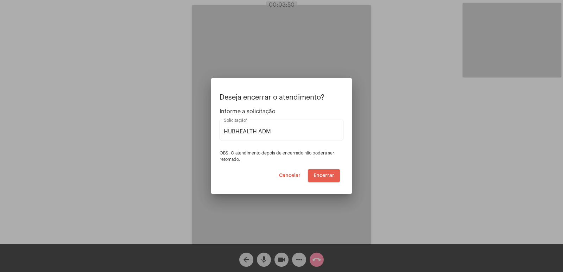
click at [320, 174] on span "Encerrar" at bounding box center [324, 175] width 21 height 5
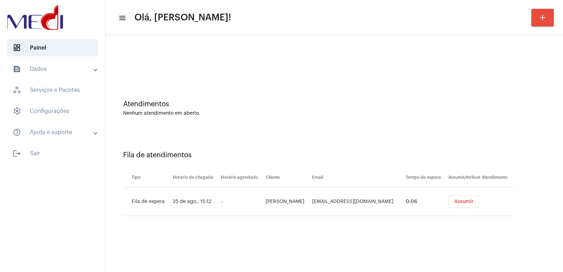
click at [455, 206] on button "Assumir" at bounding box center [464, 201] width 31 height 13
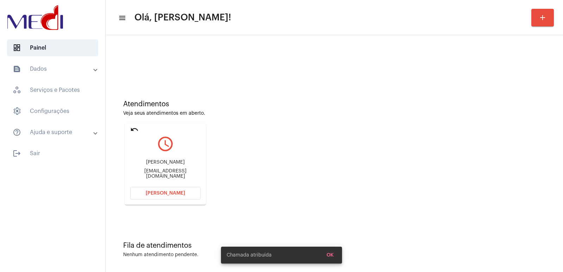
click at [169, 165] on div "[PERSON_NAME]" at bounding box center [165, 162] width 70 height 5
copy div "[PERSON_NAME]"
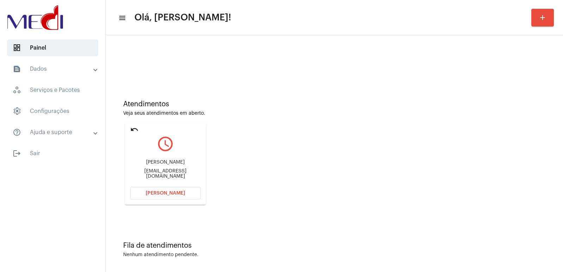
click at [166, 200] on mat-card "undo query_builder [PERSON_NAME] [PERSON_NAME][EMAIL_ADDRESS][DOMAIN_NAME] [PER…" at bounding box center [165, 164] width 81 height 82
click at [166, 199] on button "[PERSON_NAME]" at bounding box center [165, 193] width 70 height 13
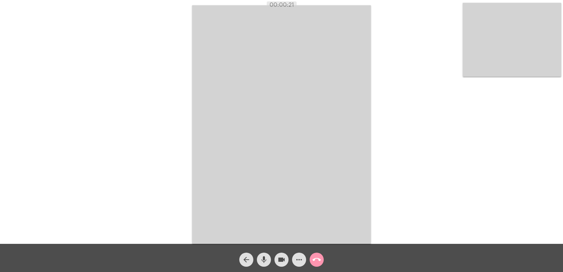
drag, startPoint x: 361, startPoint y: 11, endPoint x: 271, endPoint y: 61, distance: 102.9
click at [271, 61] on video at bounding box center [281, 124] width 179 height 239
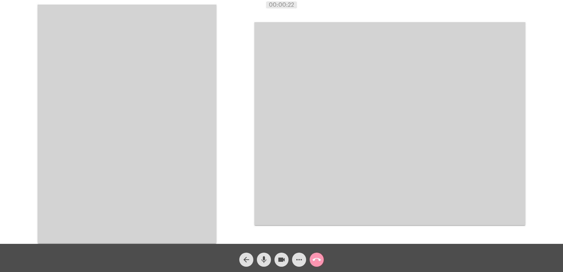
click at [122, 82] on video at bounding box center [127, 124] width 179 height 239
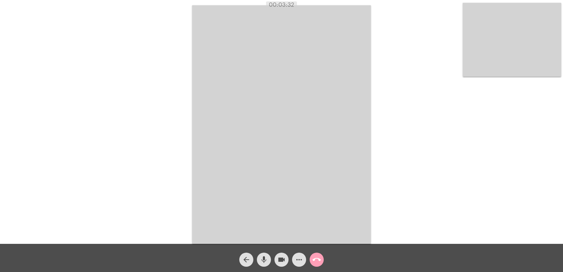
click at [313, 260] on mat-icon "call_end" at bounding box center [317, 260] width 8 height 8
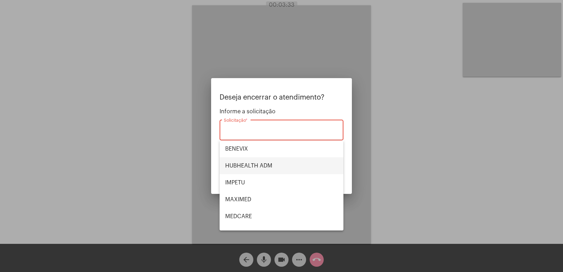
scroll to position [79, 0]
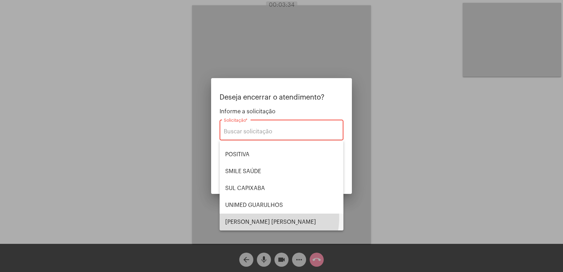
click at [266, 218] on span "[PERSON_NAME] [PERSON_NAME]" at bounding box center [281, 222] width 113 height 17
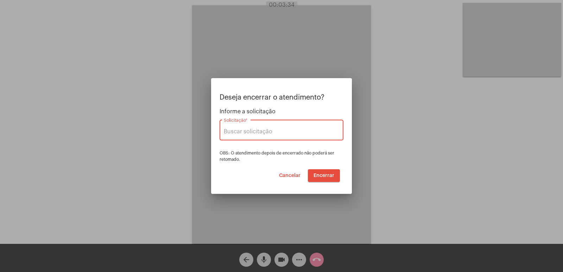
type input "[PERSON_NAME] [PERSON_NAME]"
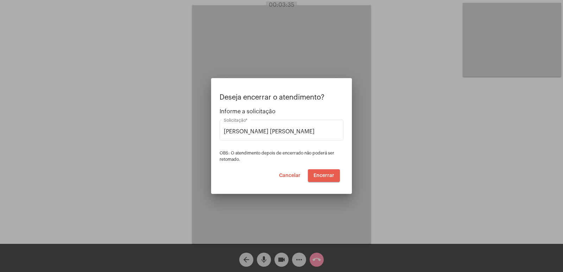
click at [325, 177] on span "Encerrar" at bounding box center [324, 175] width 21 height 5
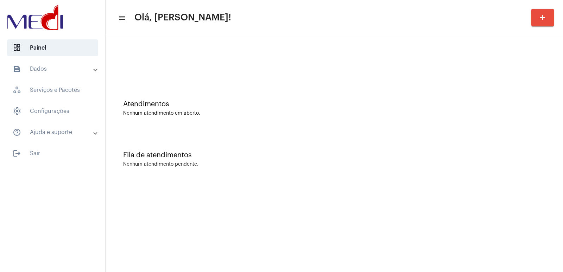
click at [390, 131] on div "Fila de atendimentos Nenhum atendimento pendente." at bounding box center [334, 155] width 451 height 51
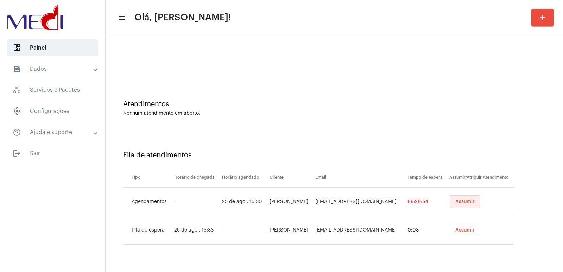
click at [468, 197] on button "Assumir" at bounding box center [465, 201] width 31 height 13
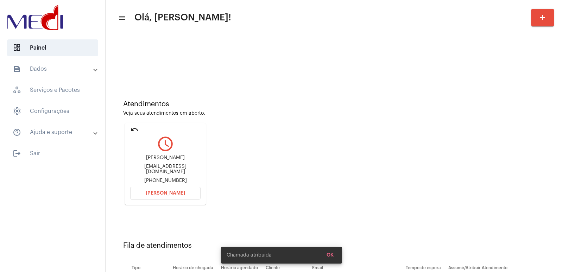
click at [158, 167] on div "[EMAIL_ADDRESS][DOMAIN_NAME]" at bounding box center [165, 169] width 70 height 11
copy div "[EMAIL_ADDRESS][DOMAIN_NAME]"
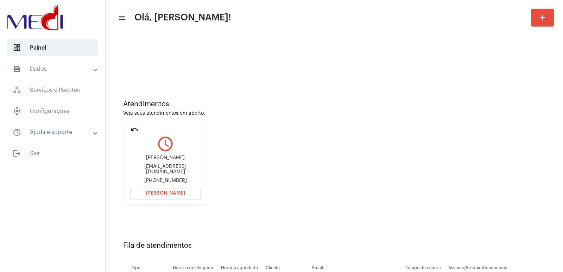
click at [158, 161] on div "[PERSON_NAME]" at bounding box center [165, 157] width 70 height 5
copy div "[PERSON_NAME]"
click at [172, 192] on span "[PERSON_NAME]" at bounding box center [165, 193] width 39 height 5
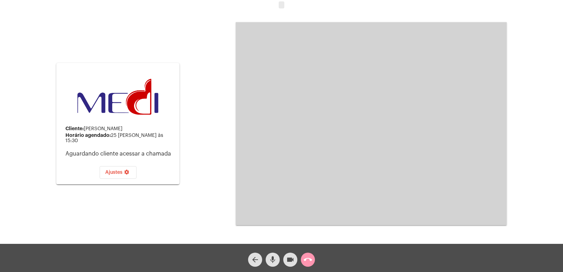
click at [308, 260] on mat-icon "call_end" at bounding box center [308, 260] width 8 height 8
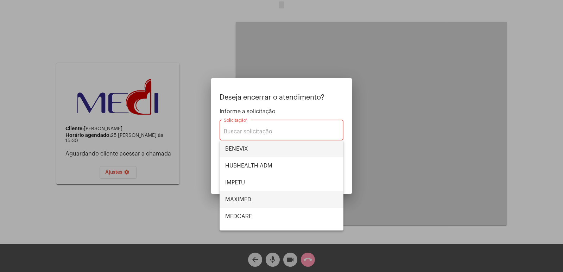
click at [273, 156] on span "BENEVIX" at bounding box center [281, 149] width 113 height 17
type input "BENEVIX"
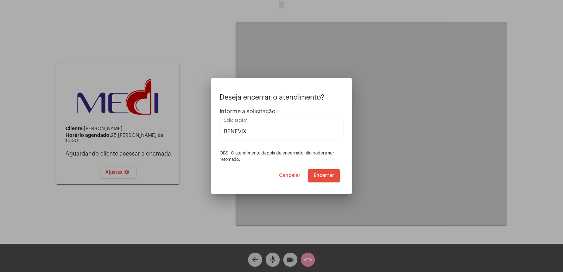
click at [317, 169] on div "Deseja encerrar o atendimento? Informe a solicitação BENEVIX Solicitação * OBS:…" at bounding box center [282, 138] width 124 height 88
click at [320, 174] on span "Encerrar" at bounding box center [324, 175] width 21 height 5
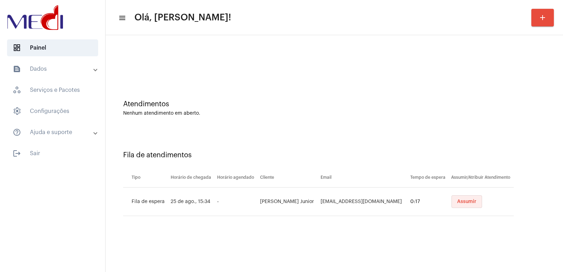
click at [455, 206] on button "Assumir" at bounding box center [467, 201] width 31 height 13
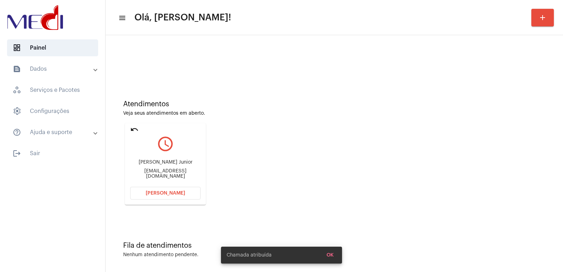
click at [165, 164] on div "[PERSON_NAME] Junior" at bounding box center [165, 162] width 70 height 5
copy div "[PERSON_NAME] Junior"
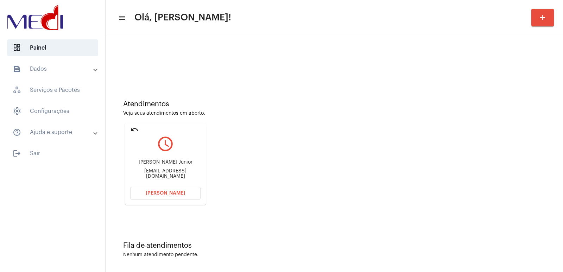
click at [172, 192] on span "[PERSON_NAME]" at bounding box center [165, 193] width 39 height 5
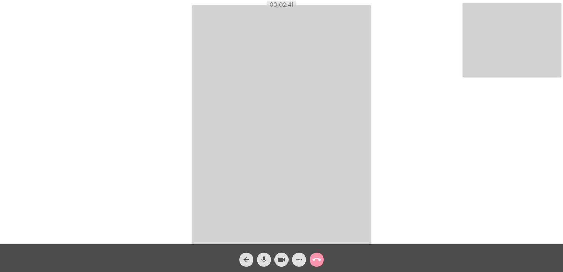
click at [319, 265] on span "call_end" at bounding box center [317, 260] width 8 height 14
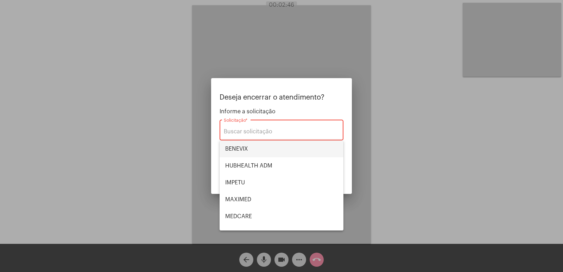
click at [268, 150] on span "BENEVIX" at bounding box center [281, 149] width 113 height 17
type input "BENEVIX"
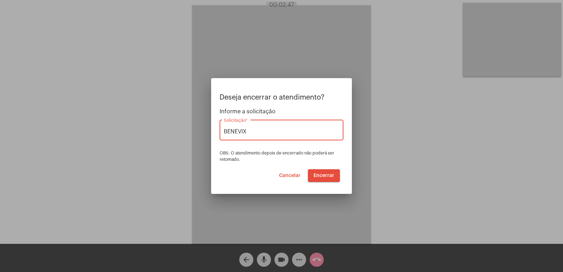
click at [330, 174] on span "Encerrar" at bounding box center [324, 175] width 21 height 5
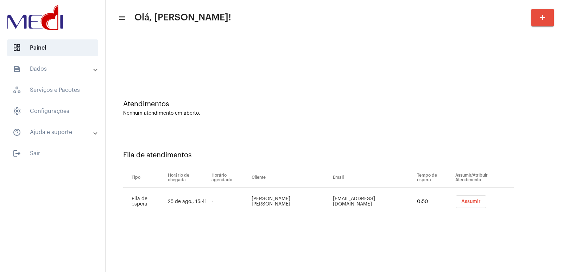
click at [456, 207] on button "Assumir" at bounding box center [471, 201] width 31 height 13
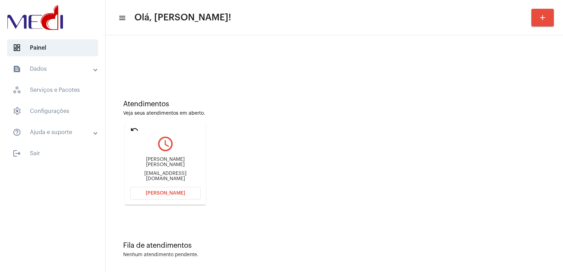
click at [171, 163] on div "[PERSON_NAME] [PERSON_NAME]" at bounding box center [165, 162] width 70 height 11
copy div "[PERSON_NAME] [PERSON_NAME]"
click at [175, 200] on mat-card "undo query_builder [PERSON_NAME] [PERSON_NAME] [PERSON_NAME][EMAIL_ADDRESS][DOM…" at bounding box center [165, 164] width 81 height 82
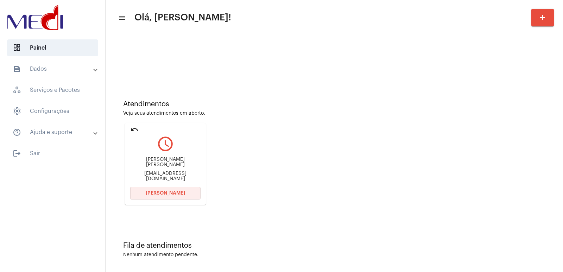
click at [174, 199] on button "[PERSON_NAME]" at bounding box center [165, 193] width 70 height 13
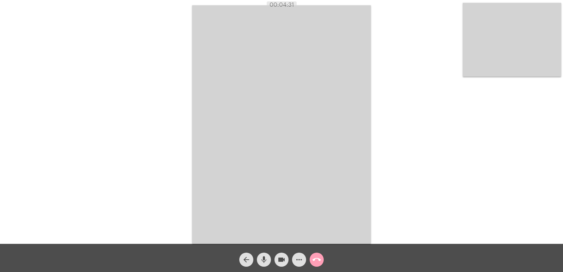
click at [315, 257] on mat-icon "call_end" at bounding box center [317, 260] width 8 height 8
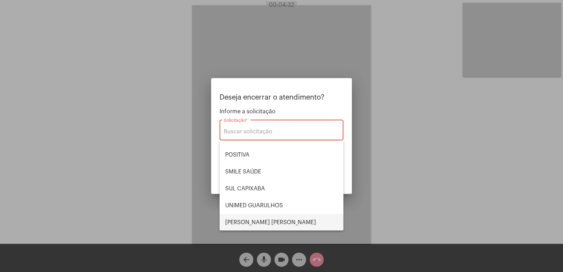
scroll to position [79, 0]
click at [266, 218] on span "[PERSON_NAME] [PERSON_NAME]" at bounding box center [281, 222] width 113 height 17
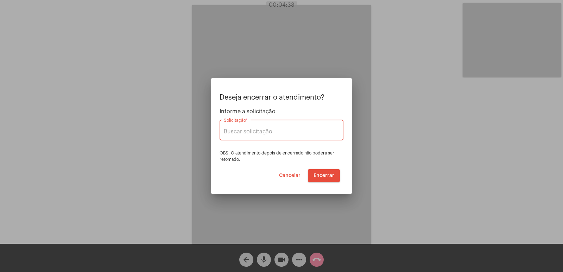
type input "[PERSON_NAME] [PERSON_NAME]"
click at [317, 172] on button "Encerrar" at bounding box center [324, 175] width 32 height 13
